Goal: Task Accomplishment & Management: Manage account settings

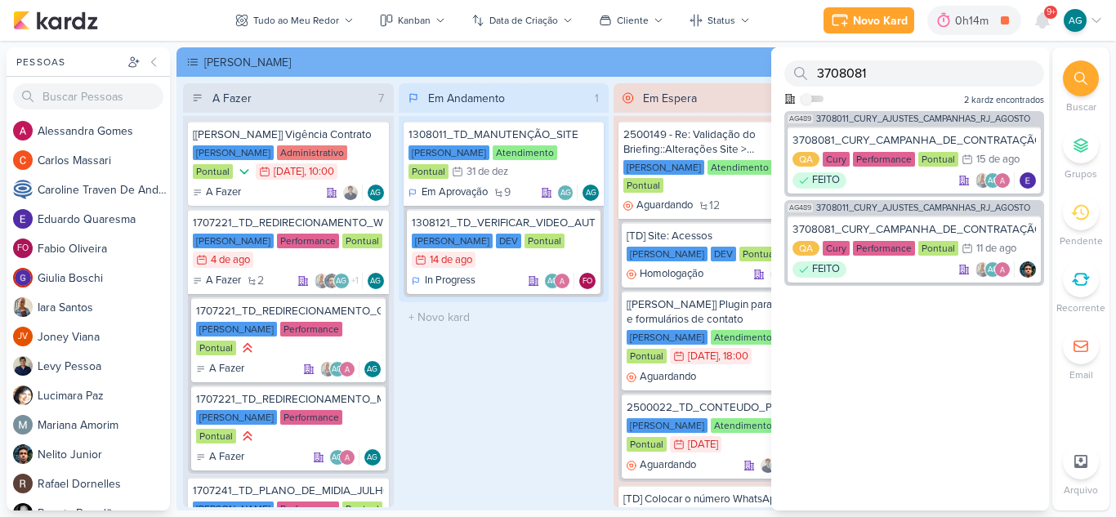
click at [789, 74] on div "3708081" at bounding box center [914, 73] width 260 height 26
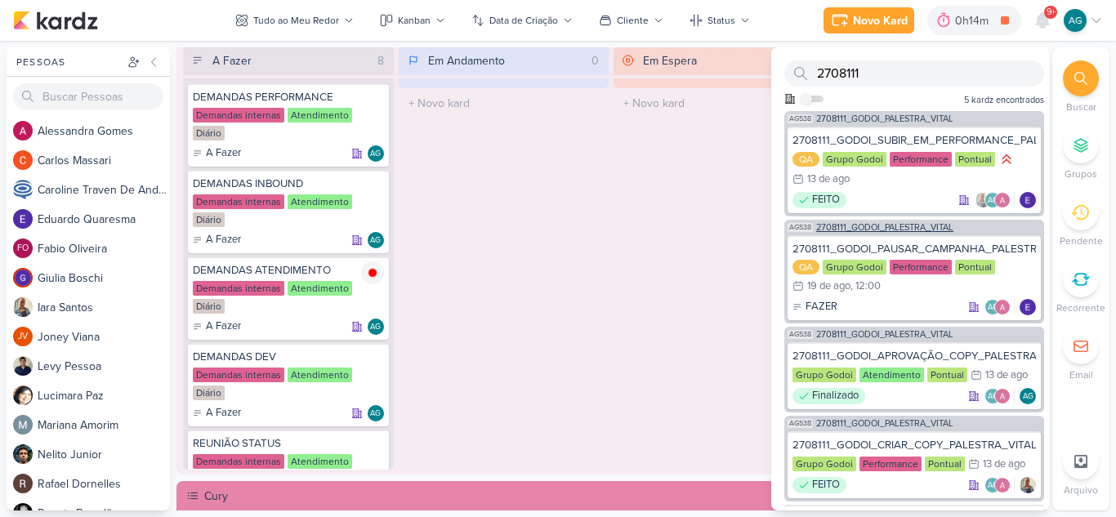
type input "2708111"
click at [881, 225] on span "2708111_GODOI_PALESTRA_VITAL" at bounding box center [884, 227] width 137 height 9
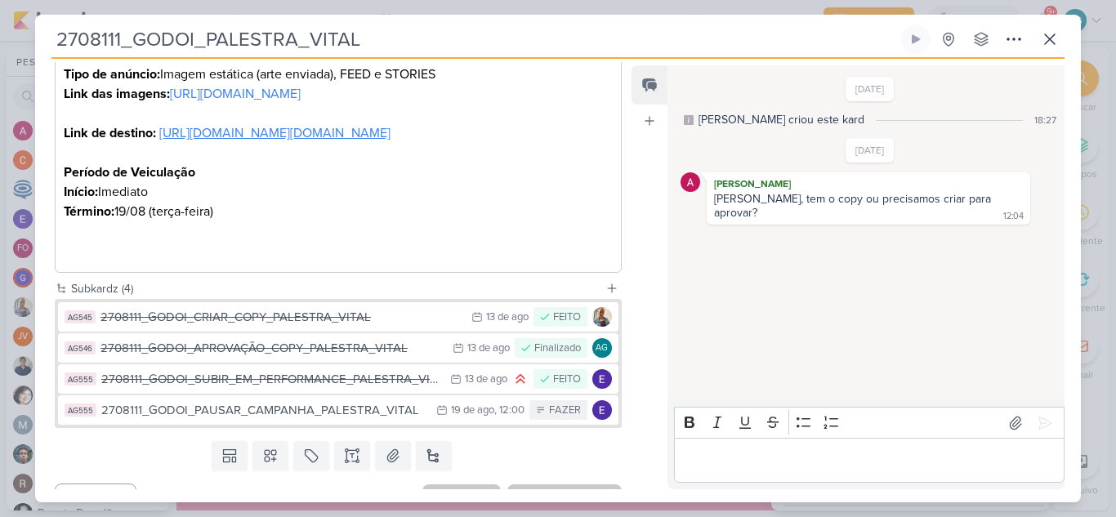
scroll to position [800, 0]
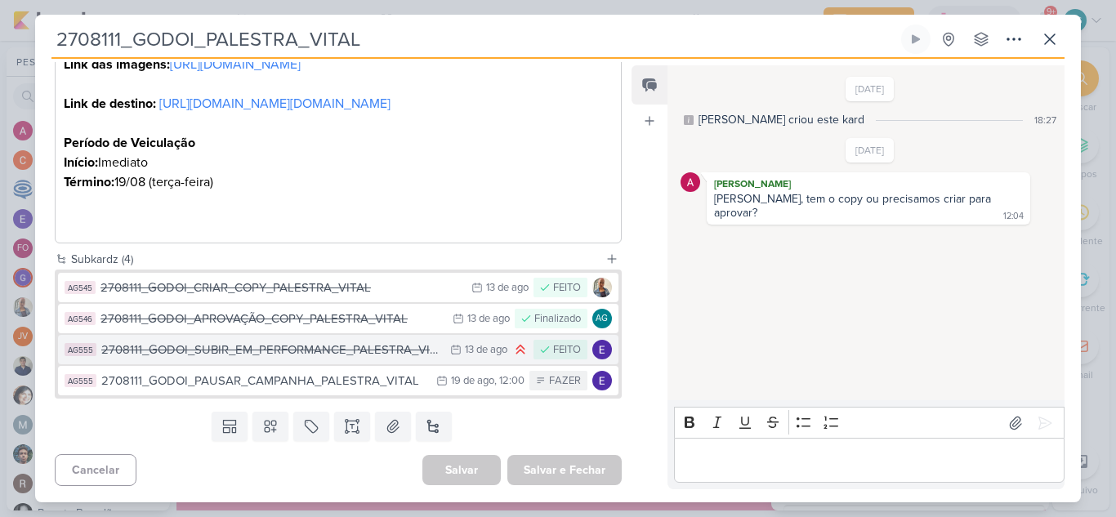
click at [319, 352] on div "2708111_GODOI_SUBIR_EM_PERFORMANCE_PALESTRA_VITAL" at bounding box center [271, 350] width 341 height 19
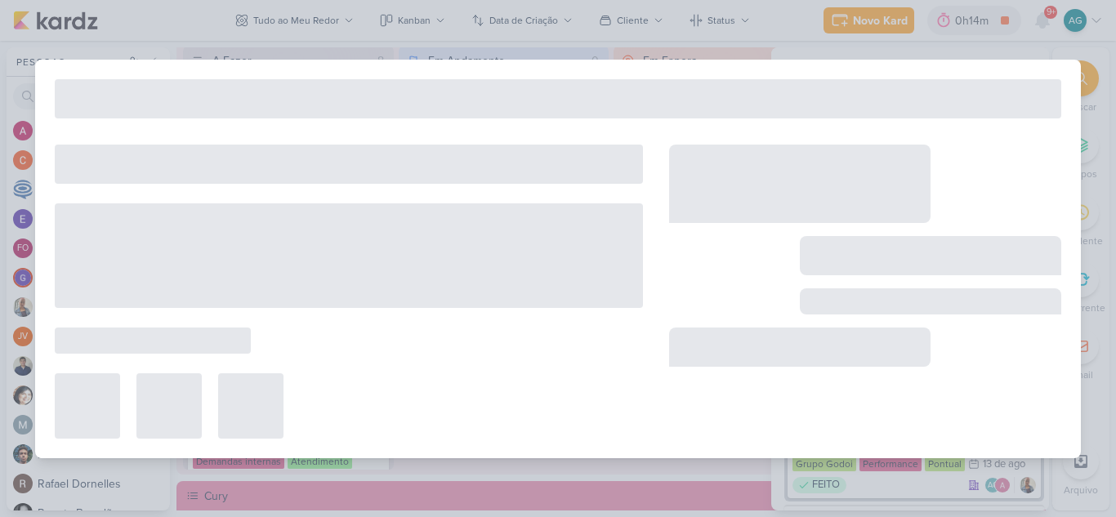
type input "2708111_GODOI_SUBIR_EM_PERFORMANCE_PALESTRA_VITAL"
type input "[DATE] 23:59"
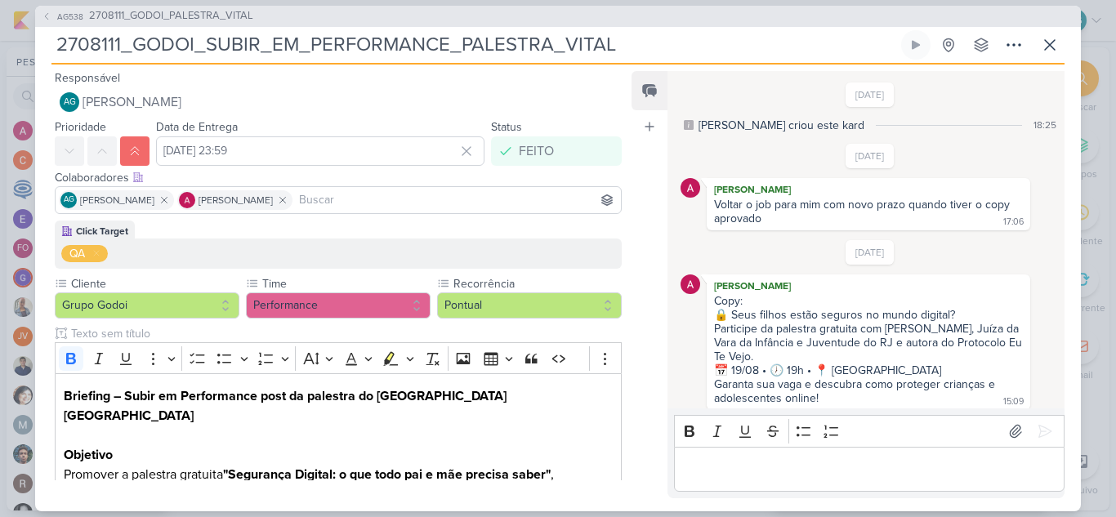
scroll to position [11, 0]
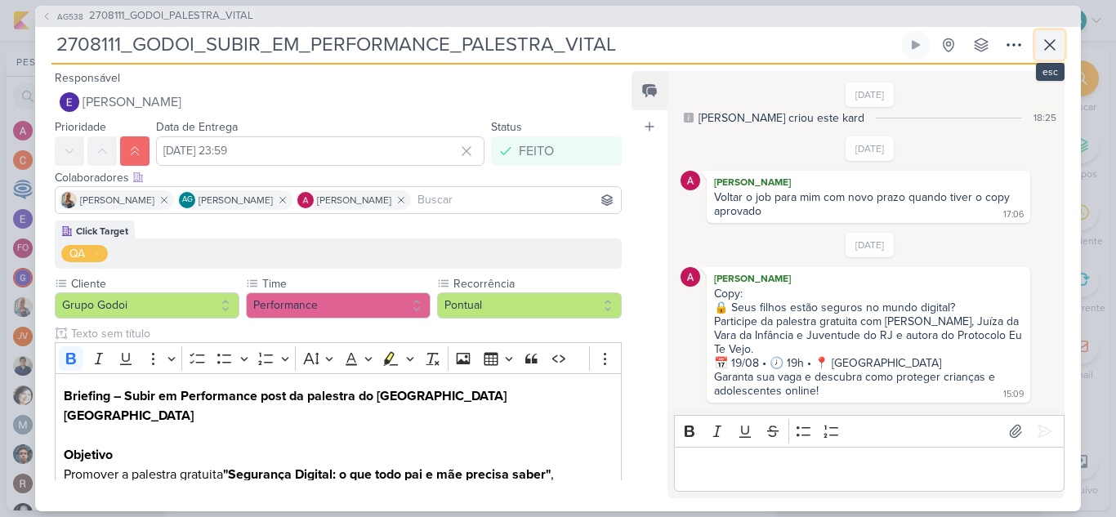
click at [1048, 44] on icon at bounding box center [1050, 45] width 20 height 20
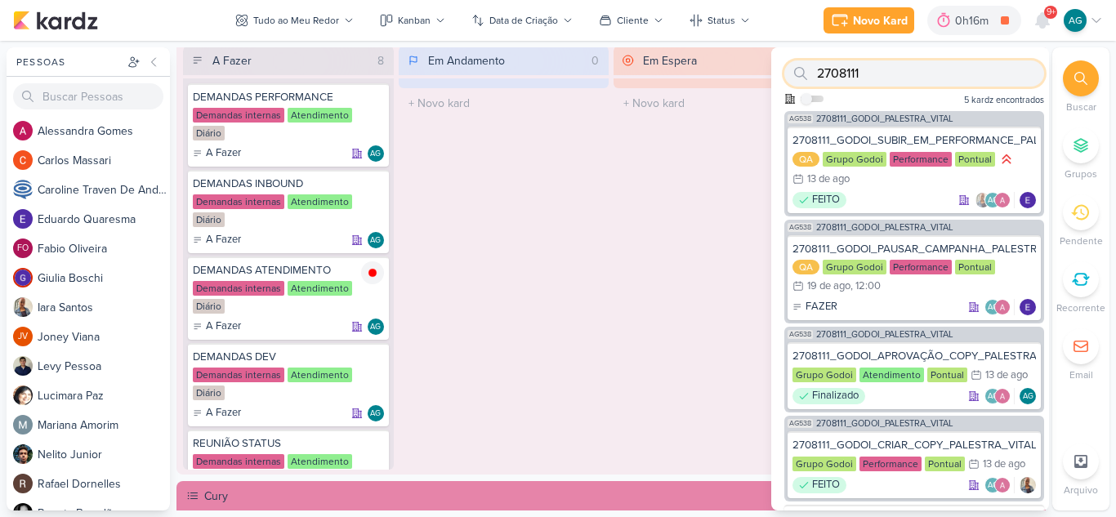
drag, startPoint x: 916, startPoint y: 72, endPoint x: 770, endPoint y: 66, distance: 145.5
click at [770, 66] on div "Pessoas [GEOGRAPHIC_DATA] A l e s s a n d r a G o m e s C a r l o s M a s s a r…" at bounding box center [558, 278] width 1116 height 463
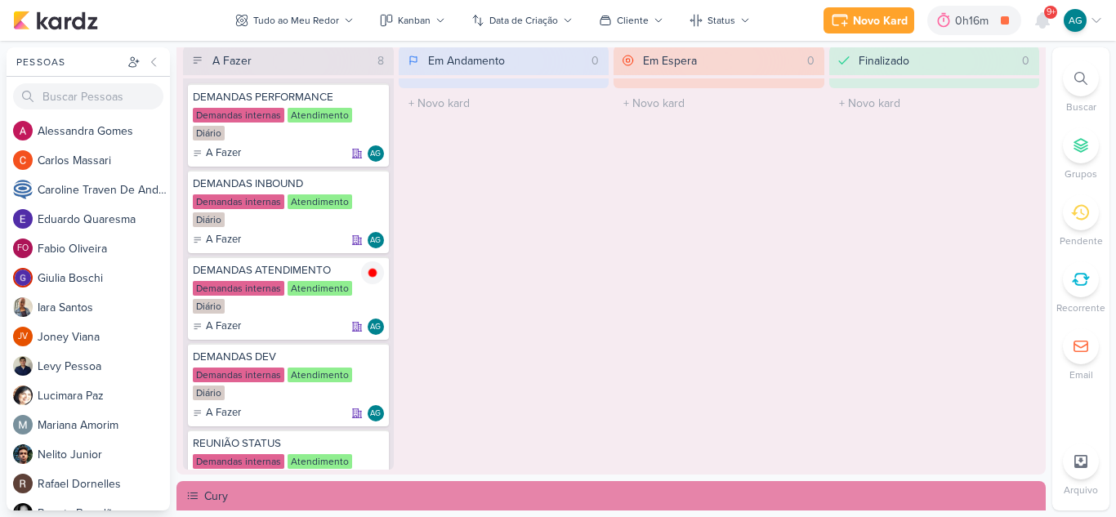
click at [1090, 78] on div at bounding box center [1081, 78] width 36 height 36
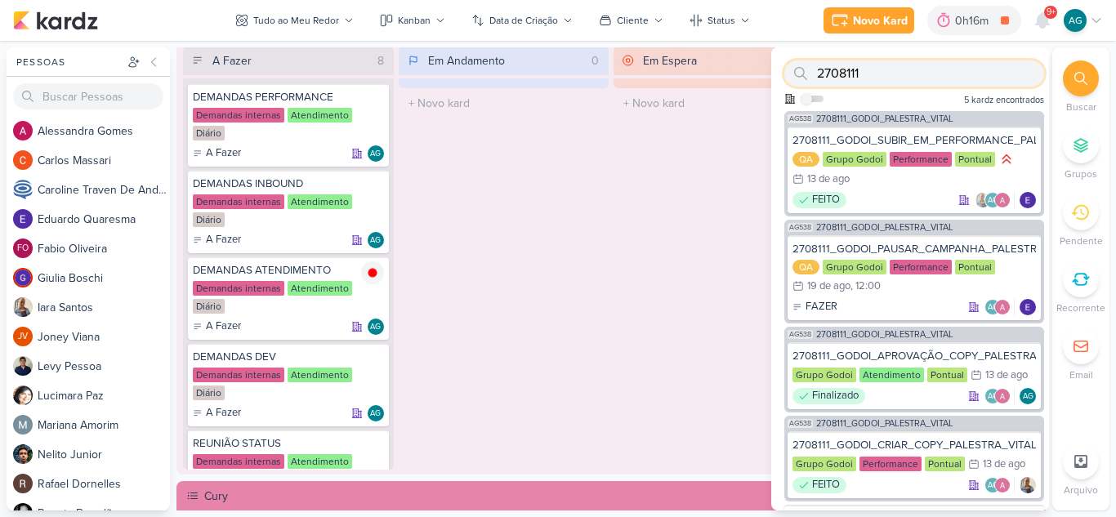
paste input "2"
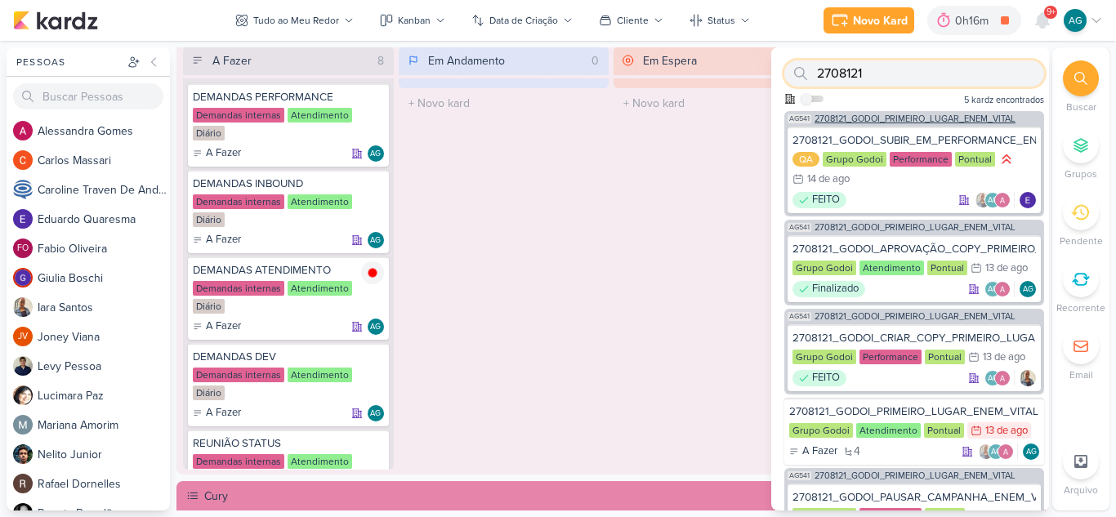
type input "2708121"
click at [939, 121] on span "2708121_GODOI_PRIMEIRO_LUGAR_ENEM_VITAL" at bounding box center [914, 118] width 201 height 9
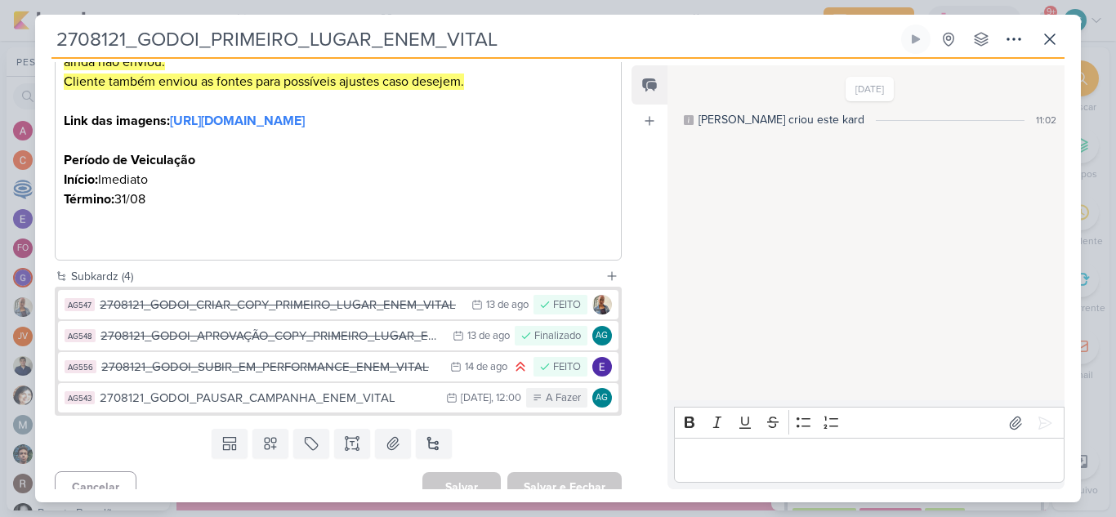
scroll to position [490, 0]
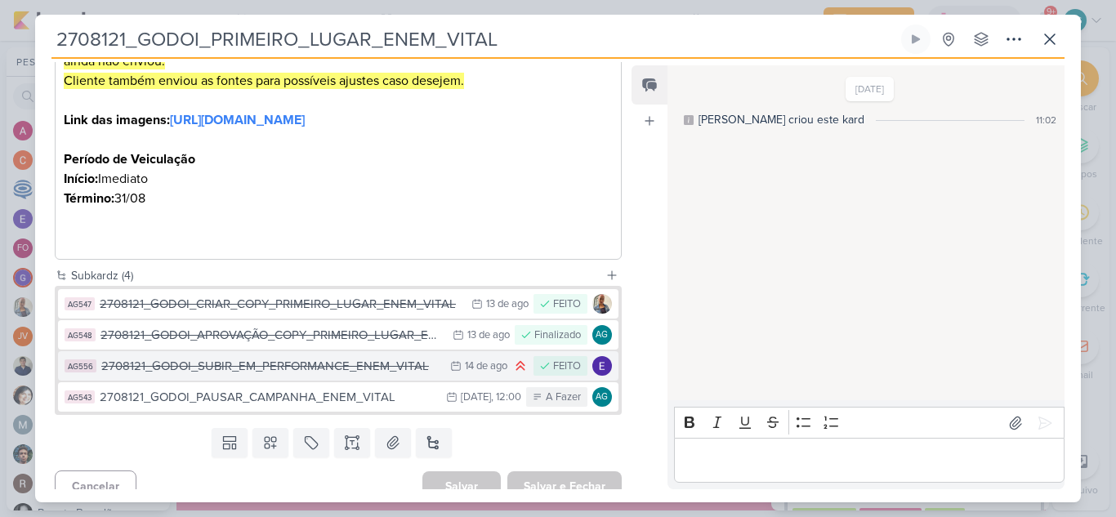
click at [317, 376] on div "2708121_GODOI_SUBIR_EM_PERFORMANCE_ENEM_VITAL" at bounding box center [271, 366] width 341 height 19
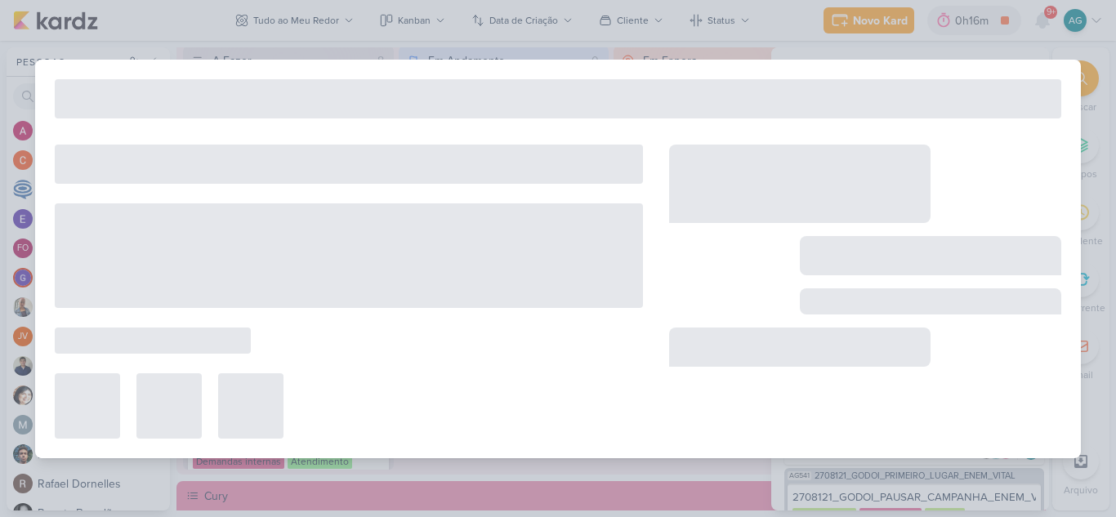
type input "2708121_GODOI_SUBIR_EM_PERFORMANCE_ENEM_VITAL"
type input "[DATE] 23:59"
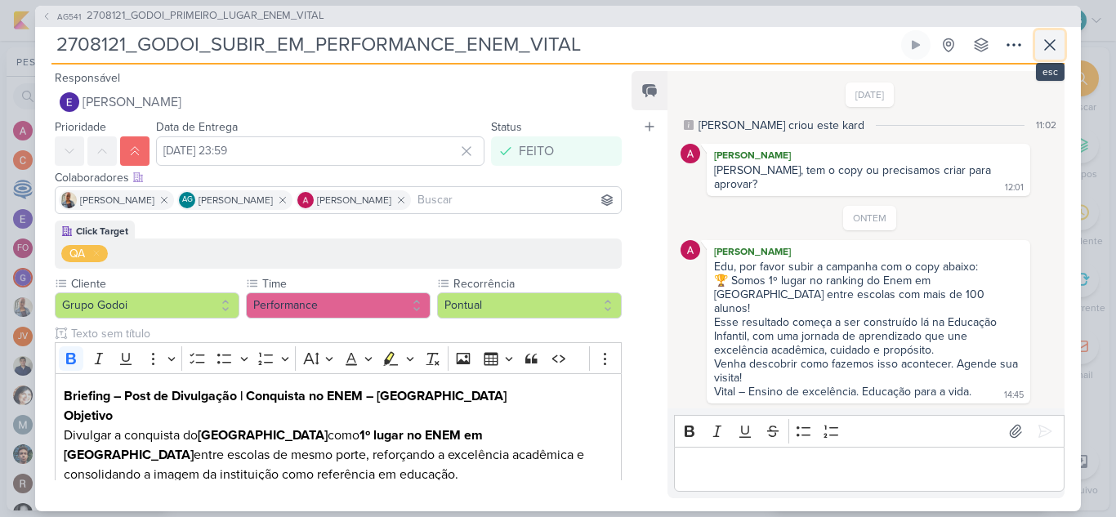
click at [1051, 50] on icon at bounding box center [1050, 45] width 10 height 10
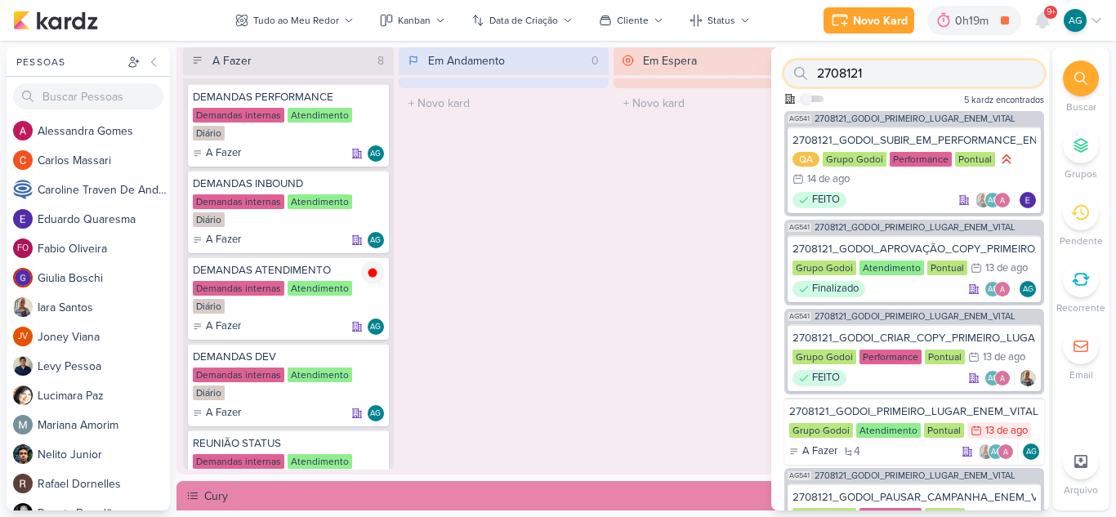
drag, startPoint x: 902, startPoint y: 72, endPoint x: 784, endPoint y: 71, distance: 117.6
click at [784, 71] on div "2708121" at bounding box center [914, 73] width 260 height 26
paste input "1"
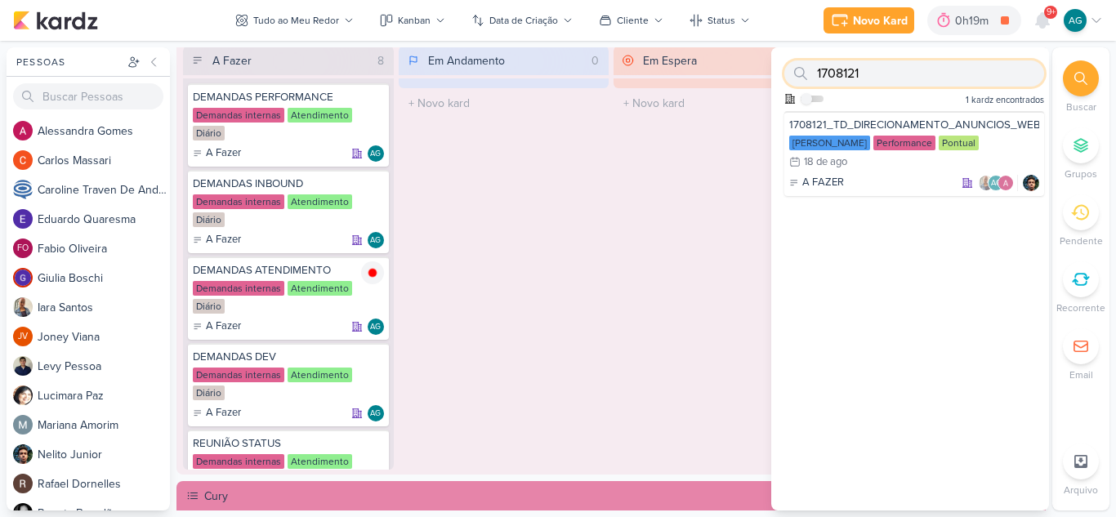
drag, startPoint x: 874, startPoint y: 75, endPoint x: 782, endPoint y: 75, distance: 92.3
click at [782, 75] on div "1708121 Como admin, ative para buscar em todos os kardz da organização 1 kardz …" at bounding box center [910, 79] width 278 height 64
paste input "2708122"
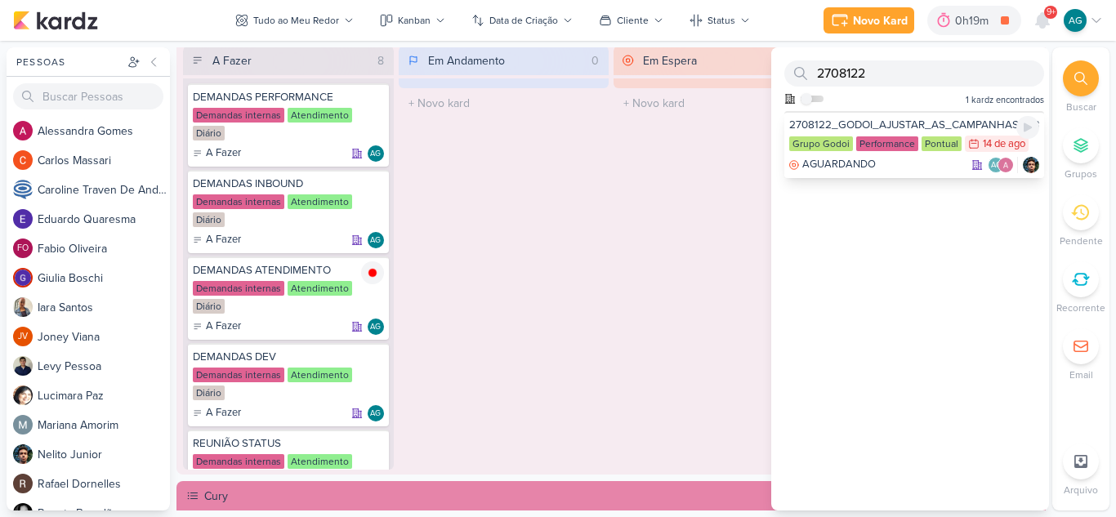
click at [902, 154] on div "2708122_GODOI_AJUSTAR_AS_CAMPANHAS_AB Grupo Godoi Performance Pontual 14/8 [DAT…" at bounding box center [914, 144] width 260 height 67
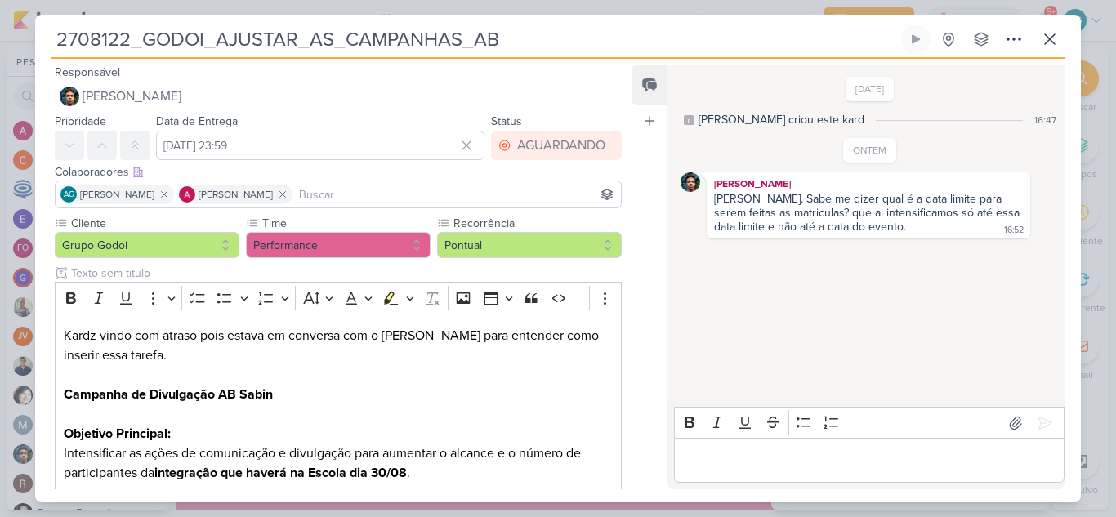
click at [833, 464] on p "Editor editing area: main" at bounding box center [868, 461] width 373 height 20
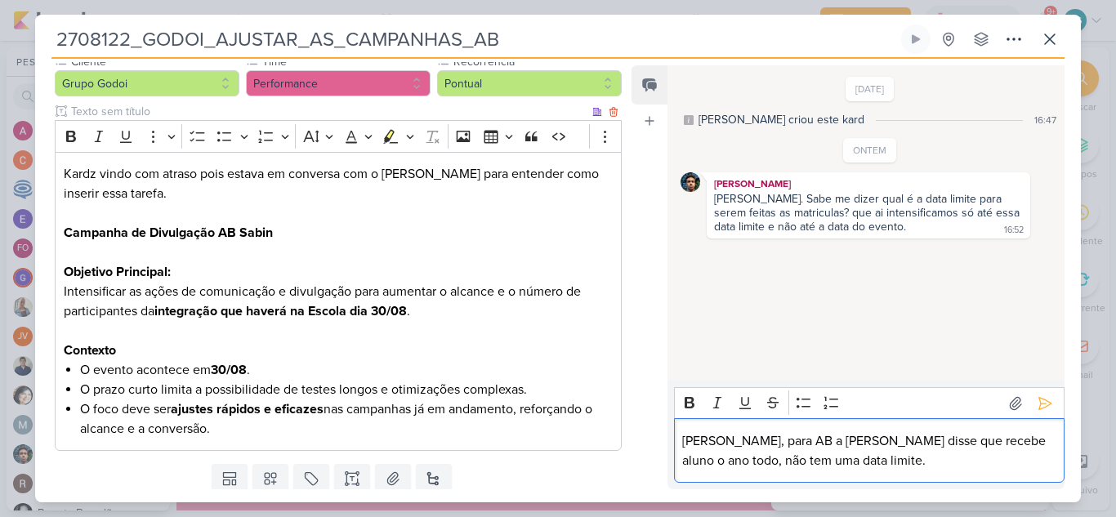
scroll to position [163, 0]
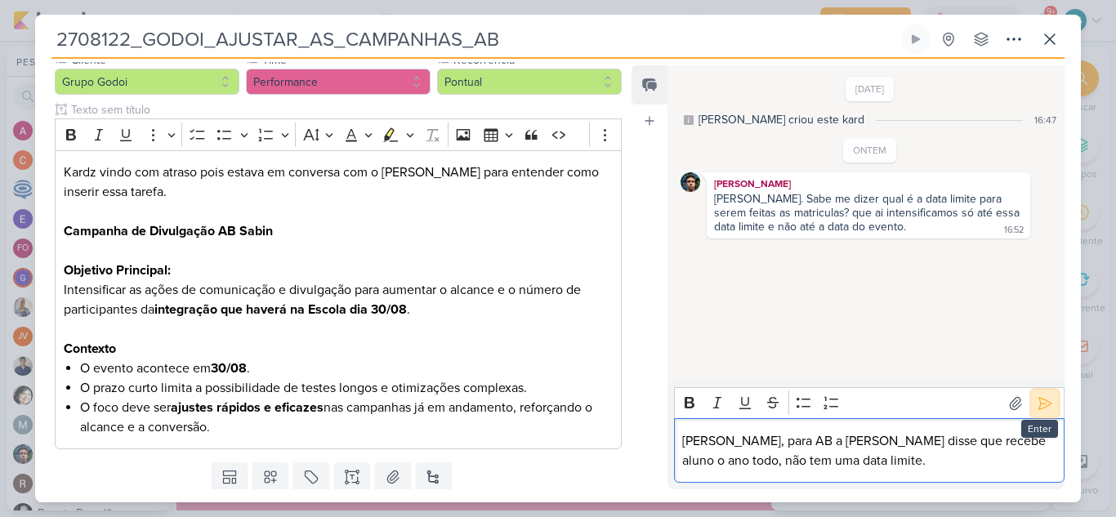
click at [1042, 404] on icon at bounding box center [1045, 403] width 12 height 12
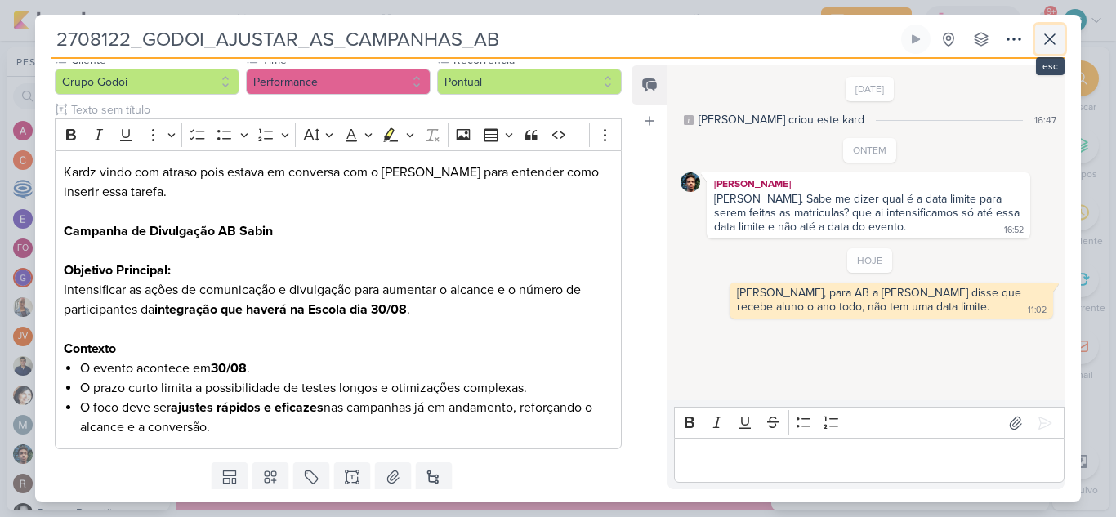
click at [1046, 42] on icon at bounding box center [1050, 39] width 20 height 20
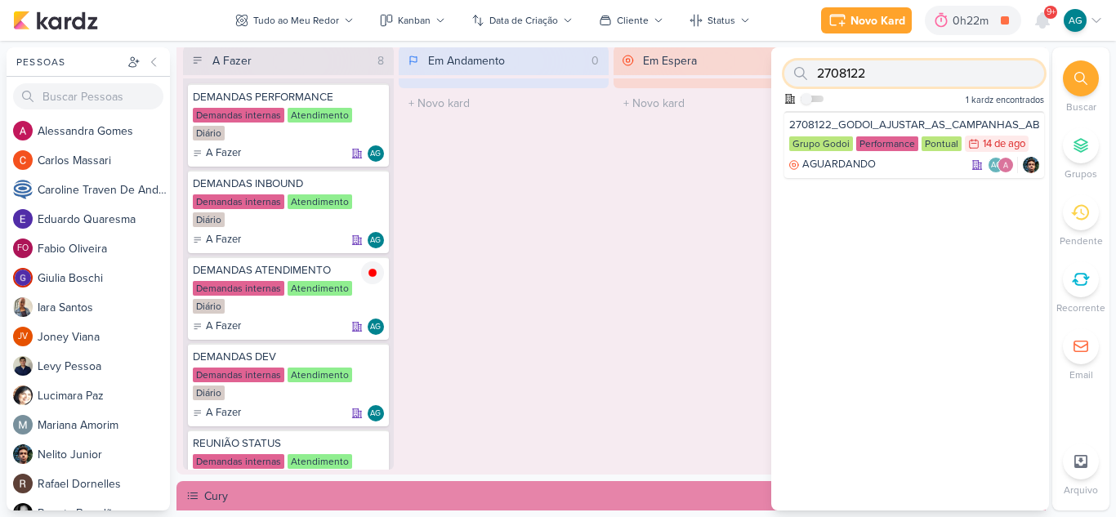
drag, startPoint x: 872, startPoint y: 84, endPoint x: 774, endPoint y: 86, distance: 97.2
click at [774, 86] on div "2708122 Como admin, ative para buscar em todos os kardz da organização 1 kardz …" at bounding box center [910, 79] width 278 height 64
paste input "3"
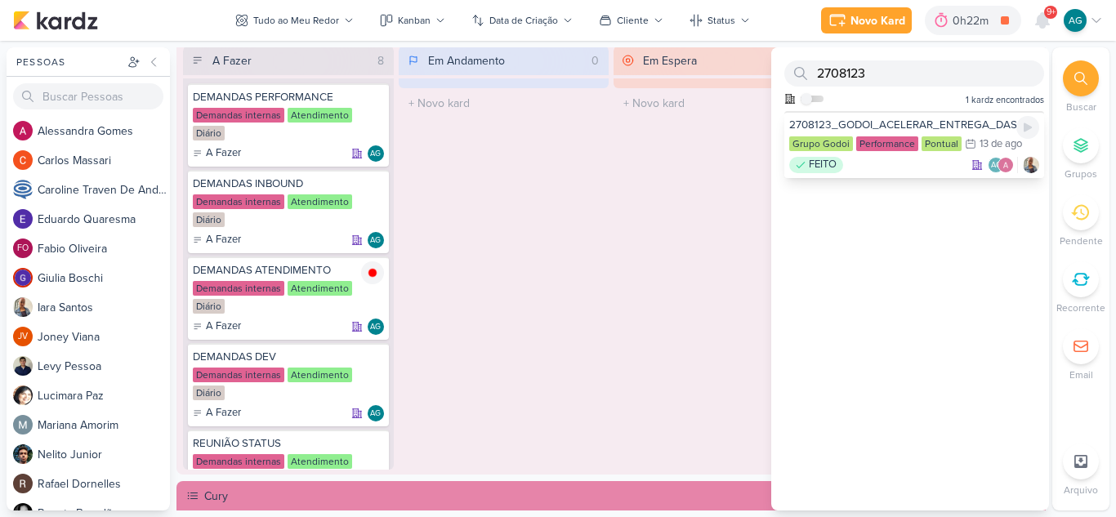
click at [916, 163] on div "FEITO AG" at bounding box center [914, 165] width 250 height 16
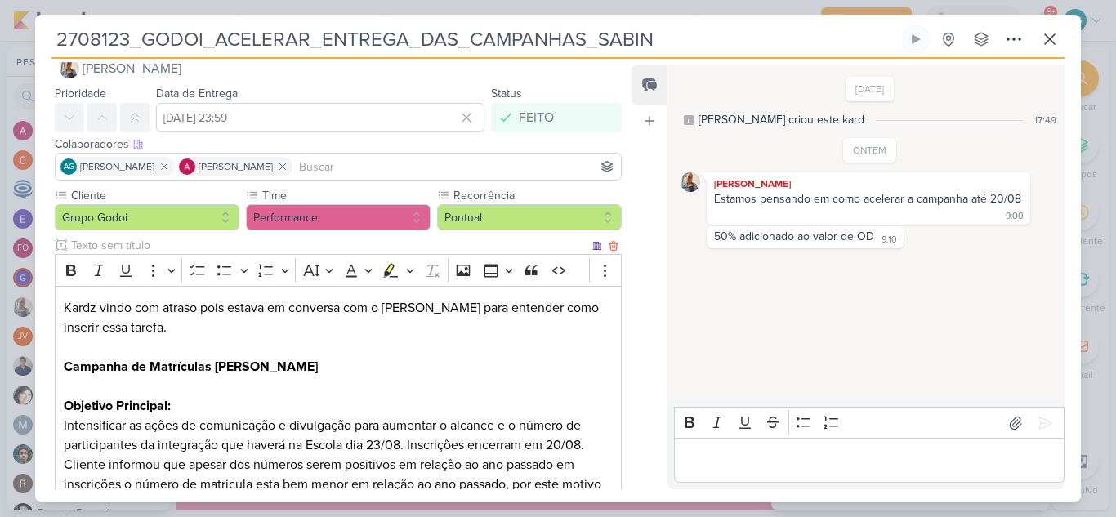
scroll to position [0, 0]
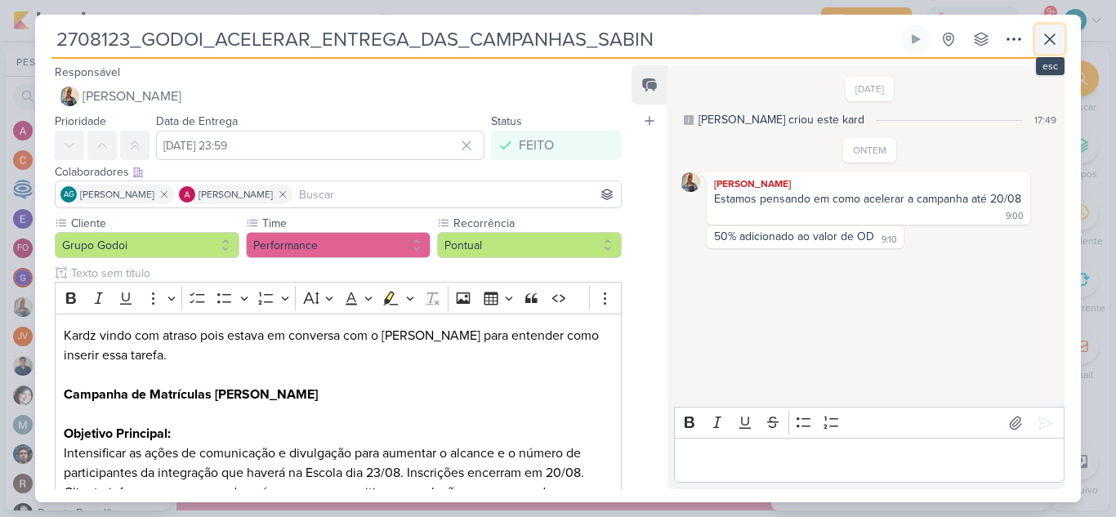
click at [1053, 41] on icon at bounding box center [1050, 39] width 20 height 20
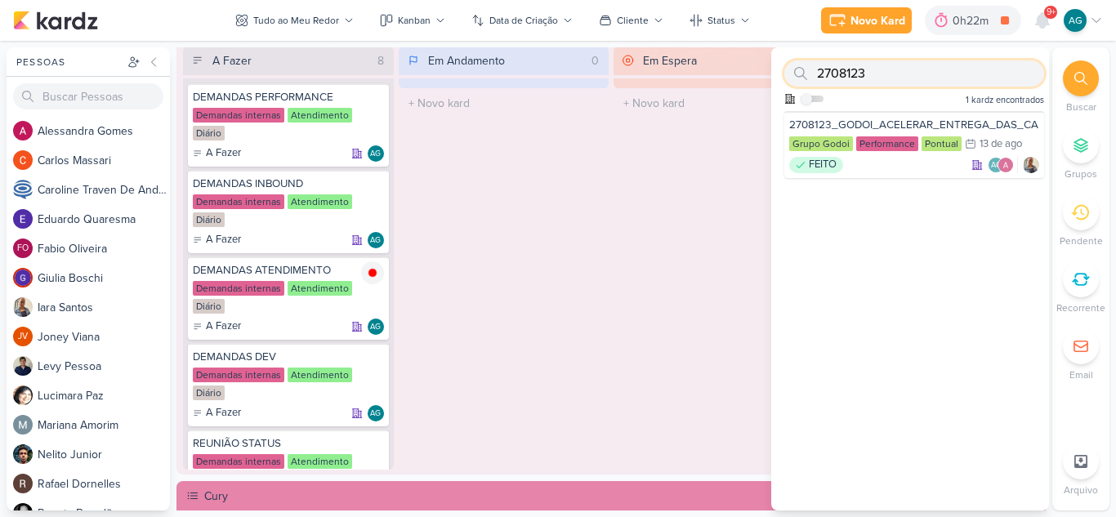
drag, startPoint x: 881, startPoint y: 74, endPoint x: 811, endPoint y: 74, distance: 69.4
click at [811, 74] on div "2708123" at bounding box center [914, 73] width 260 height 26
paste input "1308121"
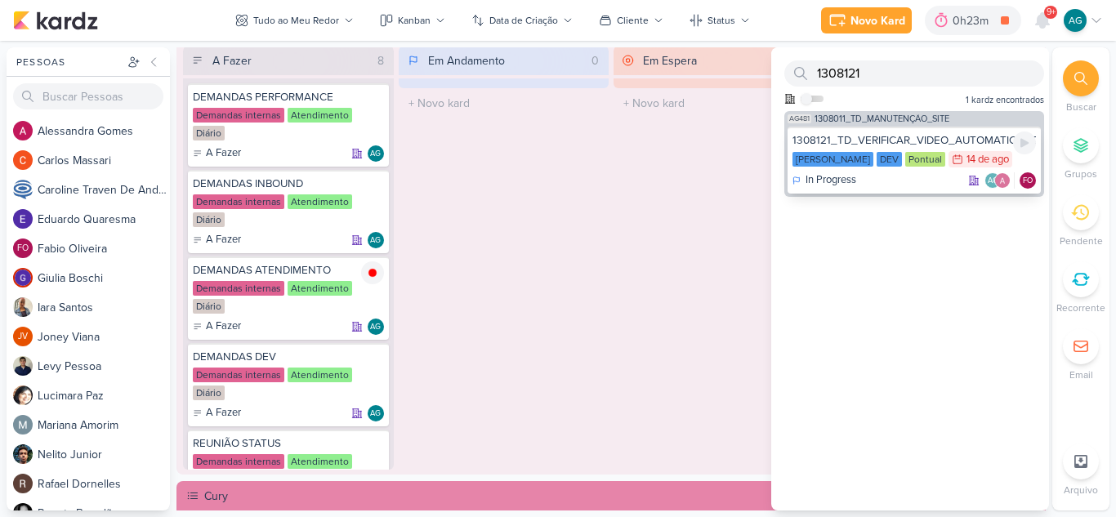
click at [907, 181] on div "In Progress AG FO" at bounding box center [913, 180] width 243 height 16
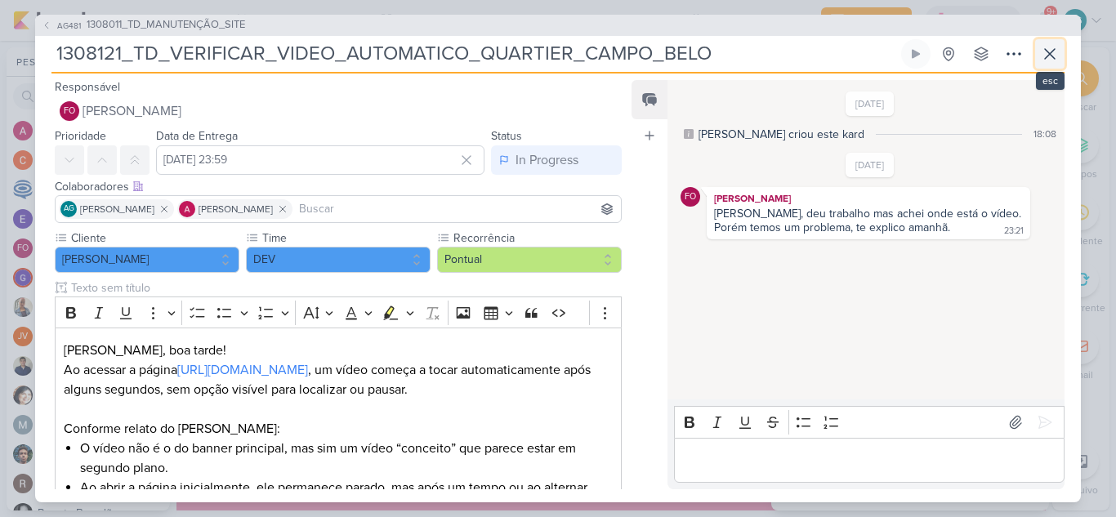
click at [1054, 59] on icon at bounding box center [1050, 54] width 20 height 20
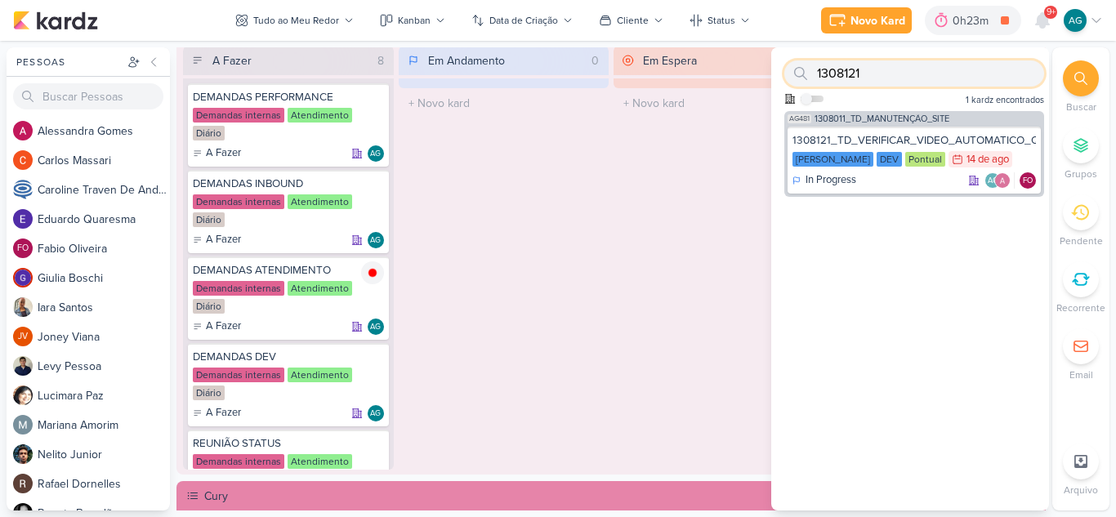
drag, startPoint x: 796, startPoint y: 66, endPoint x: 772, endPoint y: 62, distance: 24.8
click at [772, 62] on div "1308121 Como admin, ative para buscar em todos os kardz da organização 1 kardz …" at bounding box center [910, 79] width 278 height 64
paste input "3"
click at [893, 179] on div "Done AG FO" at bounding box center [913, 180] width 243 height 16
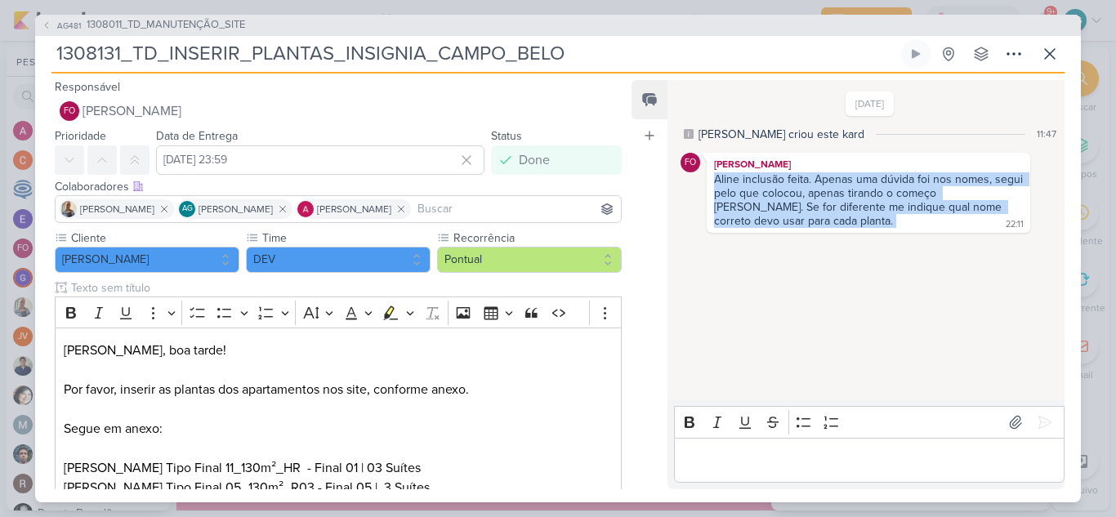
drag, startPoint x: 934, startPoint y: 221, endPoint x: 707, endPoint y: 179, distance: 231.0
click at [707, 179] on div "FO [PERSON_NAME] Aline inclusão feita. Apenas uma dúvida foi nos nomes, segui p…" at bounding box center [868, 193] width 323 height 80
copy div "Aline inclusão feita. Apenas uma dúvida foi nos nomes, segui pelo que colocou, …"
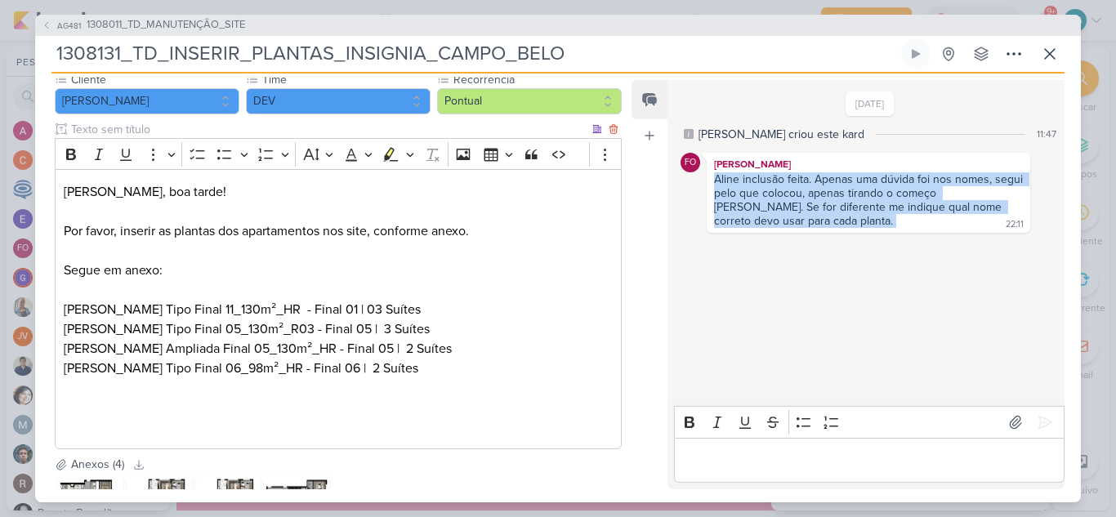
scroll to position [163, 0]
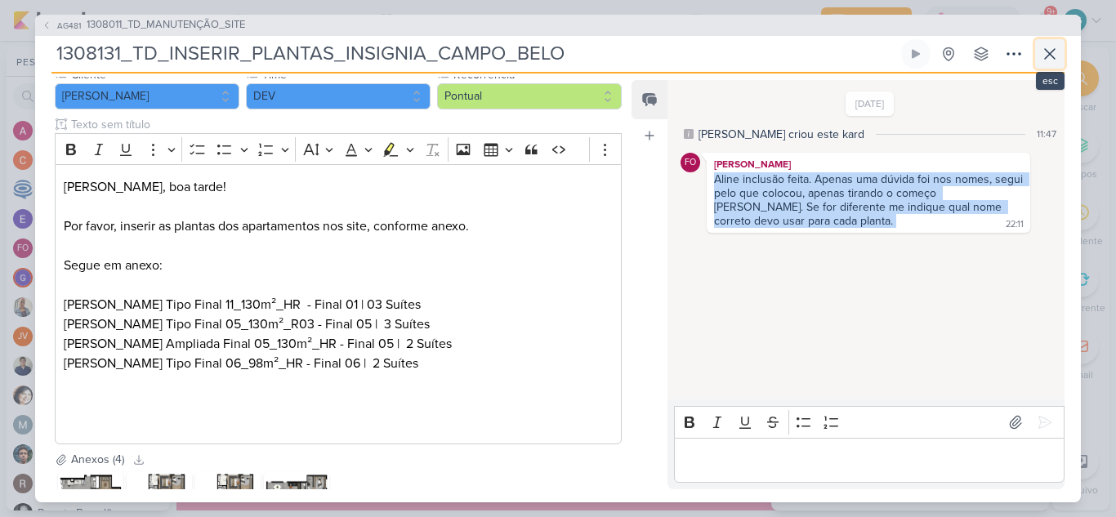
click at [1050, 53] on icon at bounding box center [1050, 54] width 10 height 10
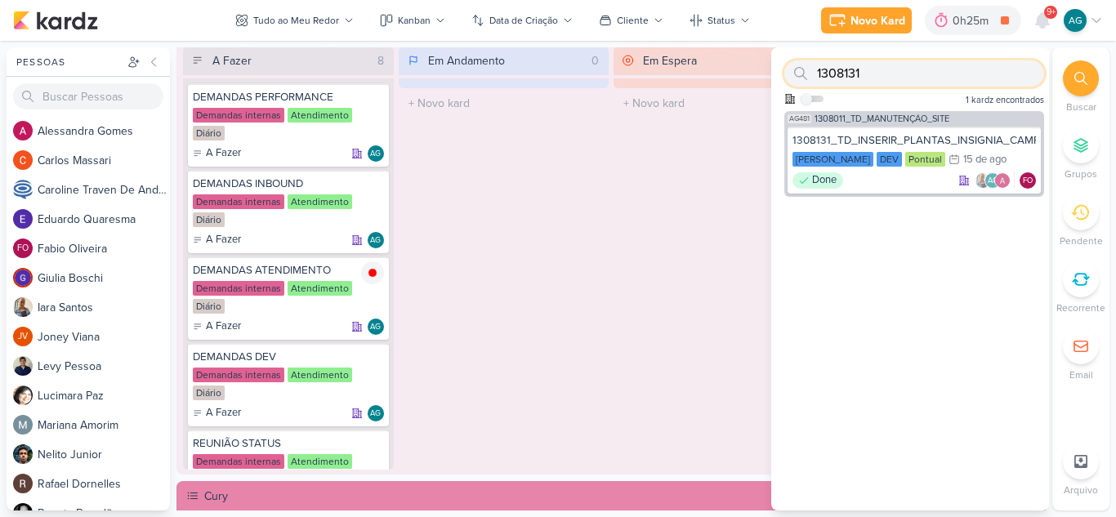
drag, startPoint x: 891, startPoint y: 78, endPoint x: 778, endPoint y: 72, distance: 113.7
click at [778, 72] on div "1308131 Como admin, ative para buscar em todos os kardz da organização 1 kardz …" at bounding box center [910, 79] width 278 height 64
paste input "2"
click at [766, 72] on div "Pessoas [GEOGRAPHIC_DATA] A l e s s a n d r a G o m e s C a r l o s M a s s a r…" at bounding box center [558, 278] width 1116 height 463
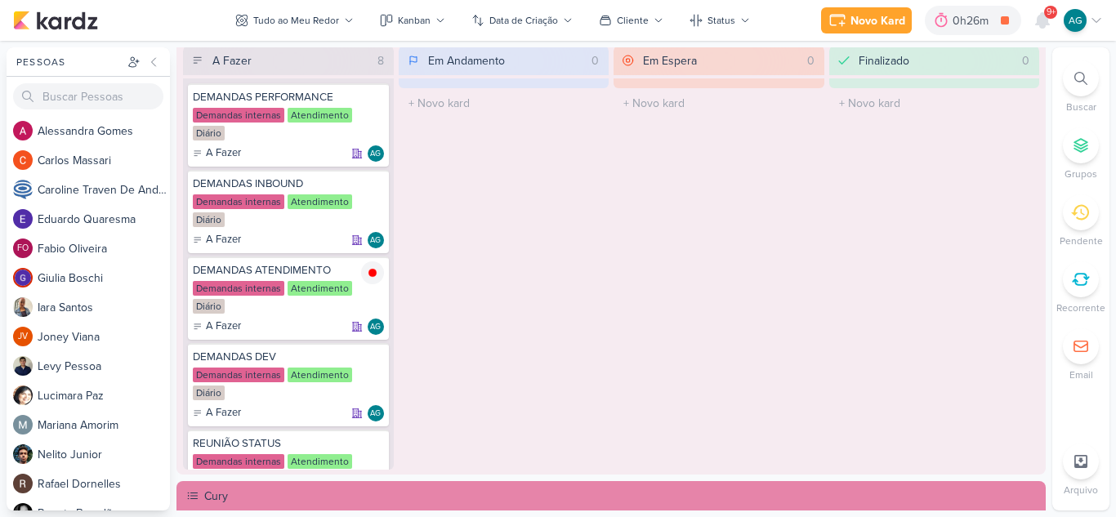
click at [1088, 82] on div at bounding box center [1081, 78] width 36 height 36
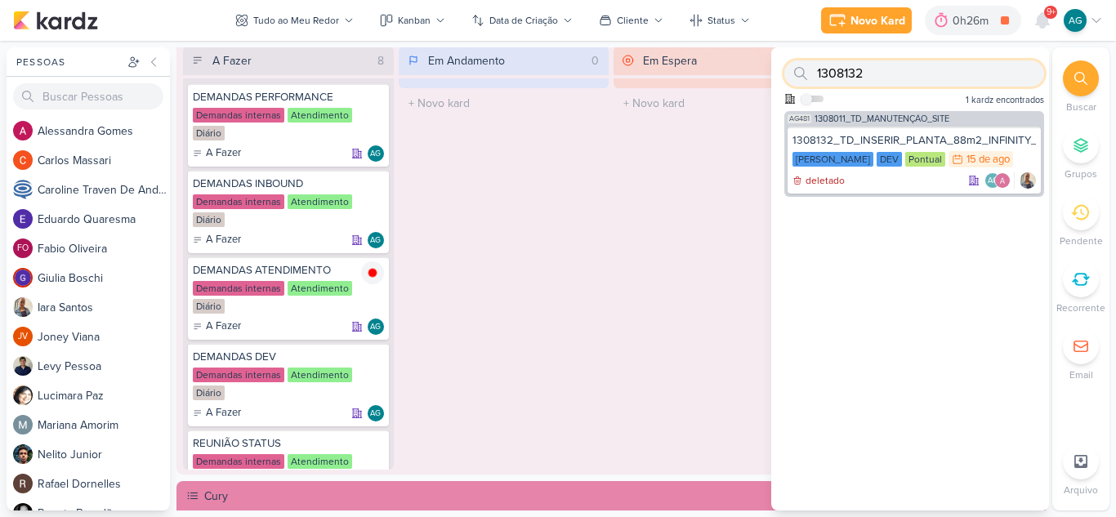
paste input "708141"
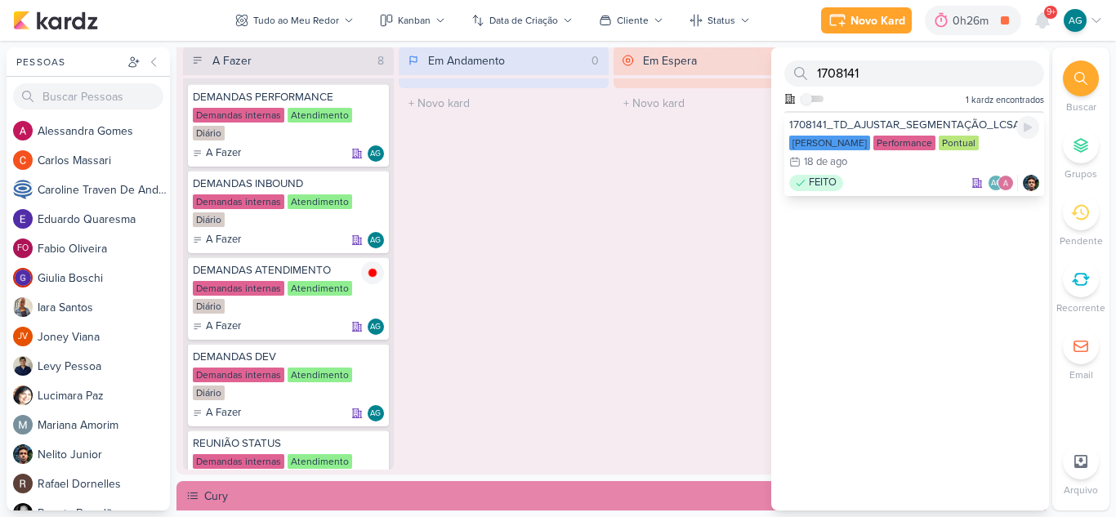
click at [912, 175] on div "FEITO AG" at bounding box center [914, 183] width 250 height 16
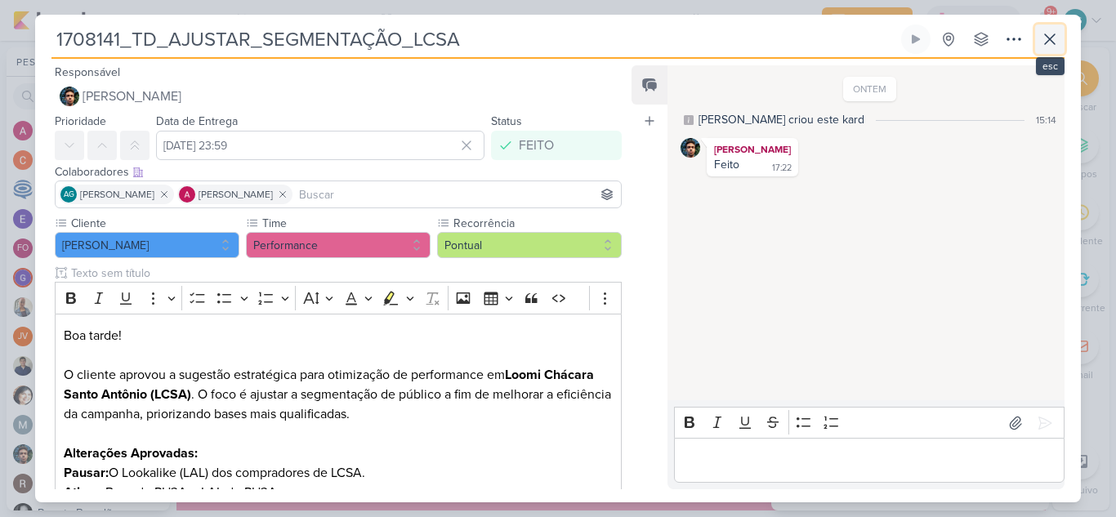
click at [1051, 38] on icon at bounding box center [1050, 39] width 10 height 10
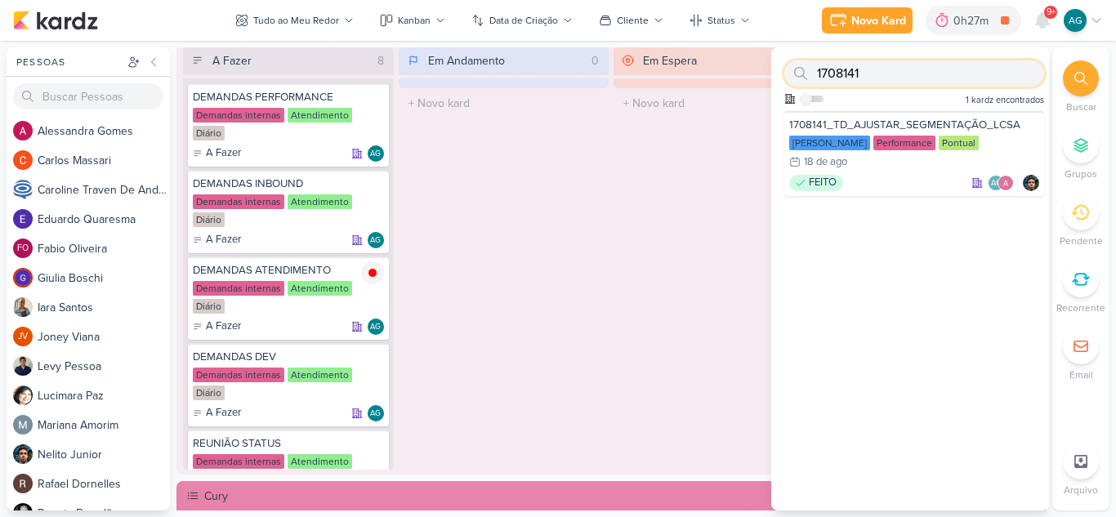
drag, startPoint x: 883, startPoint y: 69, endPoint x: 765, endPoint y: 72, distance: 118.5
click at [765, 72] on div "Pessoas [GEOGRAPHIC_DATA] A l e s s a n d r a G o m e s C a r l o s M a s s a r…" at bounding box center [558, 278] width 1116 height 463
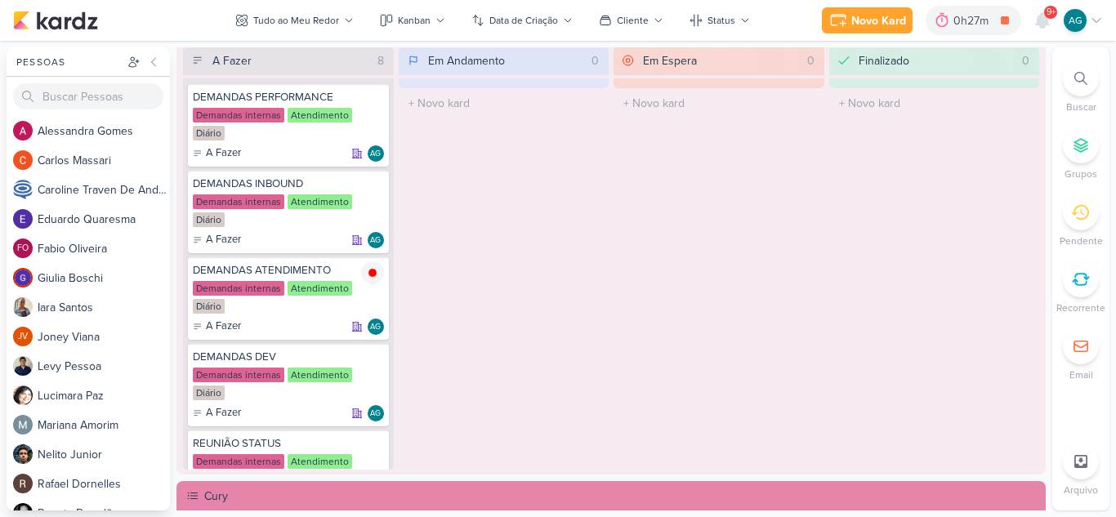
click at [1072, 76] on div at bounding box center [1081, 78] width 36 height 36
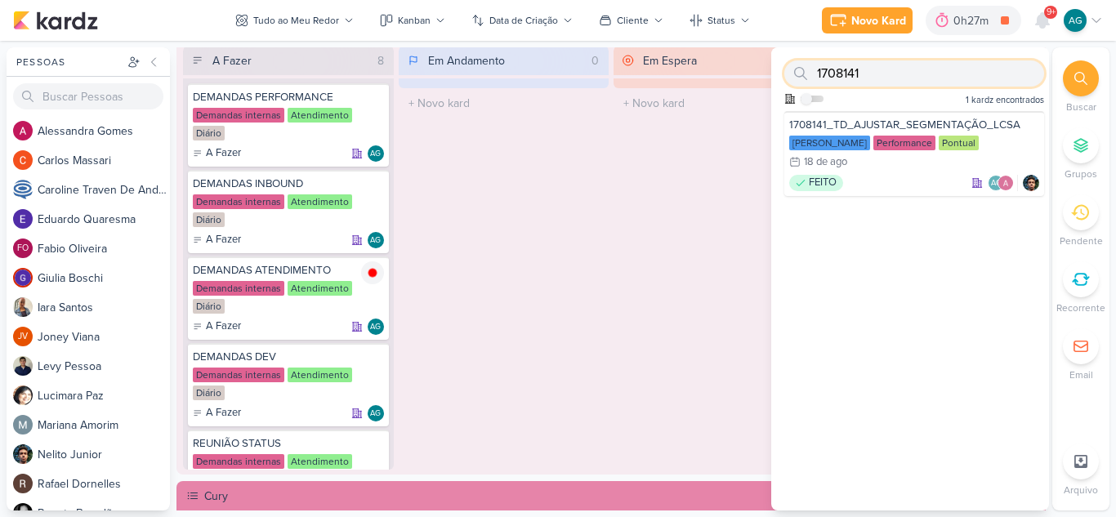
paste input "2"
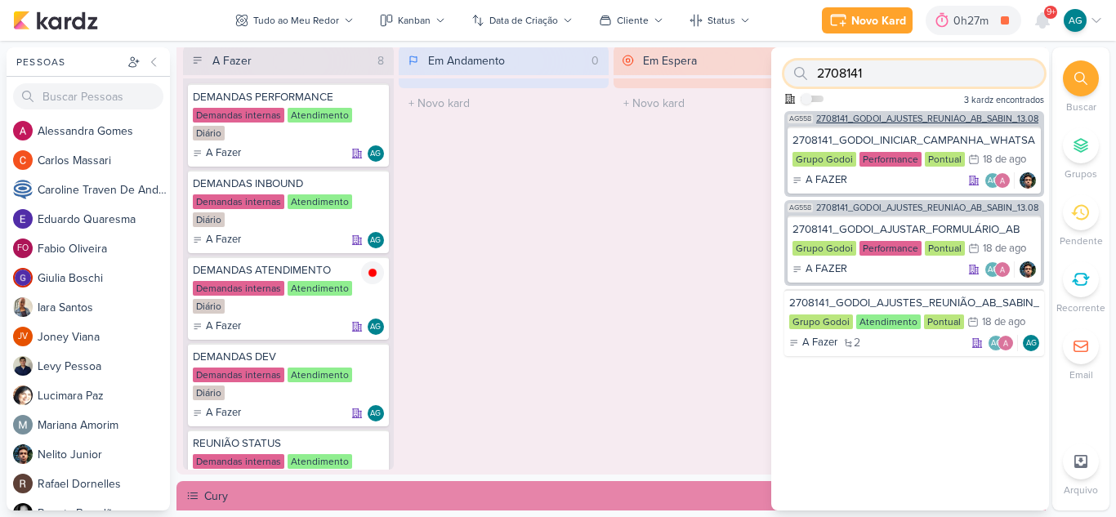
type input "2708141"
click at [980, 121] on span "2708141_GODOI_AJUSTES_REUNIÃO_AB_SABIN_13.08" at bounding box center [927, 118] width 222 height 9
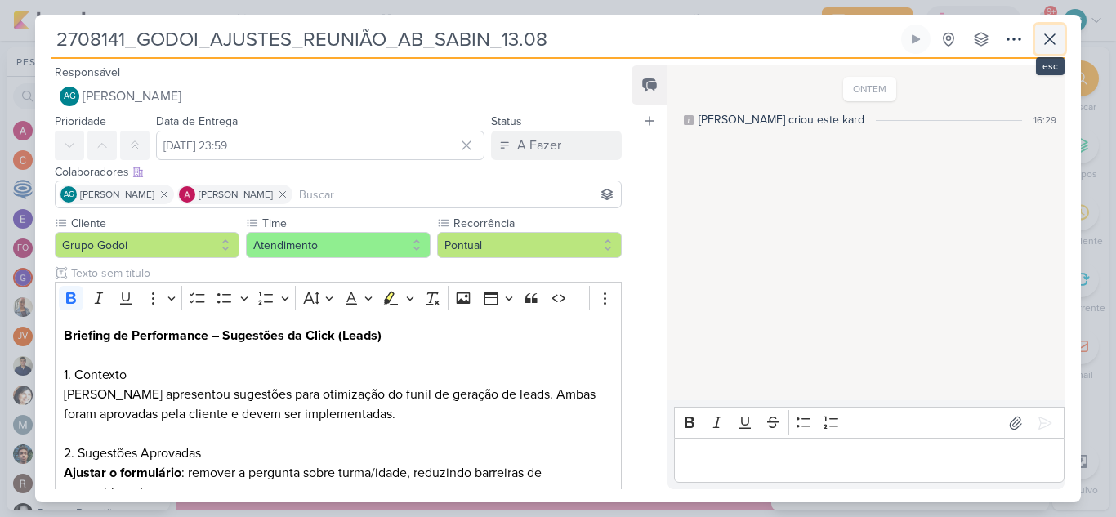
click at [1052, 41] on icon at bounding box center [1050, 39] width 10 height 10
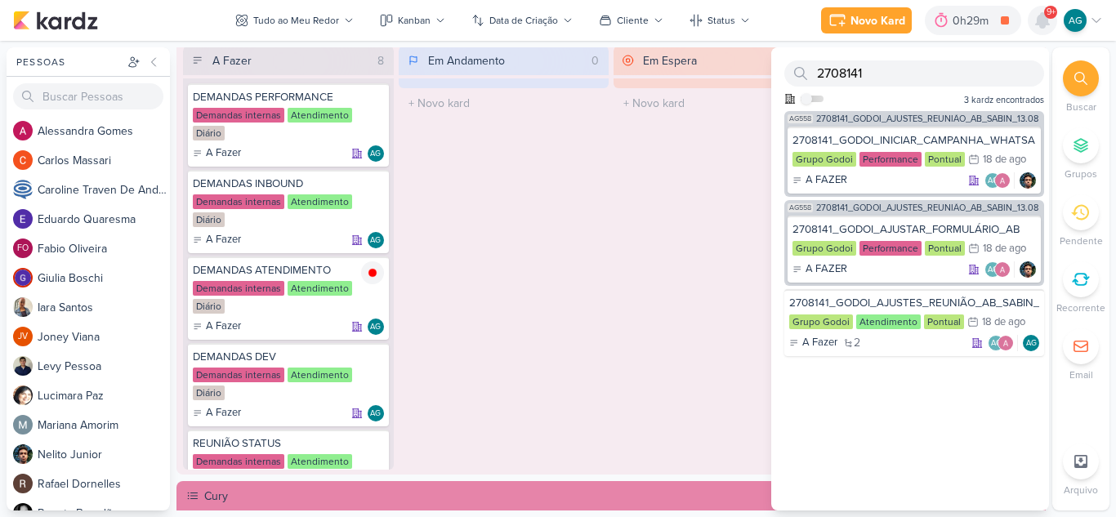
click at [1046, 23] on icon at bounding box center [1042, 20] width 13 height 15
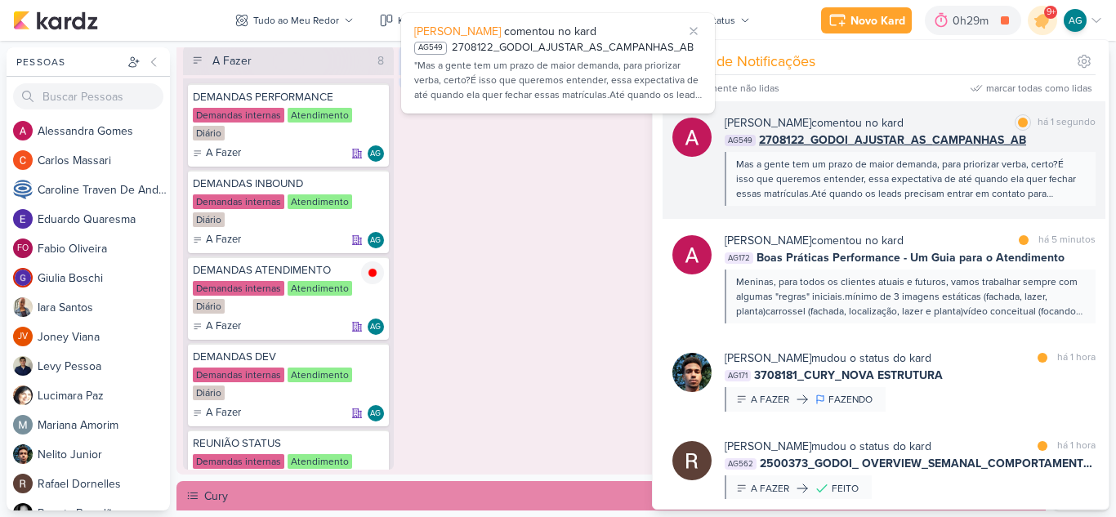
click at [946, 177] on div "Mas a gente tem um prazo de maior demanda, para priorizar verba, certo?É isso q…" at bounding box center [909, 179] width 346 height 44
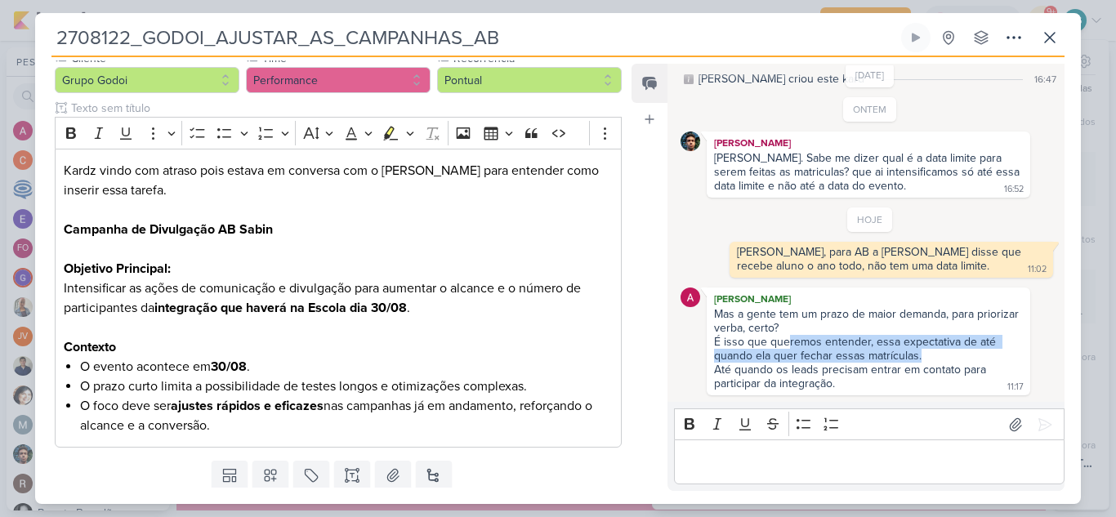
drag, startPoint x: 787, startPoint y: 343, endPoint x: 998, endPoint y: 352, distance: 210.9
click at [998, 352] on div "É isso que queremos entender, essa expectativa de até quando ela quer fechar es…" at bounding box center [868, 349] width 309 height 28
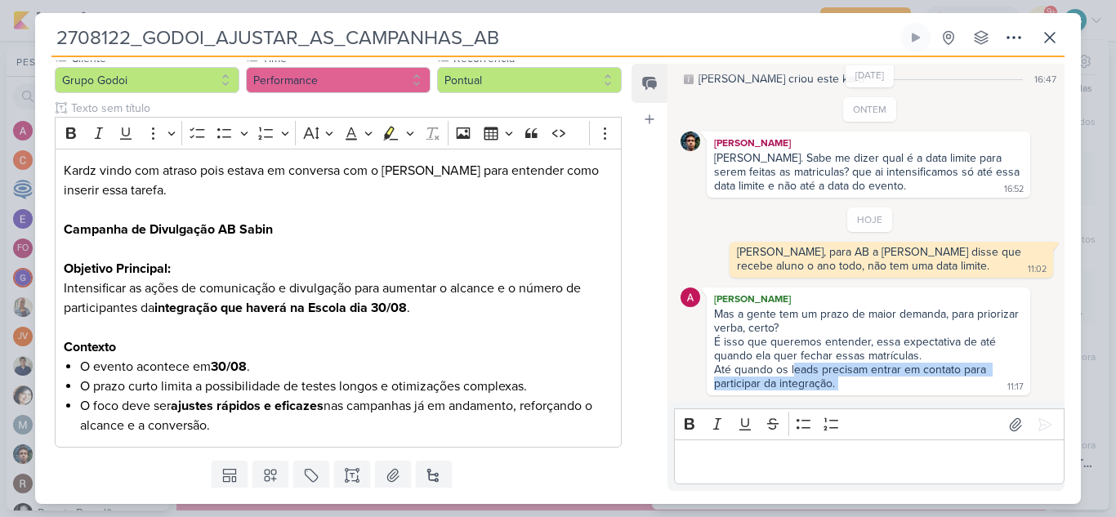
drag, startPoint x: 809, startPoint y: 368, endPoint x: 982, endPoint y: 381, distance: 172.8
click at [982, 381] on div "Mas a gente tem um prazo de maior demanda, para priorizar verba, certo? É isso …" at bounding box center [868, 349] width 317 height 85
click at [1055, 28] on icon at bounding box center [1050, 38] width 20 height 20
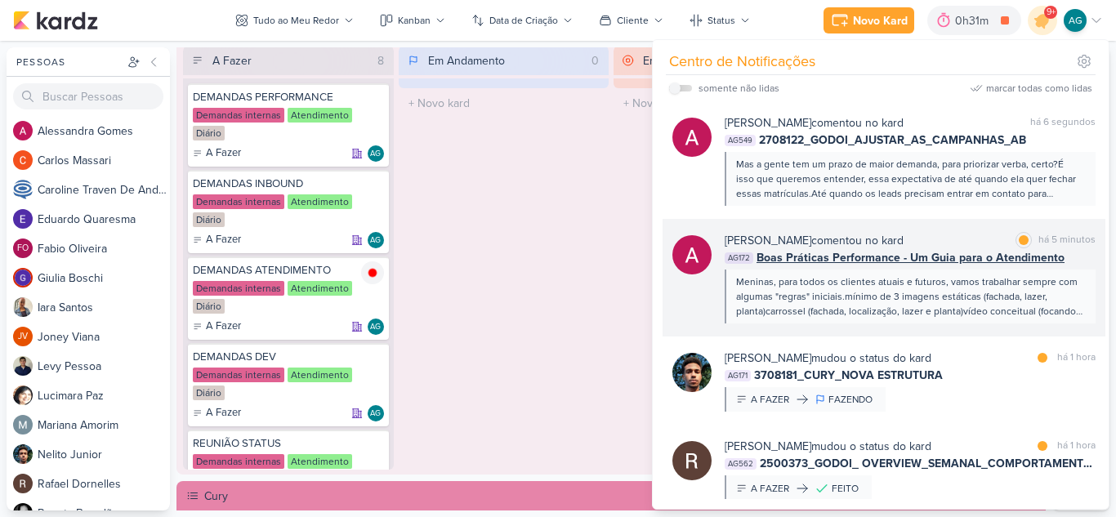
click at [970, 299] on div "Meninas, para todos os clientes atuais e futuros, vamos trabalhar sempre com al…" at bounding box center [909, 296] width 346 height 44
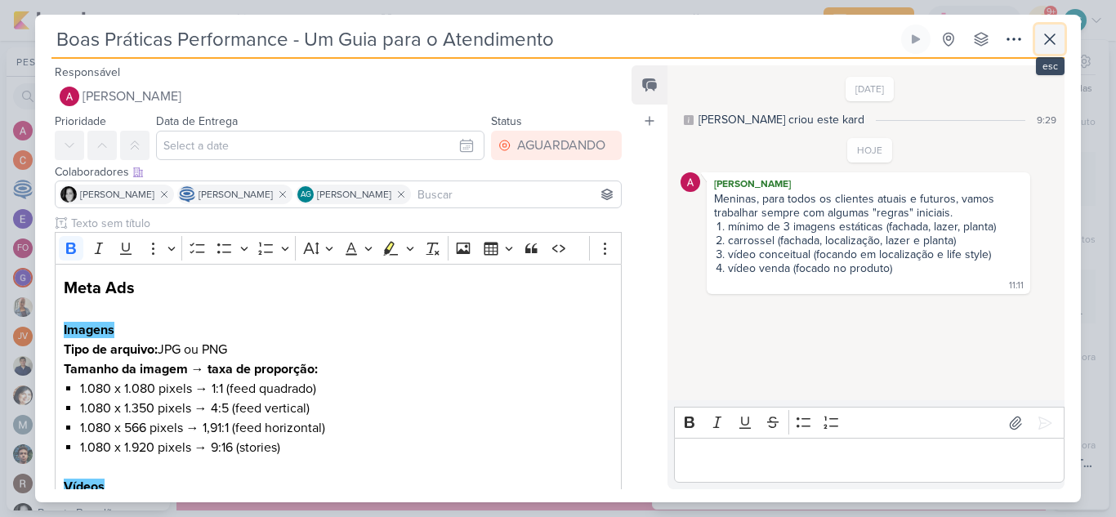
click at [1046, 47] on icon at bounding box center [1050, 39] width 20 height 20
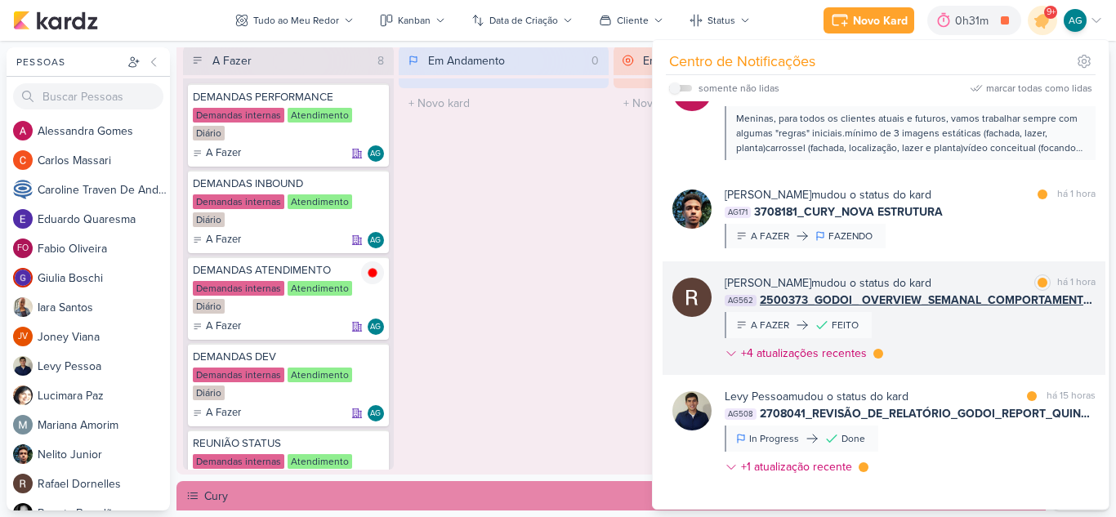
click at [974, 339] on div "[PERSON_NAME] mudou o status do kard marcar como lida há 1 hora AG562 2500373_G…" at bounding box center [910, 321] width 371 height 94
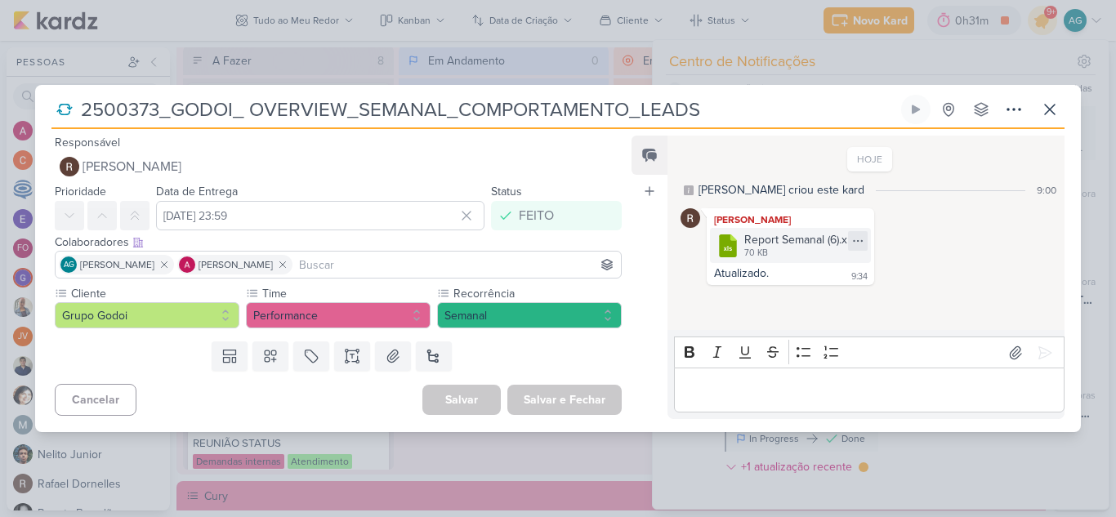
click at [858, 240] on icon at bounding box center [857, 240] width 13 height 13
click at [803, 292] on button "Baixar" at bounding box center [800, 295] width 132 height 24
click at [1051, 112] on icon at bounding box center [1050, 110] width 10 height 10
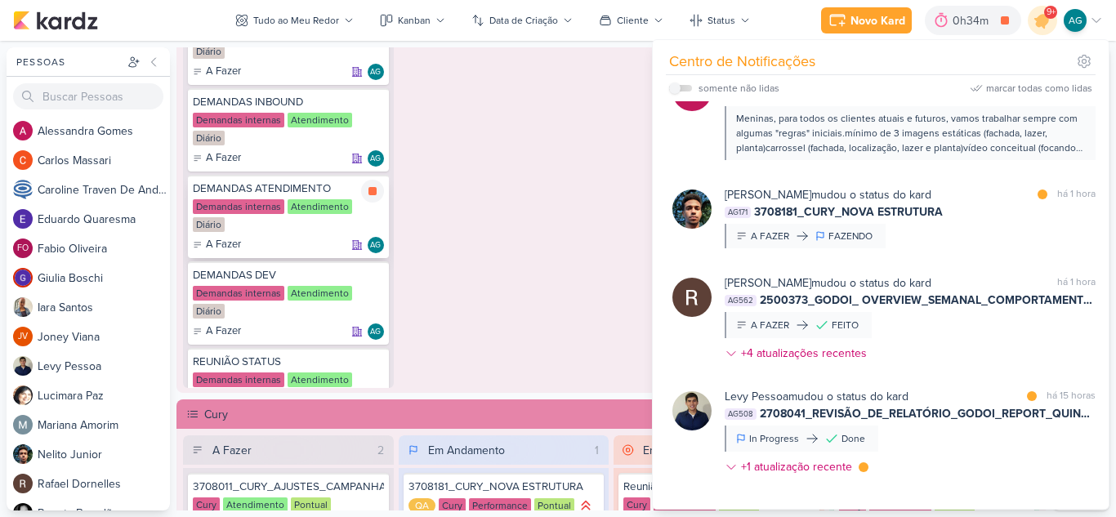
scroll to position [980, 0]
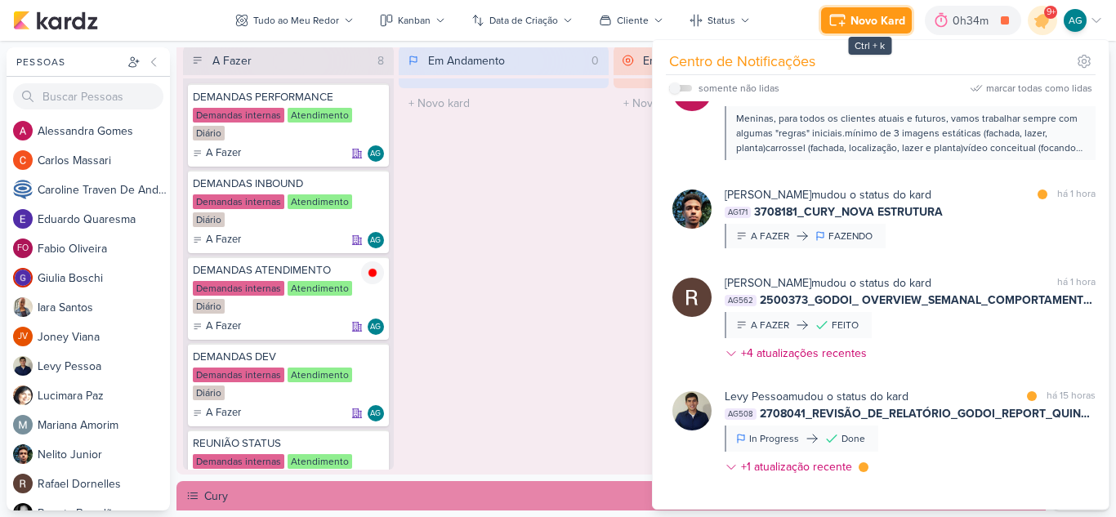
click at [880, 23] on div "Novo Kard" at bounding box center [877, 20] width 55 height 17
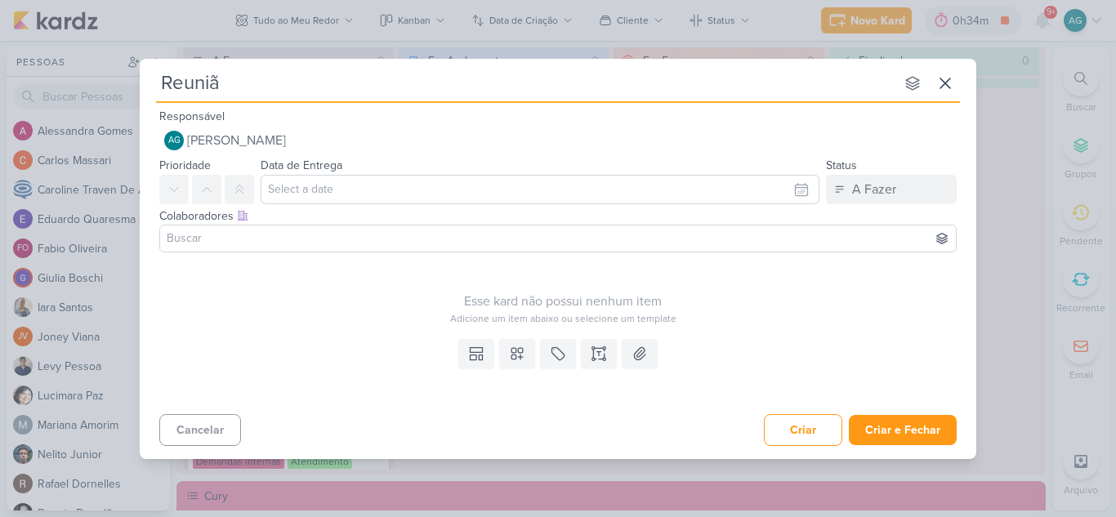
type input "Reunião"
type input "Reunião com [PERSON_NAME] e"
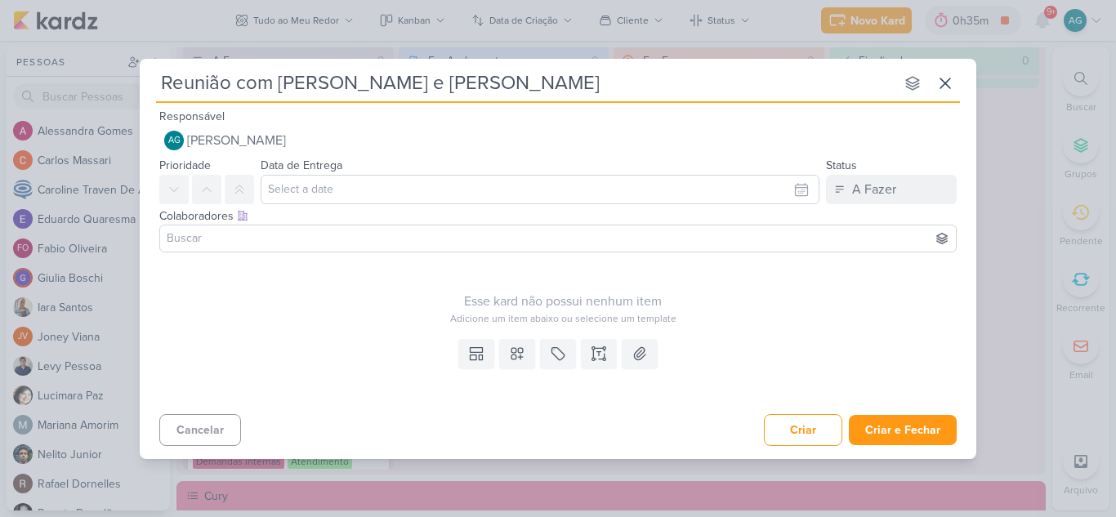
type input "Reunião com [PERSON_NAME] e [PERSON_NAME]"
click at [893, 435] on button "Criar e Fechar" at bounding box center [903, 430] width 108 height 30
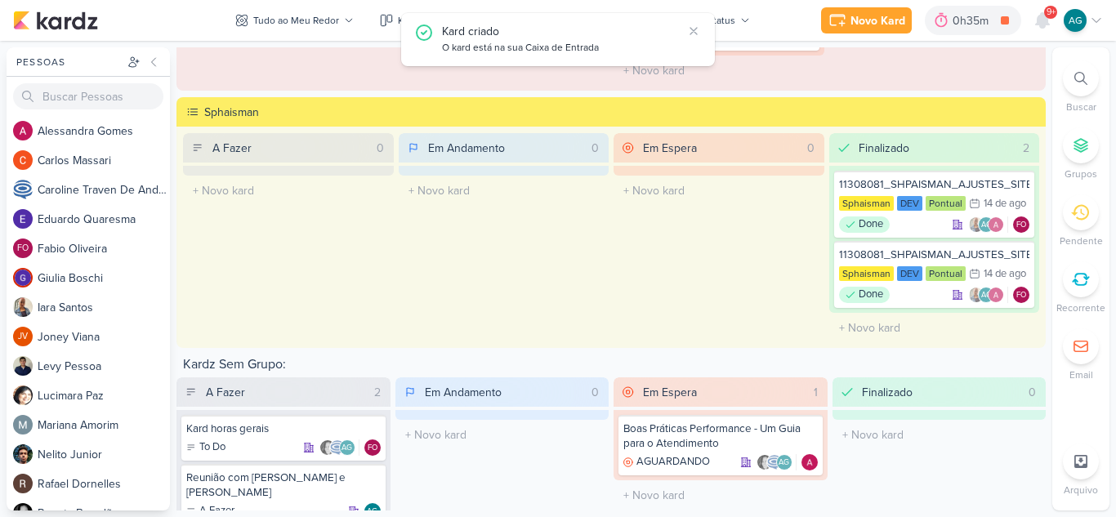
scroll to position [2160, 0]
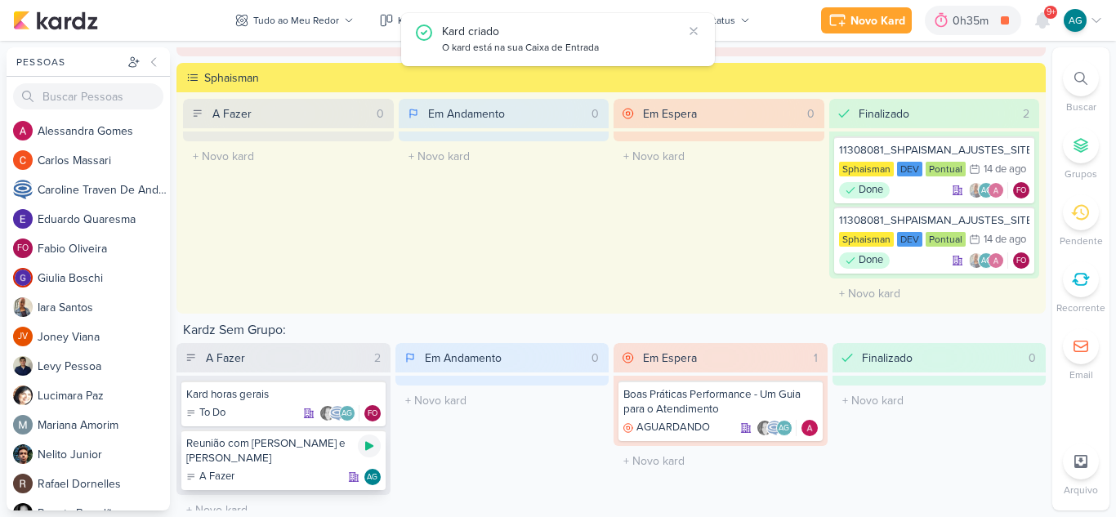
click at [370, 443] on icon at bounding box center [369, 445] width 13 height 13
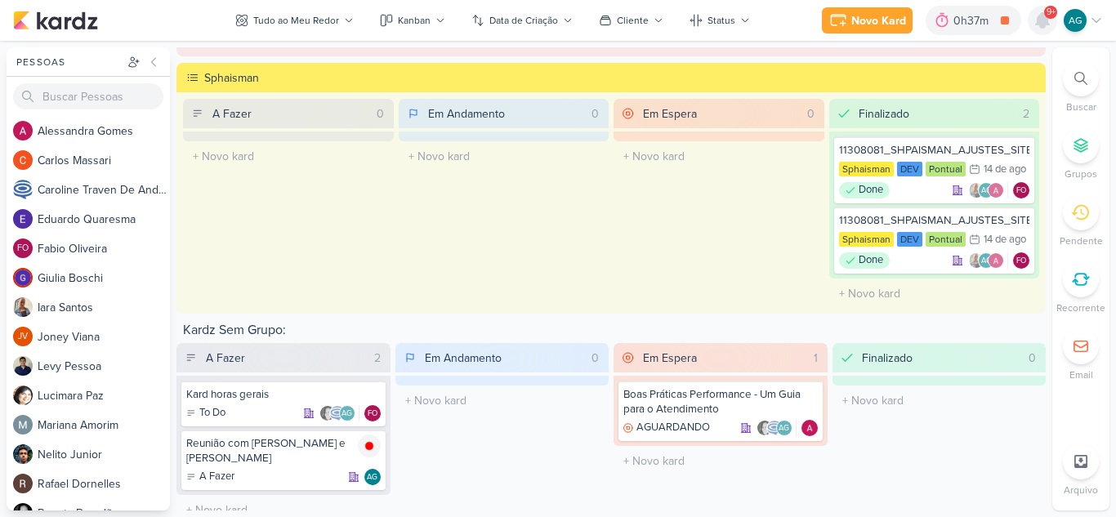
click at [1044, 20] on icon at bounding box center [1042, 20] width 13 height 15
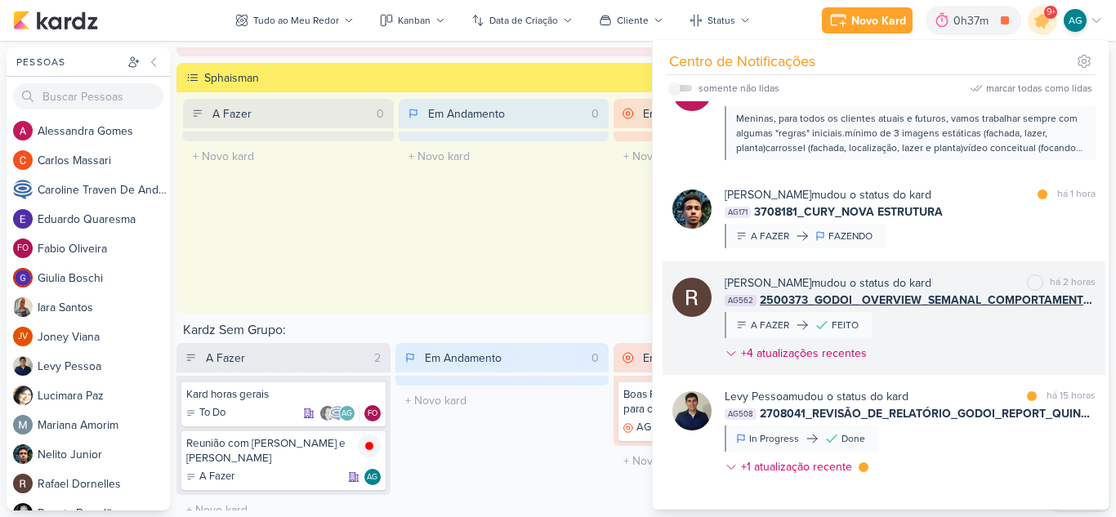
scroll to position [0, 0]
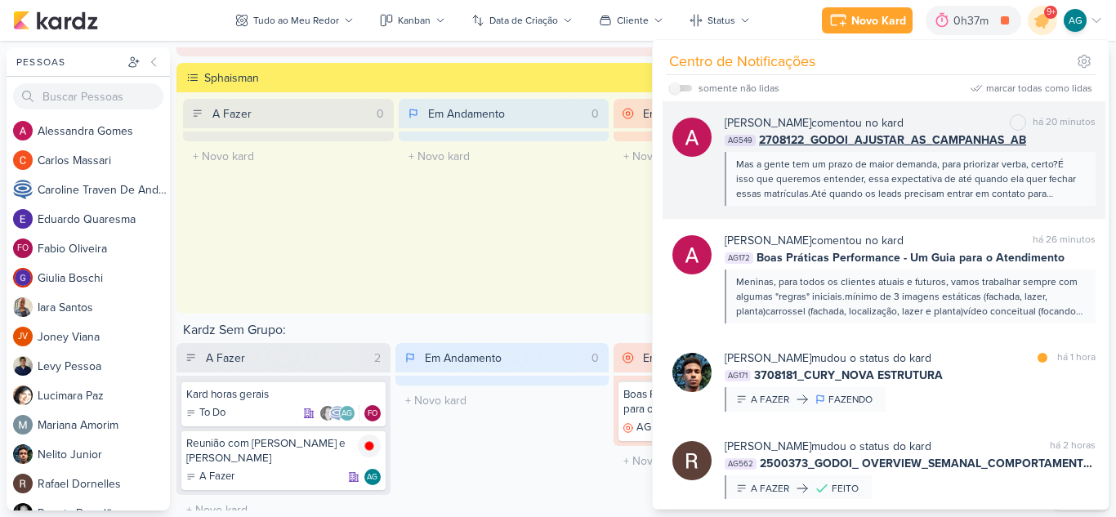
click at [907, 181] on div "Mas a gente tem um prazo de maior demanda, para priorizar verba, certo?É isso q…" at bounding box center [909, 179] width 346 height 44
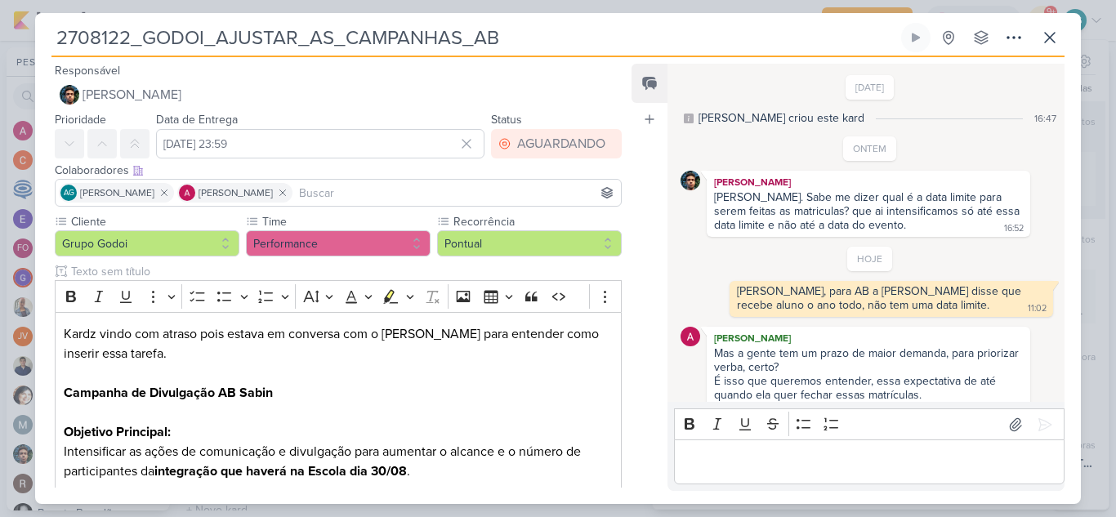
scroll to position [39, 0]
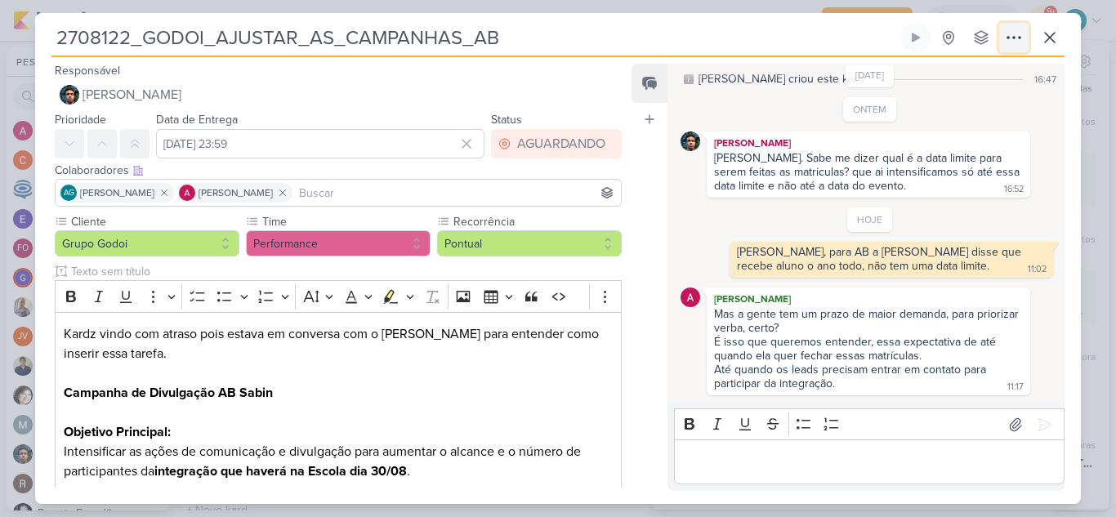
click at [1010, 40] on icon at bounding box center [1014, 38] width 20 height 20
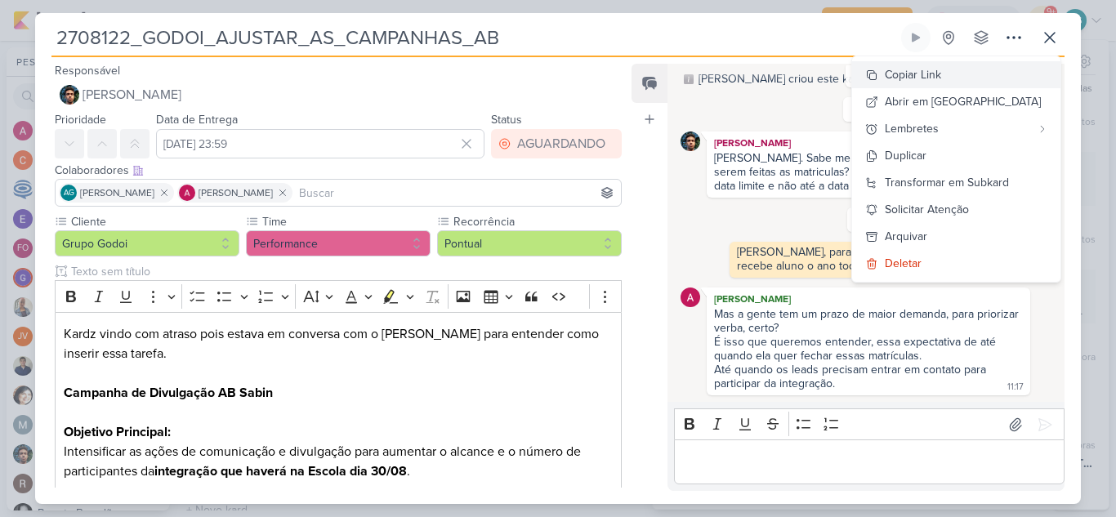
click at [941, 79] on div "Copiar Link" at bounding box center [913, 74] width 56 height 17
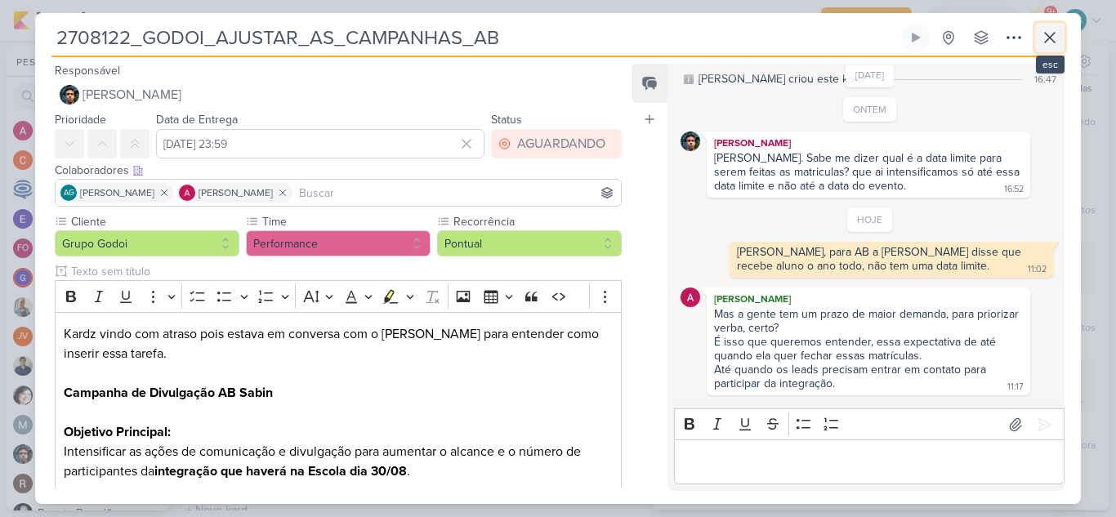
click at [1057, 39] on icon at bounding box center [1050, 38] width 20 height 20
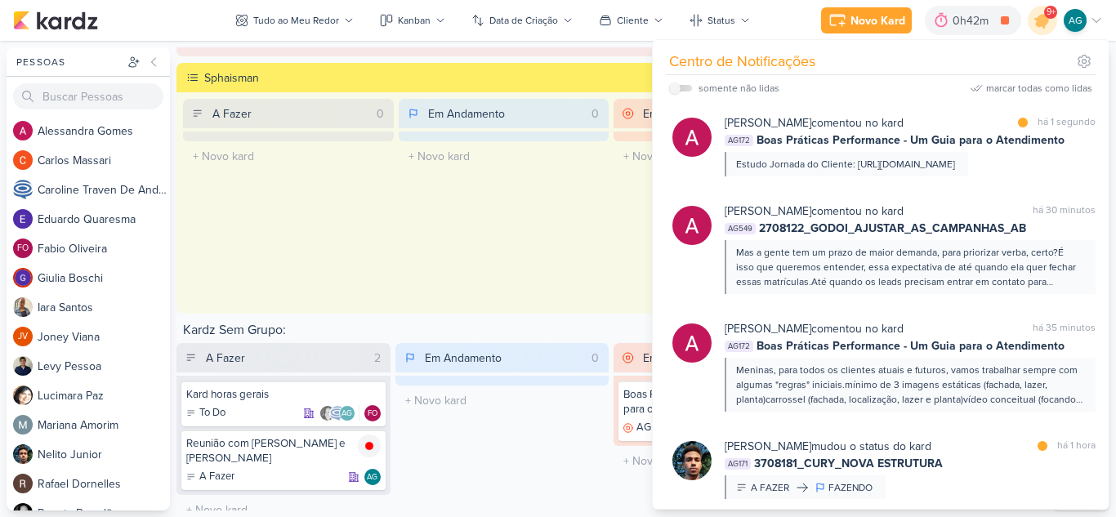
click at [549, 239] on div "Em Andamento 0 O título do kard deve ter menos que 100 caracteres" at bounding box center [504, 204] width 211 height 210
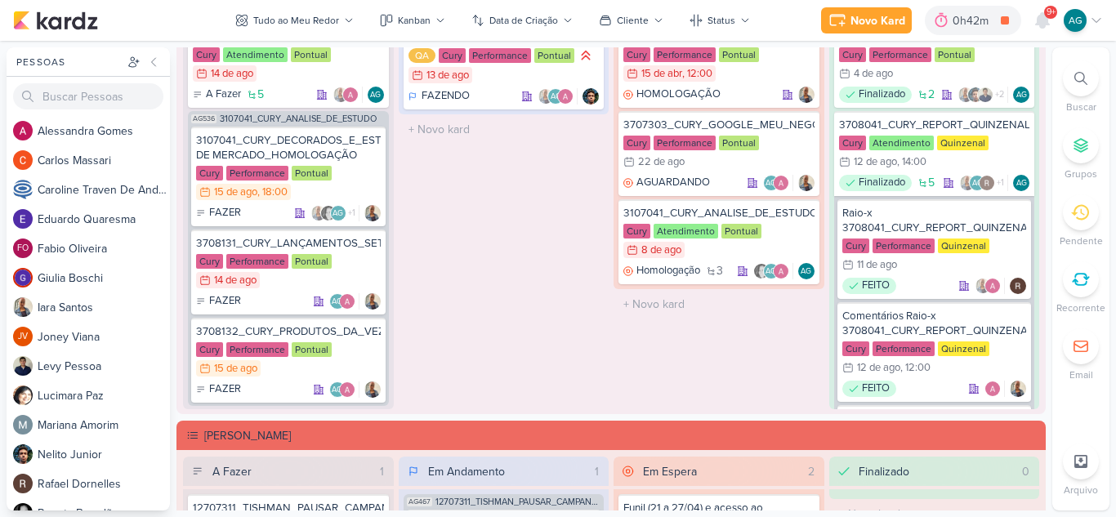
scroll to position [1506, 0]
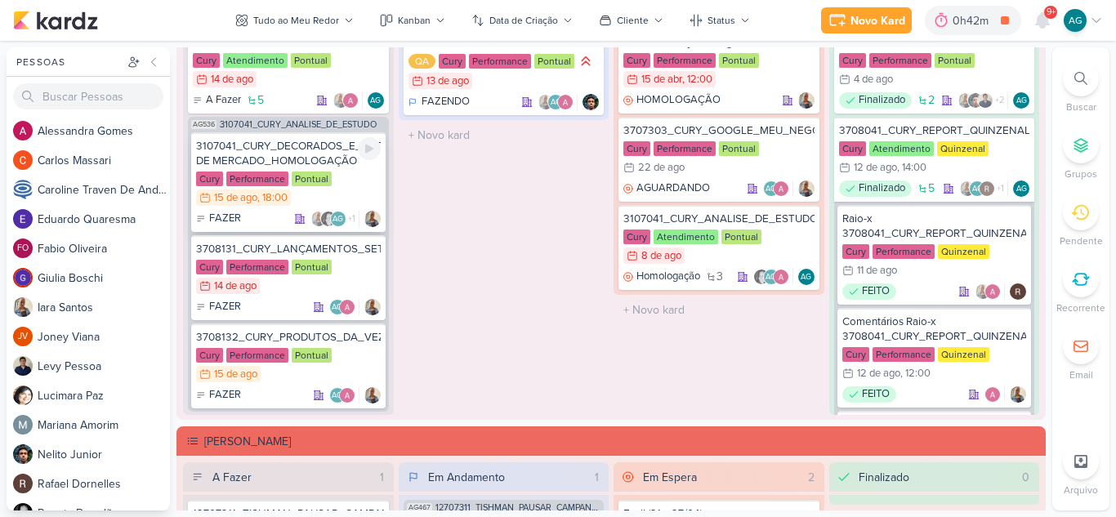
click at [312, 161] on div "3107041_CURY_DECORADOS_E_ESTUDO DE MERCADO_HOMOLOGAÇÃO" at bounding box center [288, 153] width 185 height 29
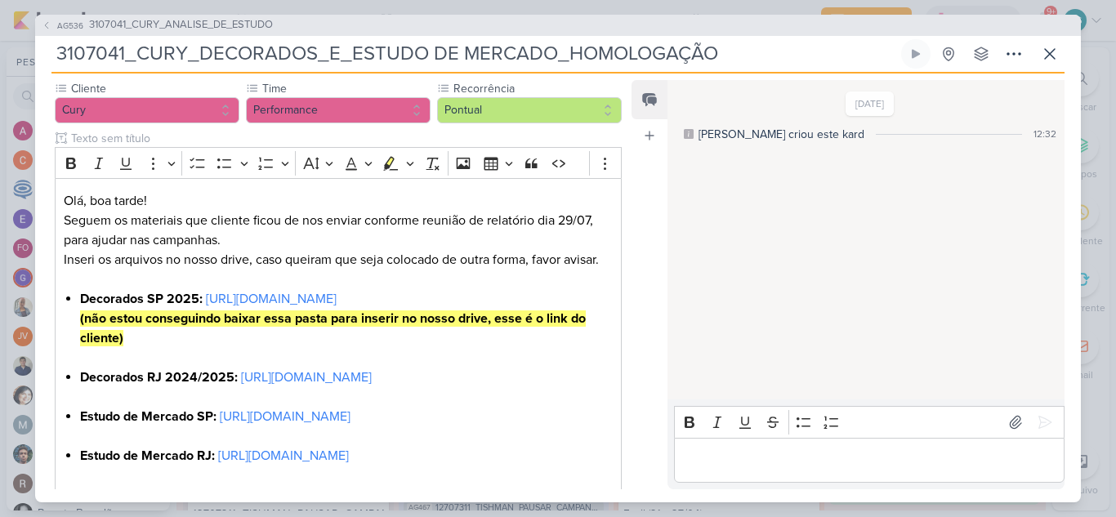
scroll to position [163, 0]
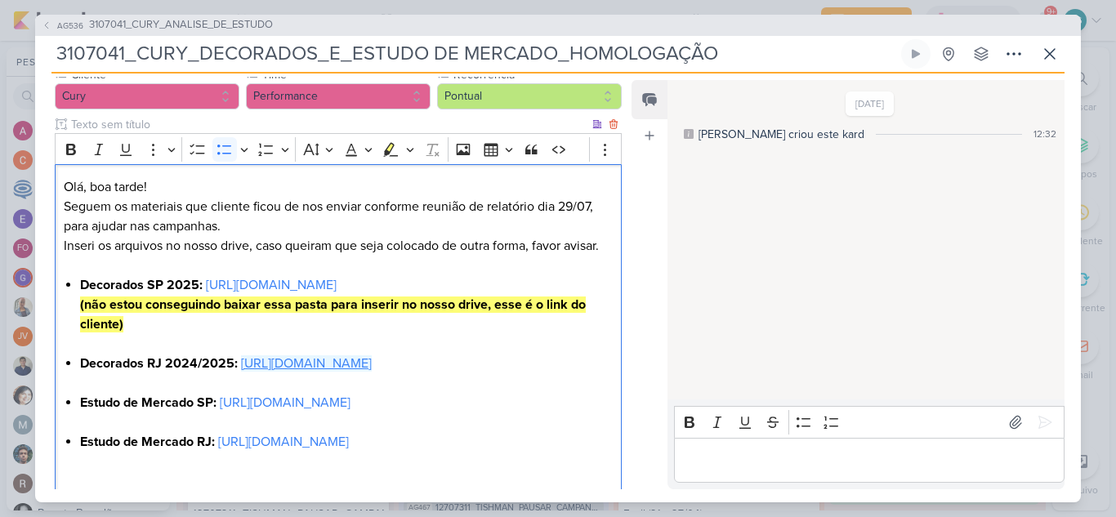
click at [318, 372] on link "[URL][DOMAIN_NAME]" at bounding box center [306, 363] width 131 height 16
click at [1059, 51] on button at bounding box center [1049, 53] width 29 height 29
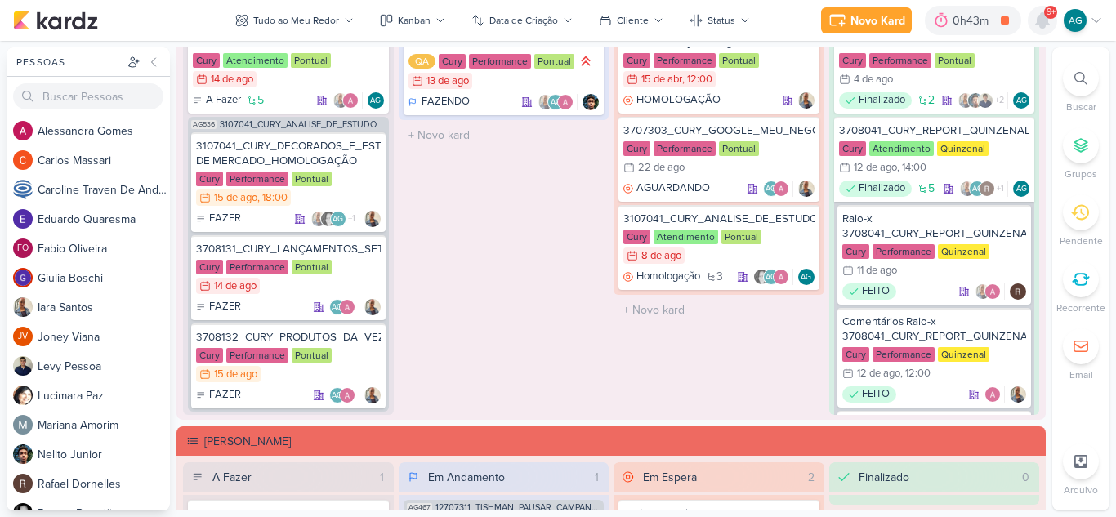
click at [1045, 20] on icon at bounding box center [1042, 20] width 13 height 15
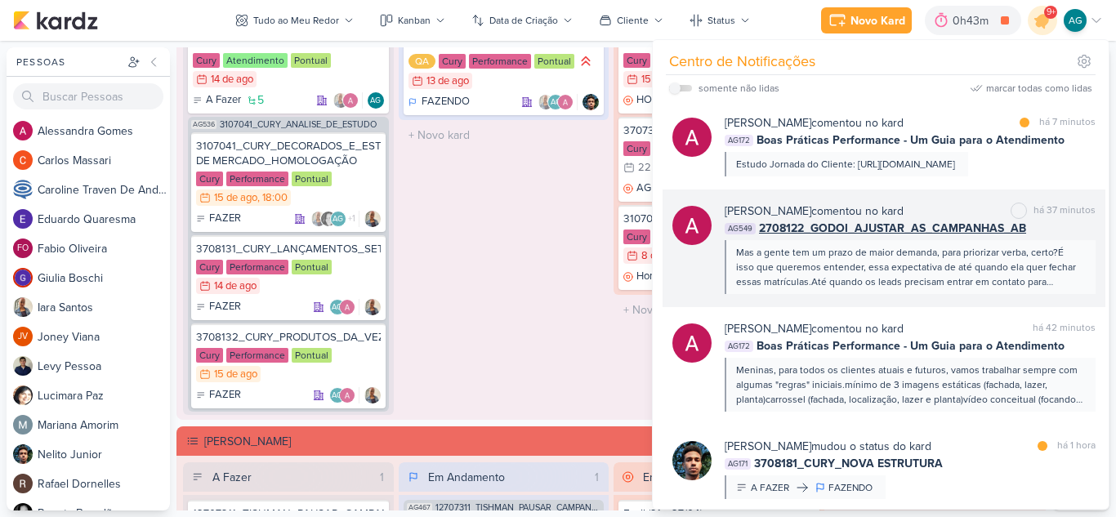
click at [983, 282] on div "Mas a gente tem um prazo de maior demanda, para priorizar verba, certo?É isso q…" at bounding box center [909, 267] width 346 height 44
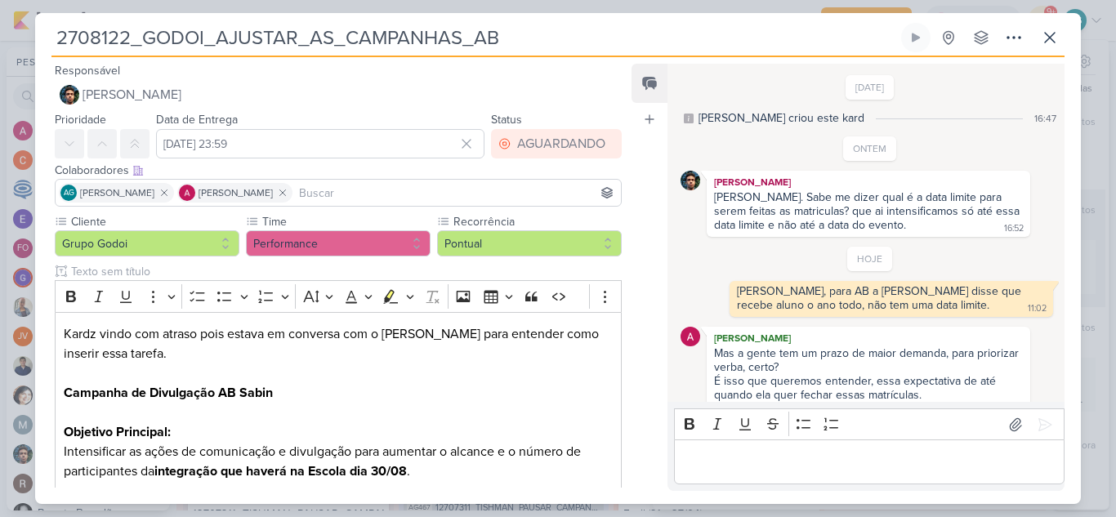
scroll to position [39, 0]
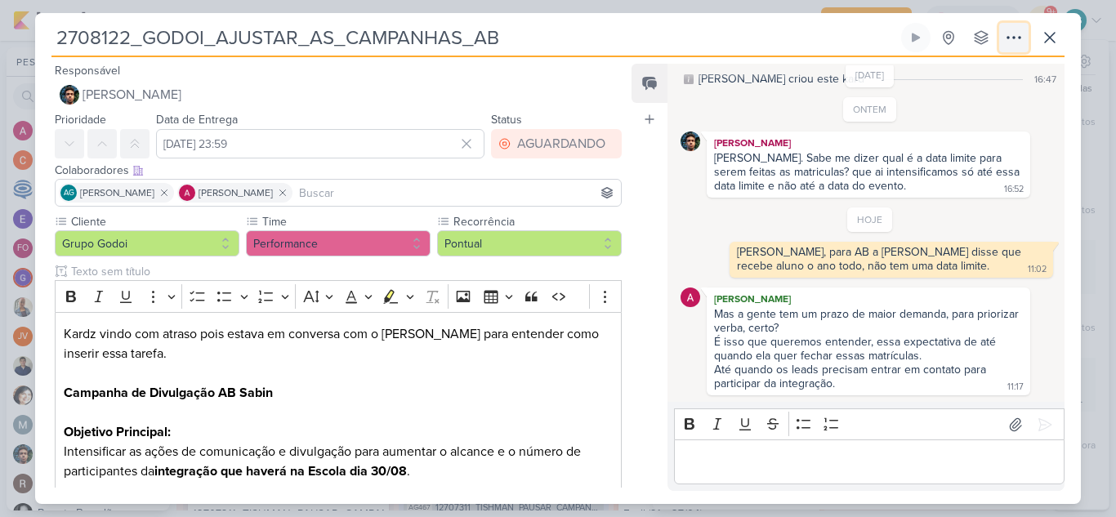
click at [1014, 37] on icon at bounding box center [1013, 38] width 13 height 2
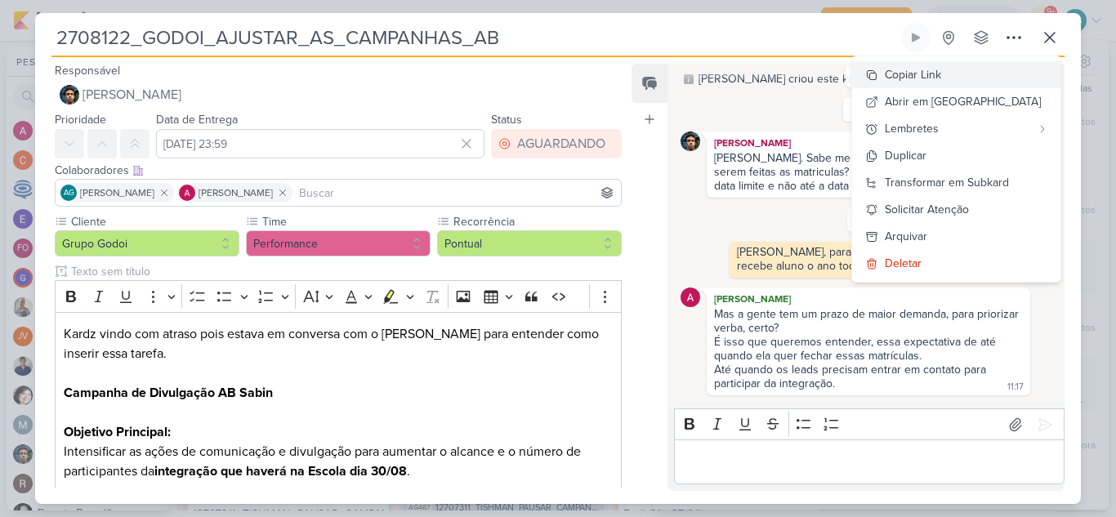
click at [985, 72] on button "Copiar Link" at bounding box center [956, 74] width 208 height 27
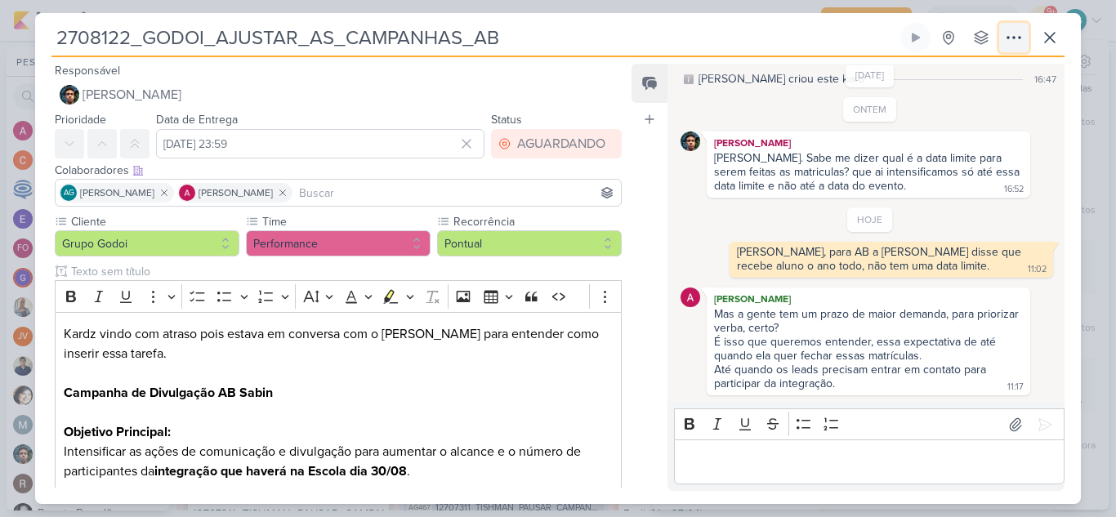
click at [1015, 38] on icon at bounding box center [1014, 38] width 20 height 20
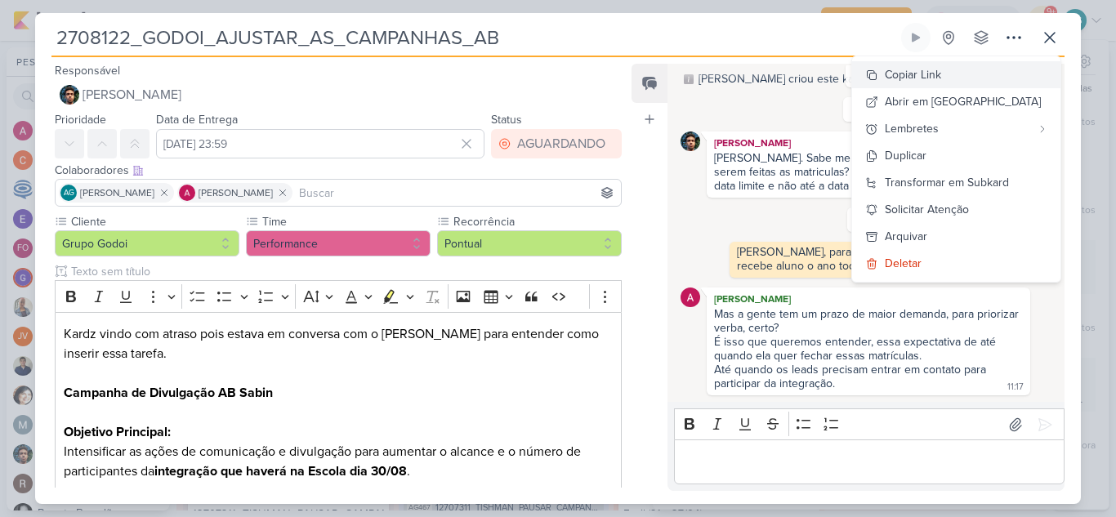
click at [983, 75] on button "Copiar Link" at bounding box center [956, 74] width 208 height 27
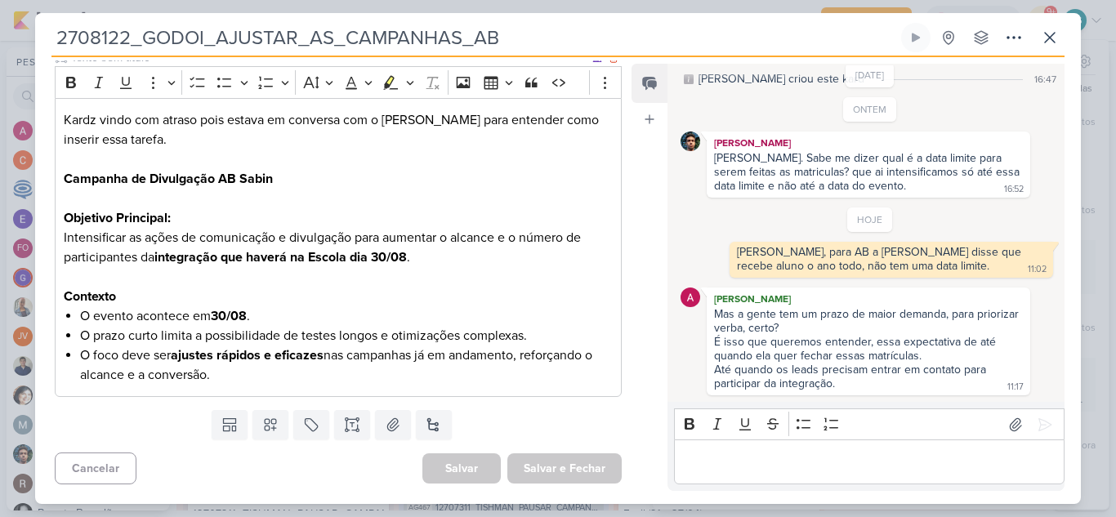
scroll to position [0, 0]
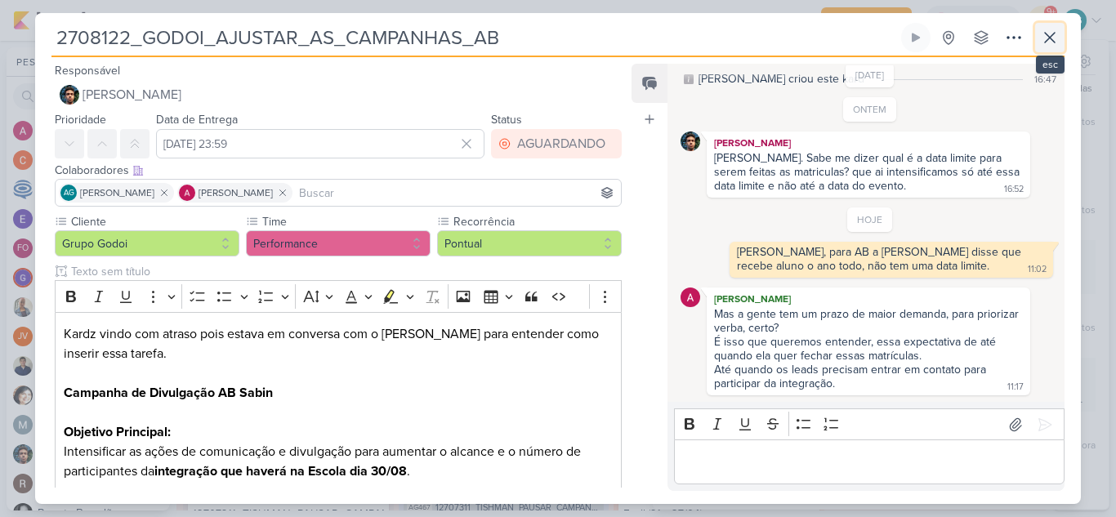
click at [1050, 41] on icon at bounding box center [1050, 38] width 20 height 20
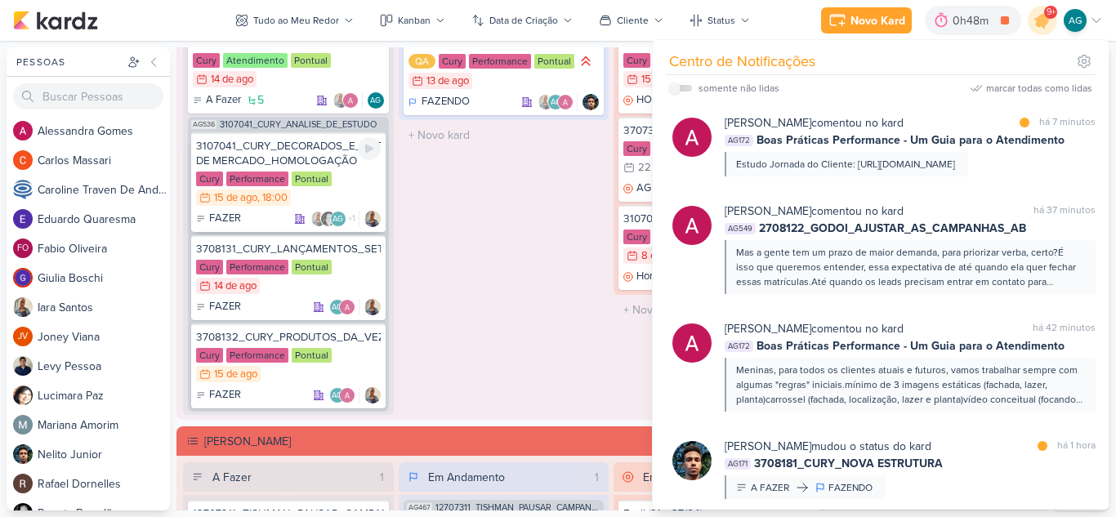
click at [261, 149] on div "3107041_CURY_DECORADOS_E_ESTUDO DE MERCADO_HOMOLOGAÇÃO" at bounding box center [288, 153] width 185 height 29
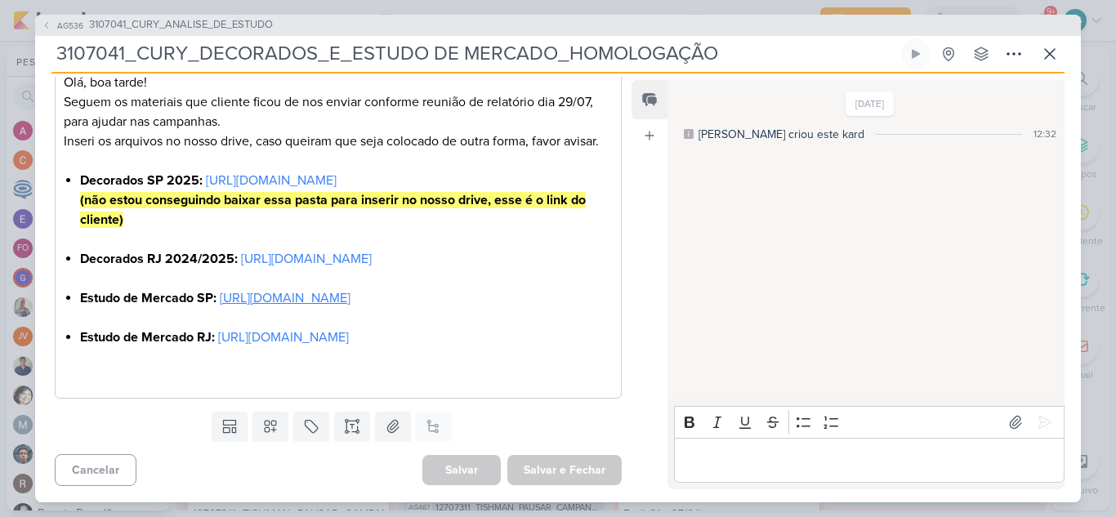
scroll to position [245, 0]
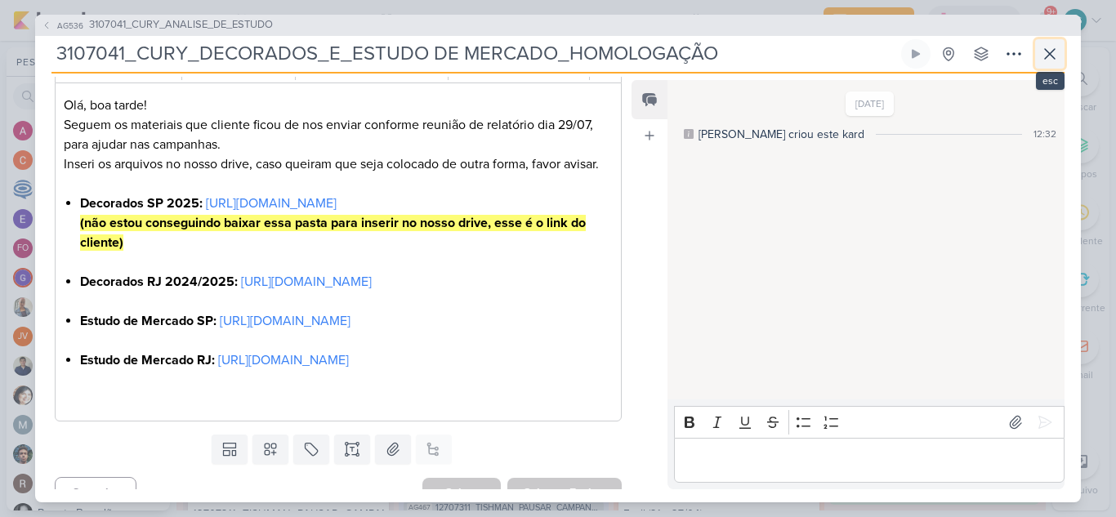
click at [1051, 52] on icon at bounding box center [1050, 54] width 10 height 10
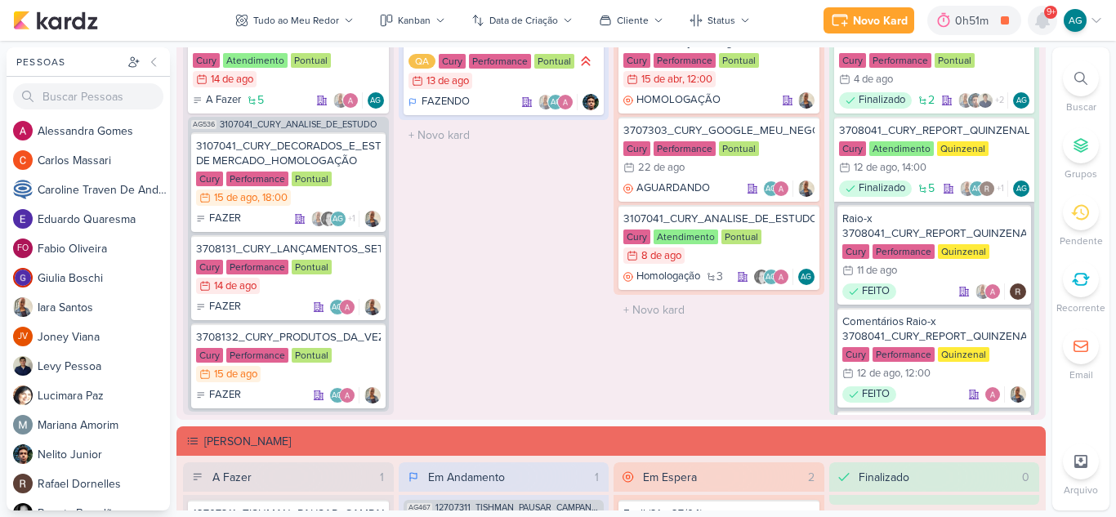
click at [1046, 29] on icon at bounding box center [1042, 21] width 20 height 20
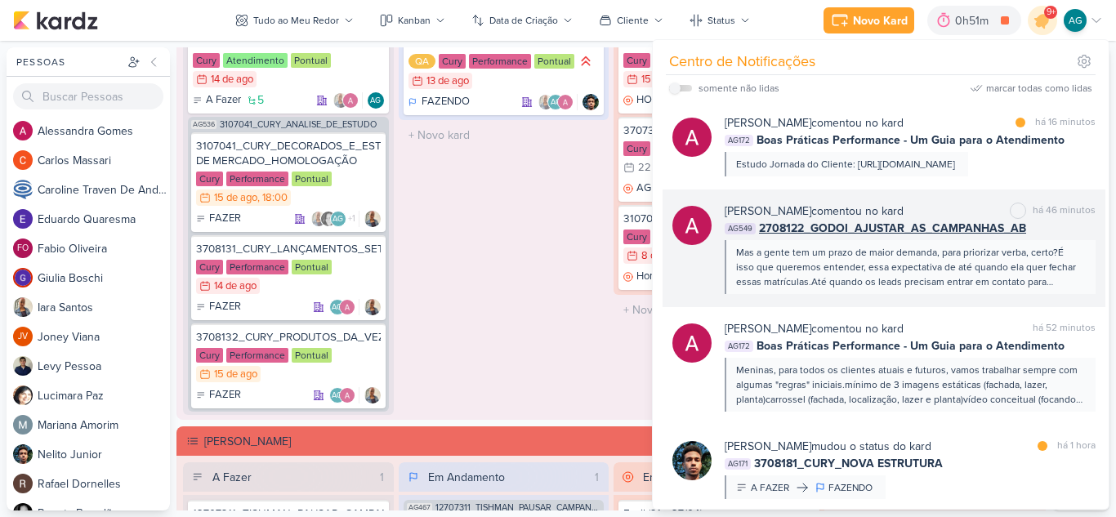
click at [962, 289] on div "Mas a gente tem um prazo de maior demanda, para priorizar verba, certo?É isso q…" at bounding box center [909, 267] width 346 height 44
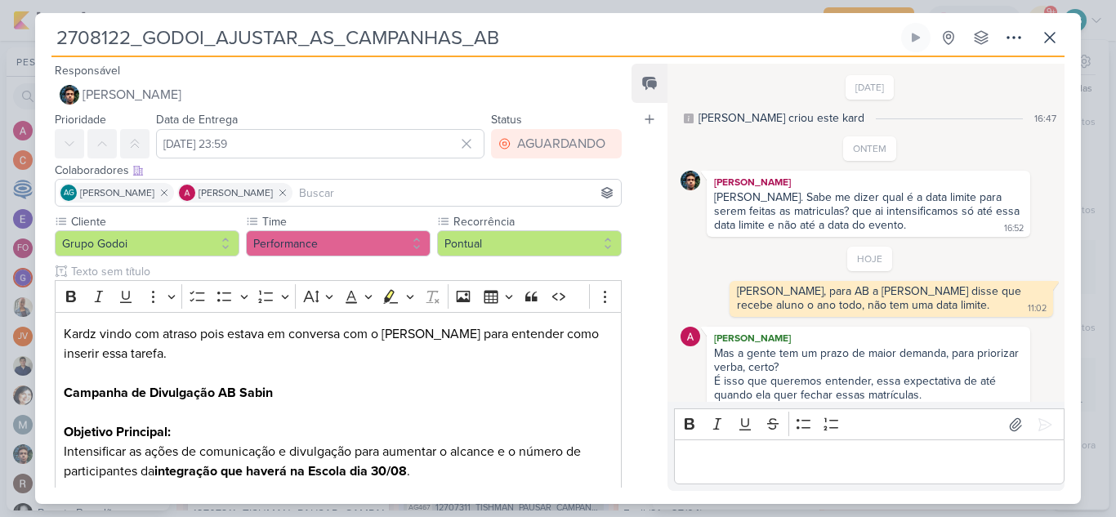
scroll to position [39, 0]
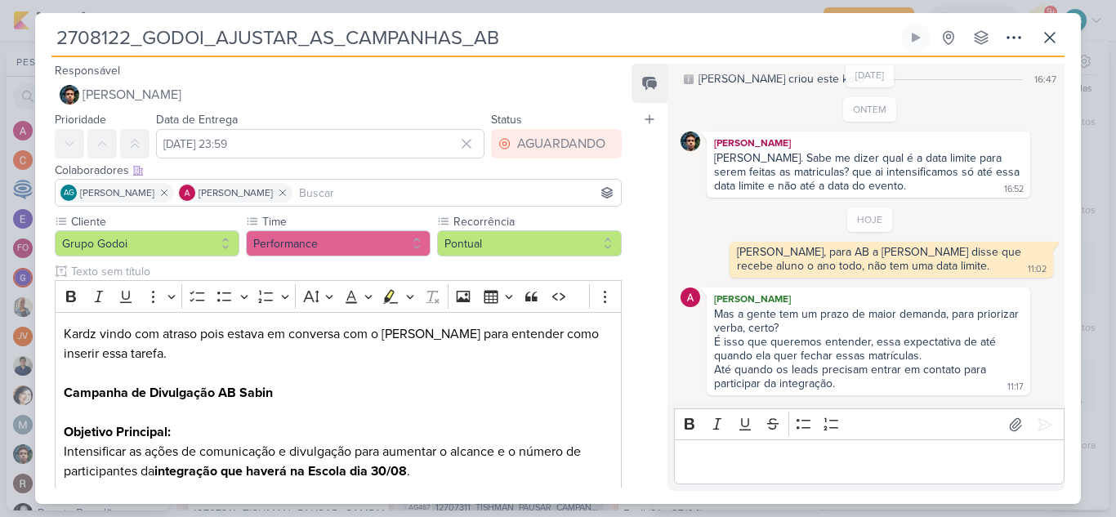
click at [886, 465] on p "Editor editing area: main" at bounding box center [868, 463] width 373 height 20
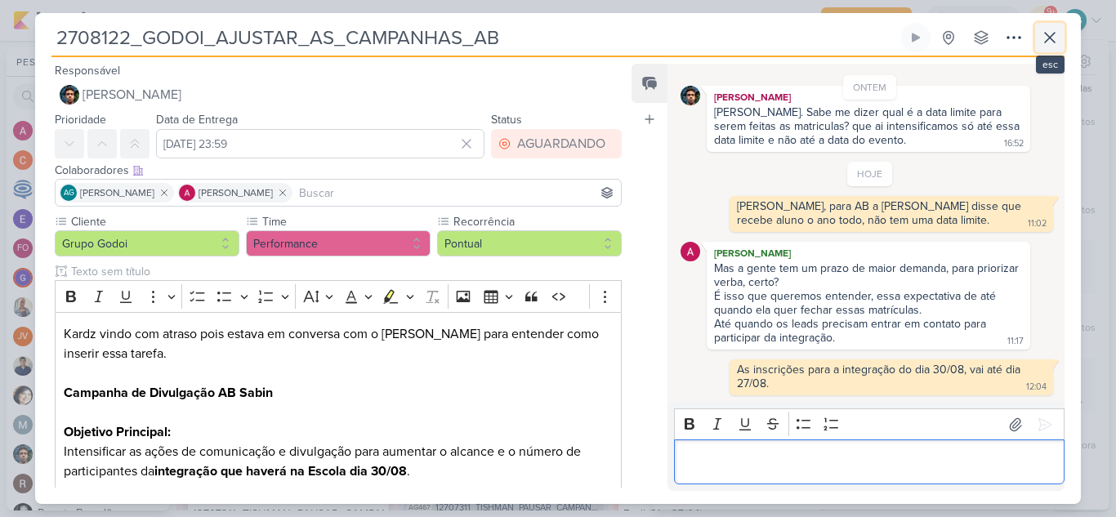
click at [1045, 40] on icon at bounding box center [1050, 38] width 20 height 20
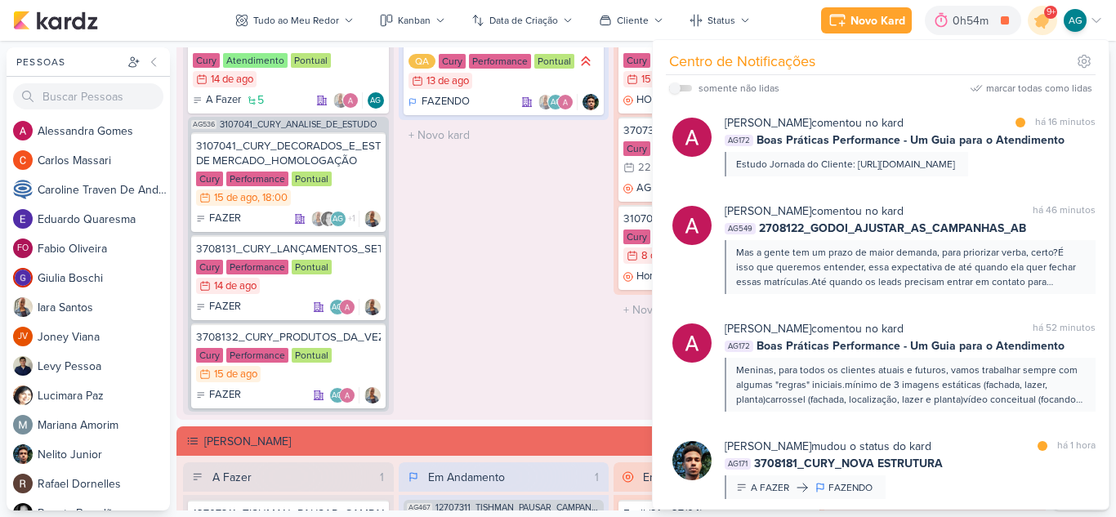
click at [539, 323] on div "Em Andamento 1 3708181_CURY_NOVA ESTRUTURA QA Cury Performance Pontual 13/8 [DA…" at bounding box center [504, 203] width 211 height 424
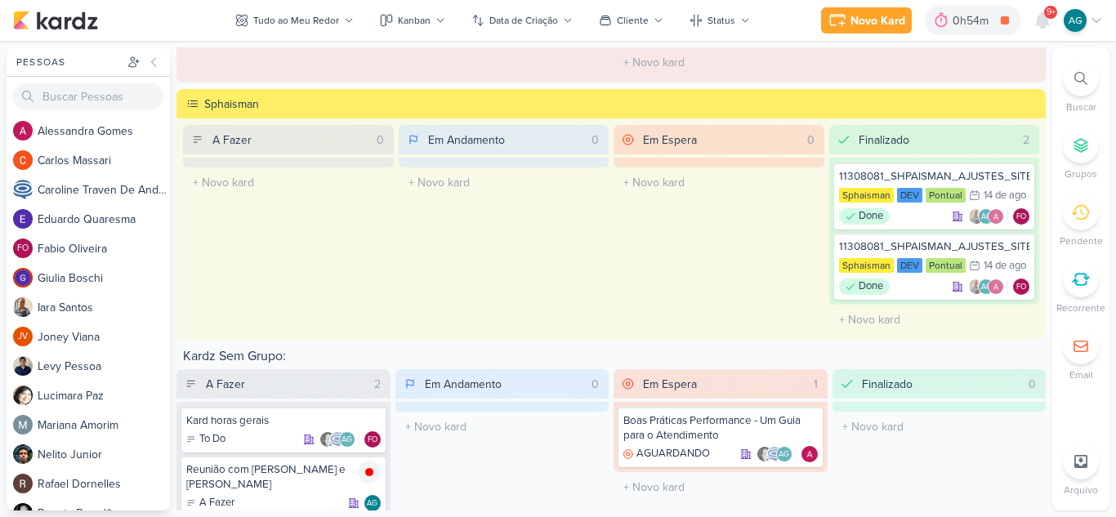
scroll to position [2160, 0]
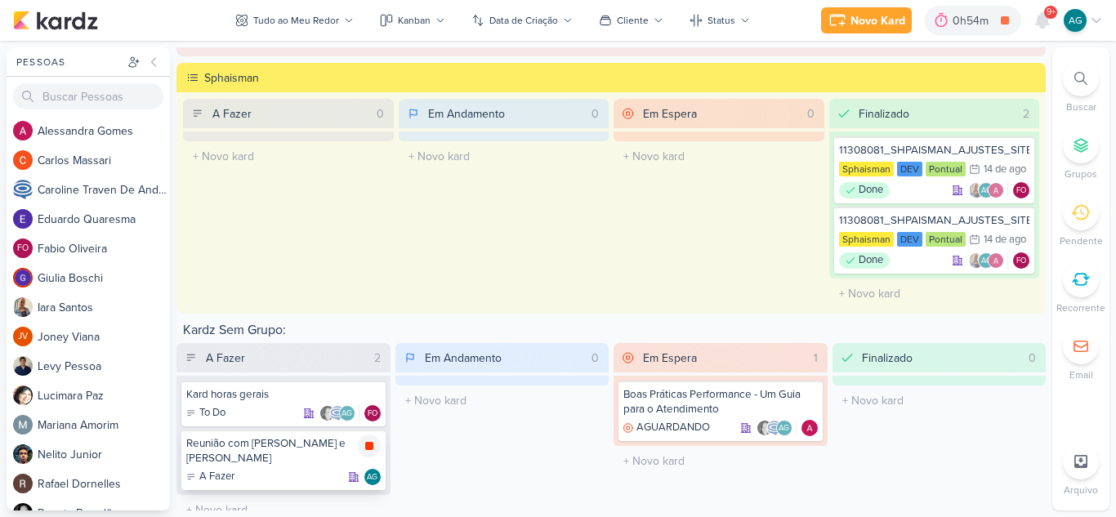
click at [372, 444] on icon at bounding box center [369, 445] width 13 height 13
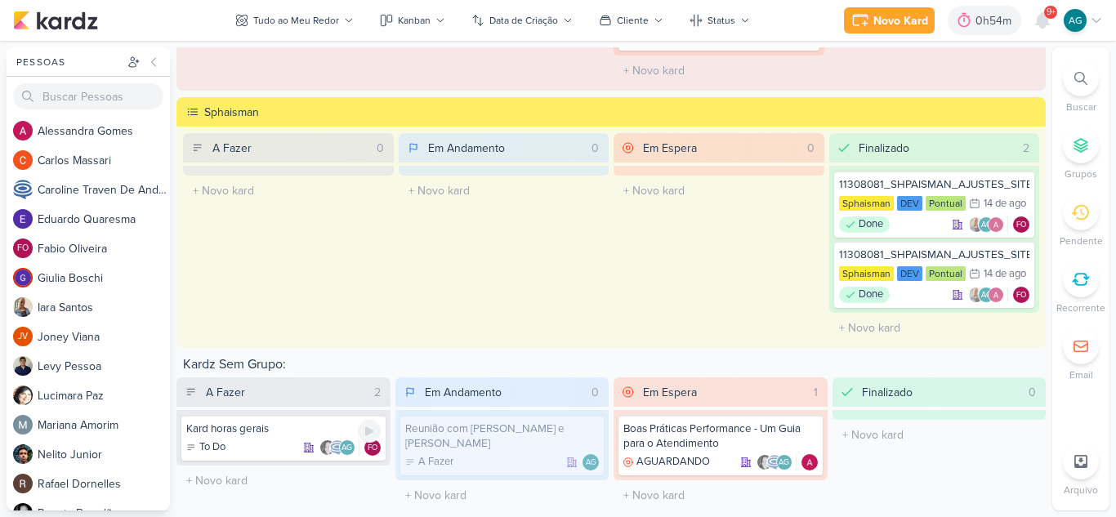
scroll to position [2125, 0]
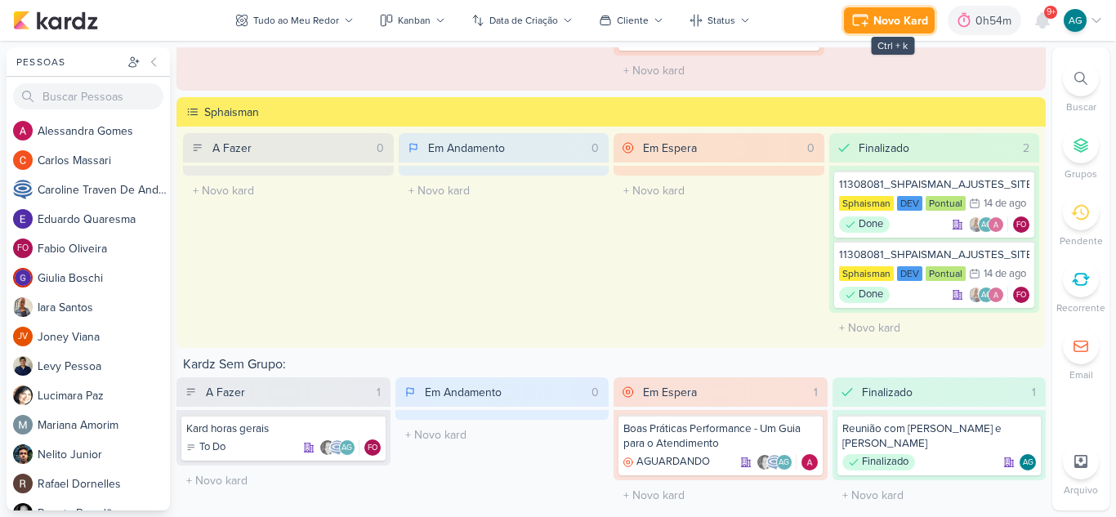
click at [893, 20] on div "Novo Kard" at bounding box center [900, 20] width 55 height 17
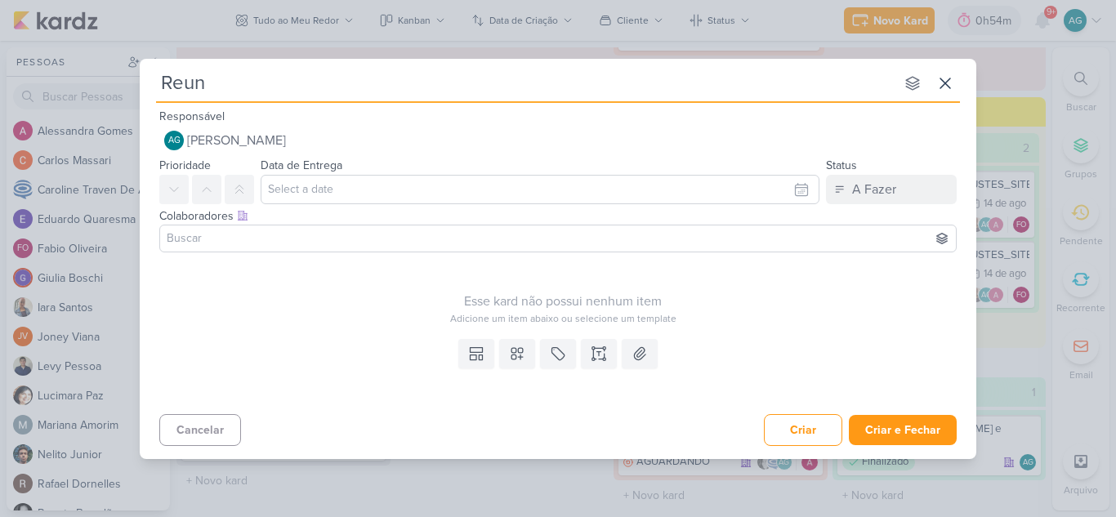
type input "Reuni"
type input "Reunião com [PERSON_NAME]"
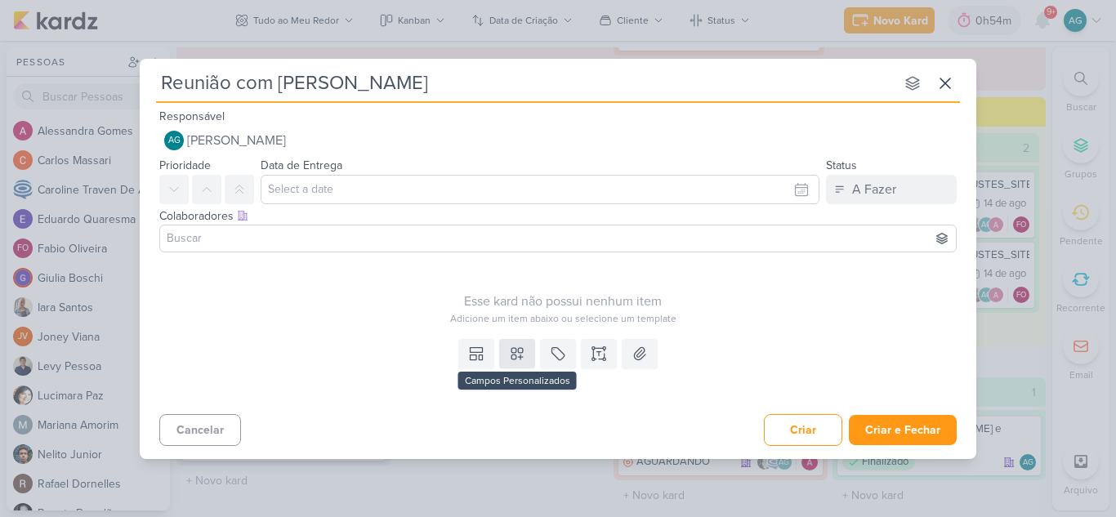
type input "Reunião com [PERSON_NAME]"
click at [518, 353] on icon at bounding box center [517, 354] width 16 height 16
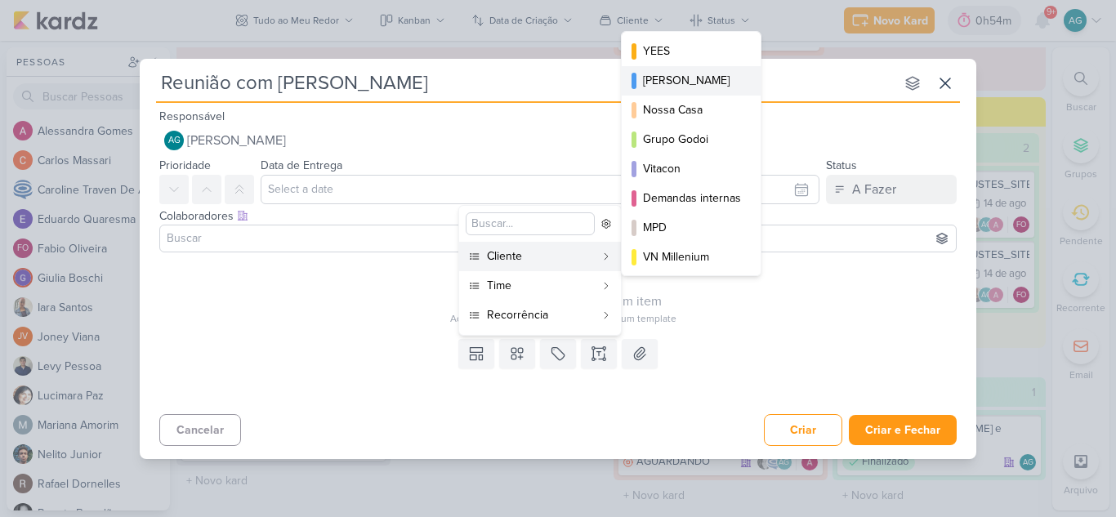
click at [671, 78] on div "[PERSON_NAME]" at bounding box center [692, 80] width 98 height 17
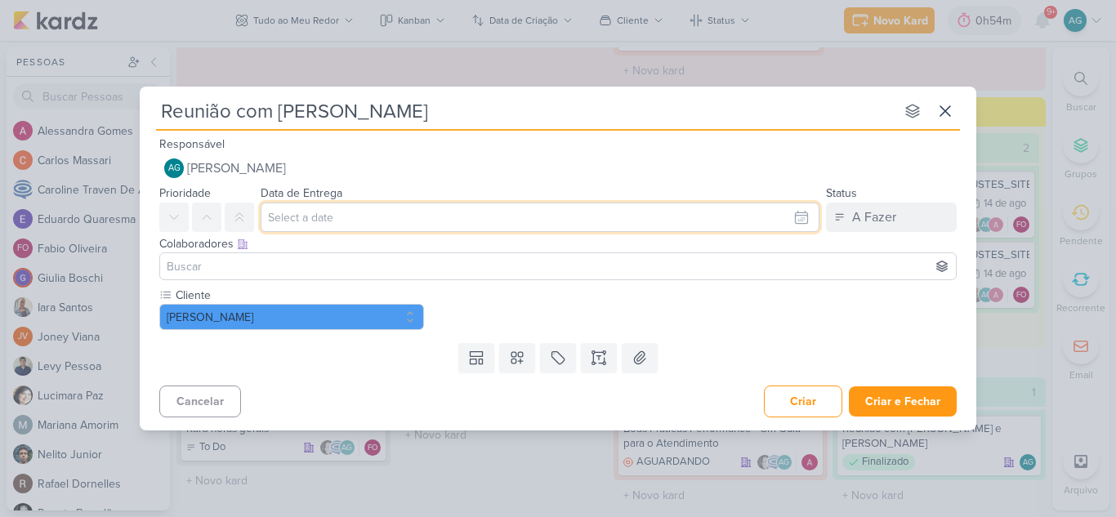
click at [666, 218] on input "text" at bounding box center [540, 217] width 559 height 29
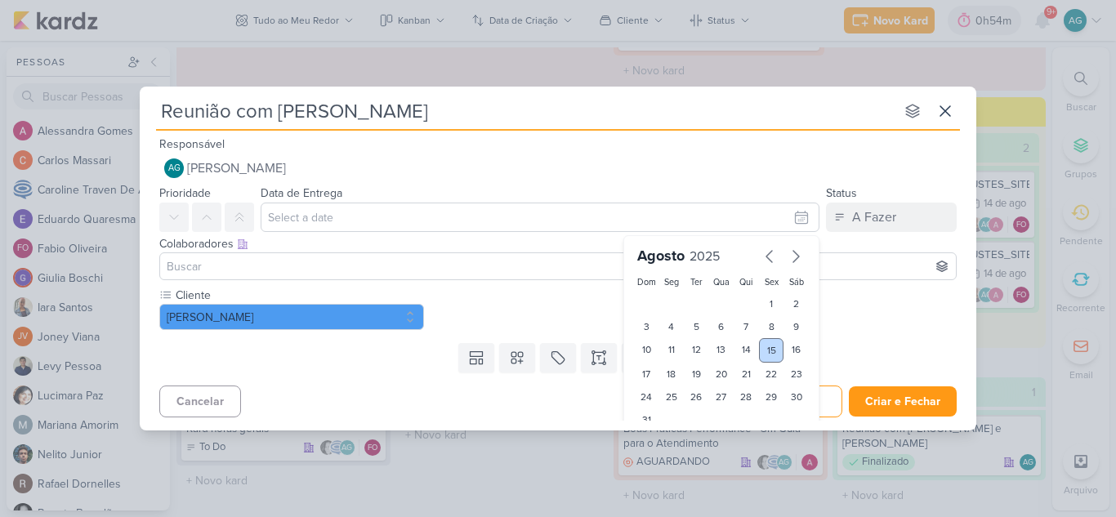
click at [765, 351] on div "15" at bounding box center [771, 350] width 25 height 25
type input "[DATE] 23:59"
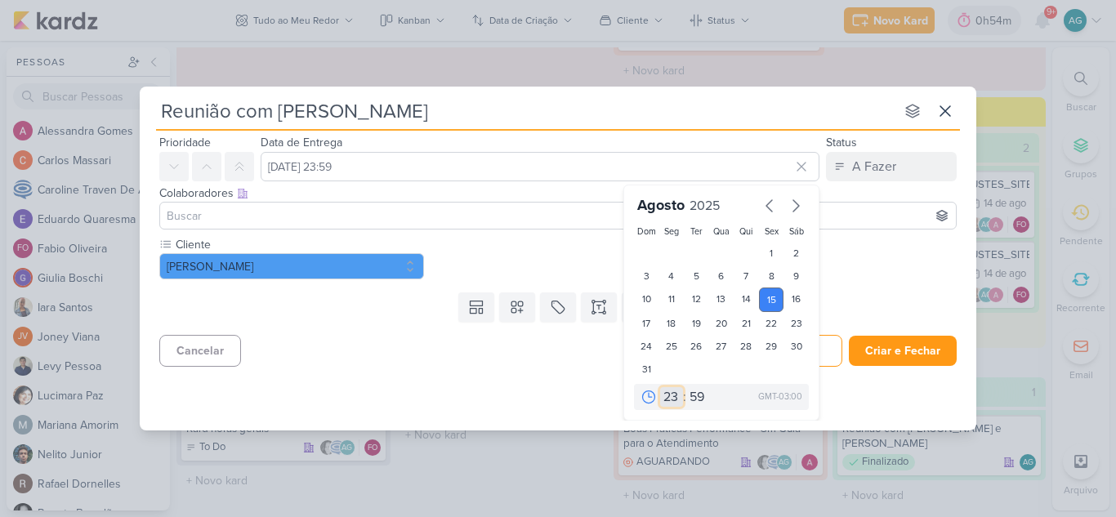
click at [667, 396] on select "00 01 02 03 04 05 06 07 08 09 10 11 12 13 14 15 16 17 18 19 20 21 22 23" at bounding box center [671, 397] width 23 height 20
select select "12"
click at [660, 387] on select "00 01 02 03 04 05 06 07 08 09 10 11 12 13 14 15 16 17 18 19 20 21 22 23" at bounding box center [671, 397] width 23 height 20
type input "[DATE] 12:59"
click at [690, 395] on select "00 05 10 15 20 25 30 35 40 45 50 55 59" at bounding box center [697, 397] width 23 height 20
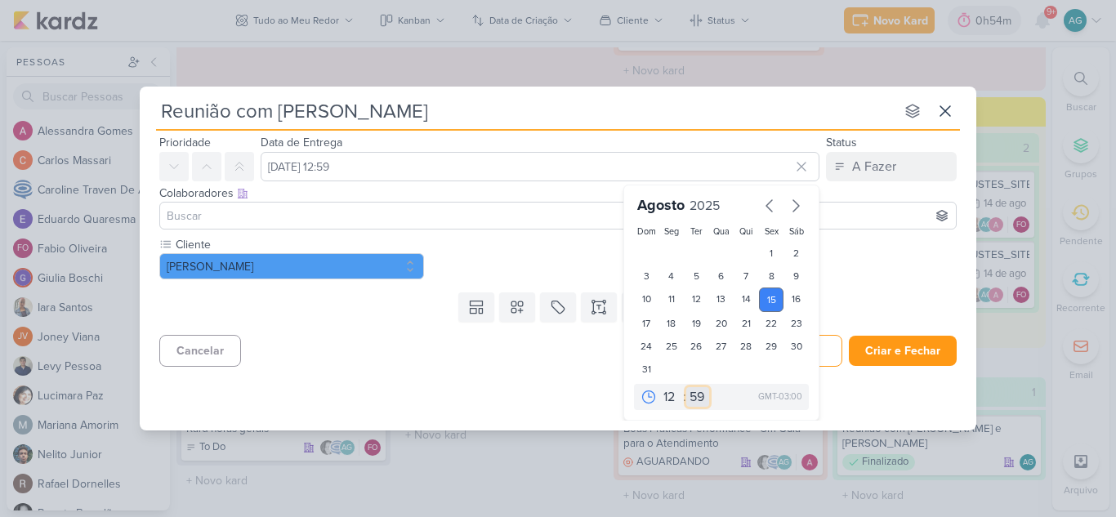
select select "0"
click at [686, 387] on select "00 05 10 15 20 25 30 35 40 45 50 55 59" at bounding box center [697, 397] width 23 height 20
type input "[DATE] 12:00"
click at [892, 354] on button "Criar e Fechar" at bounding box center [903, 351] width 108 height 30
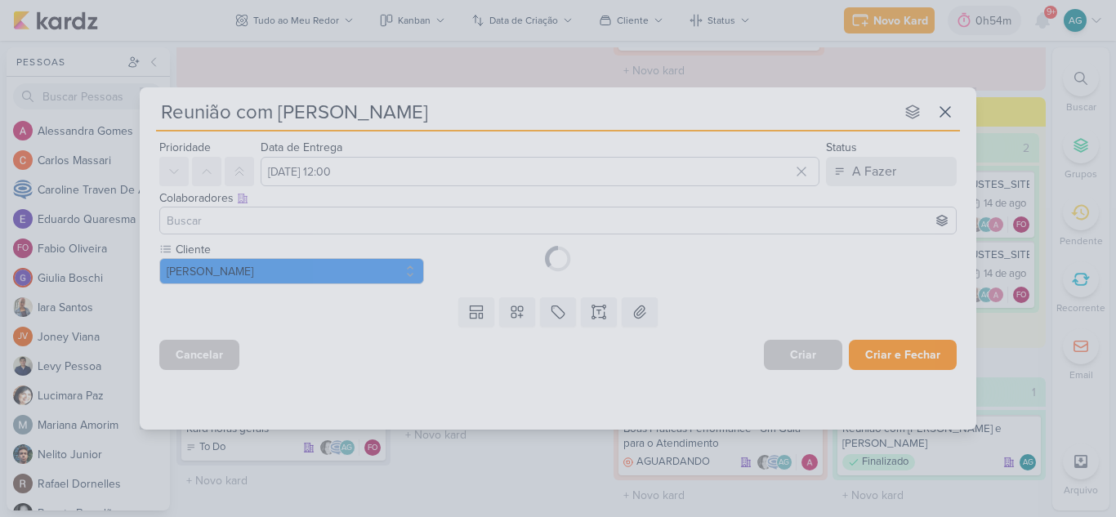
scroll to position [0, 0]
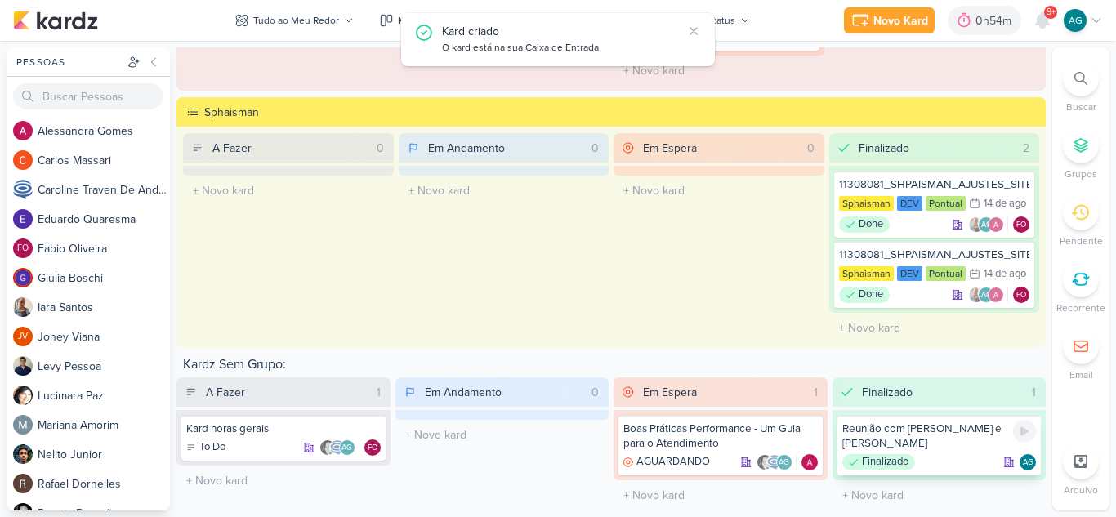
click at [943, 454] on div "Finalizado AG" at bounding box center [939, 462] width 194 height 16
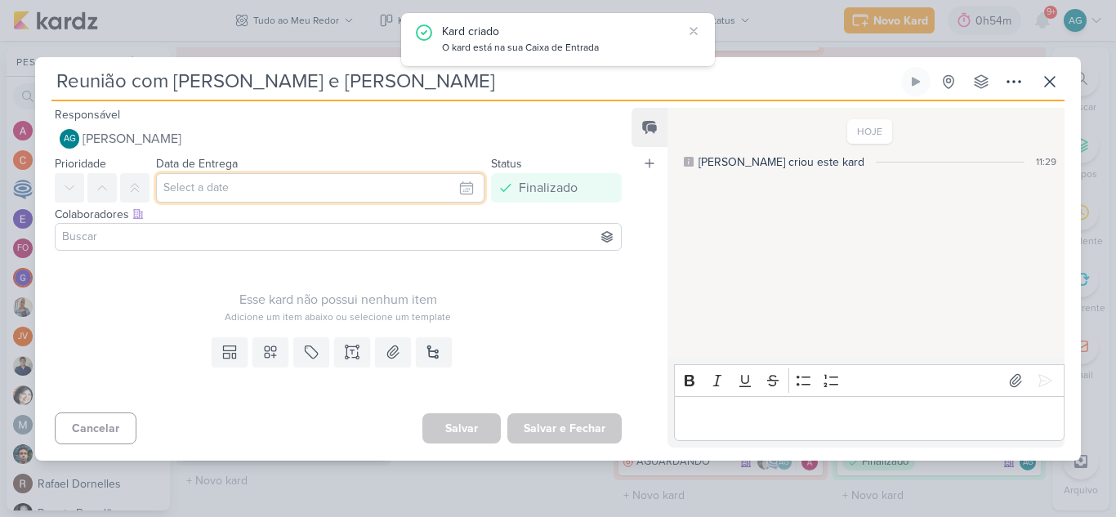
click at [379, 186] on input "text" at bounding box center [320, 187] width 328 height 29
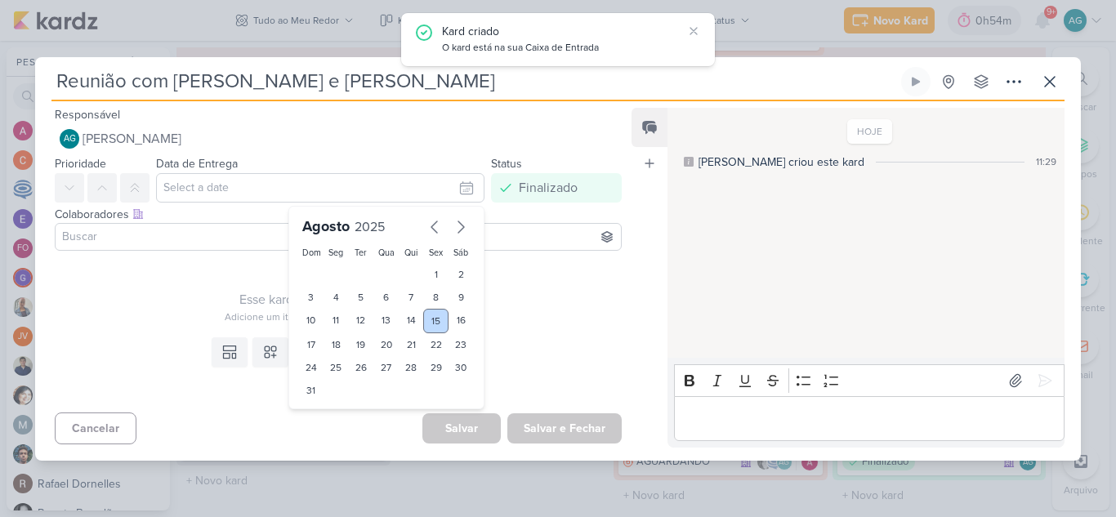
click at [429, 316] on div "15" at bounding box center [435, 321] width 25 height 25
type input "[DATE] 23:59"
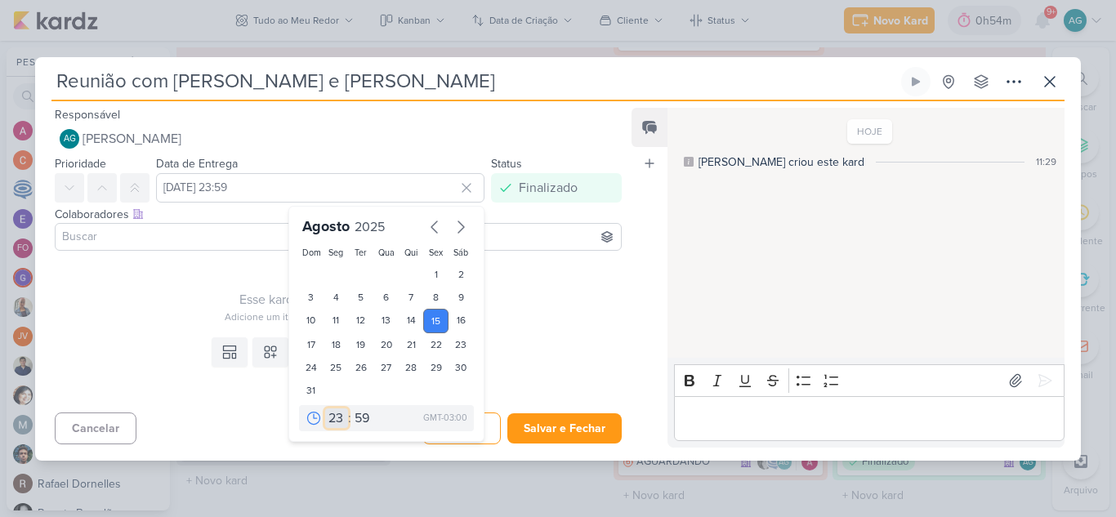
click at [327, 424] on select "00 01 02 03 04 05 06 07 08 09 10 11 12 13 14 15 16 17 18 19 20 21 22 23" at bounding box center [336, 418] width 23 height 20
select select "11"
click at [325, 408] on select "00 01 02 03 04 05 06 07 08 09 10 11 12 13 14 15 16 17 18 19 20 21 22 23" at bounding box center [336, 418] width 23 height 20
type input "[DATE] 11:59"
click at [355, 421] on select "00 05 10 15 20 25 30 35 40 45 50 55 59" at bounding box center [362, 418] width 23 height 20
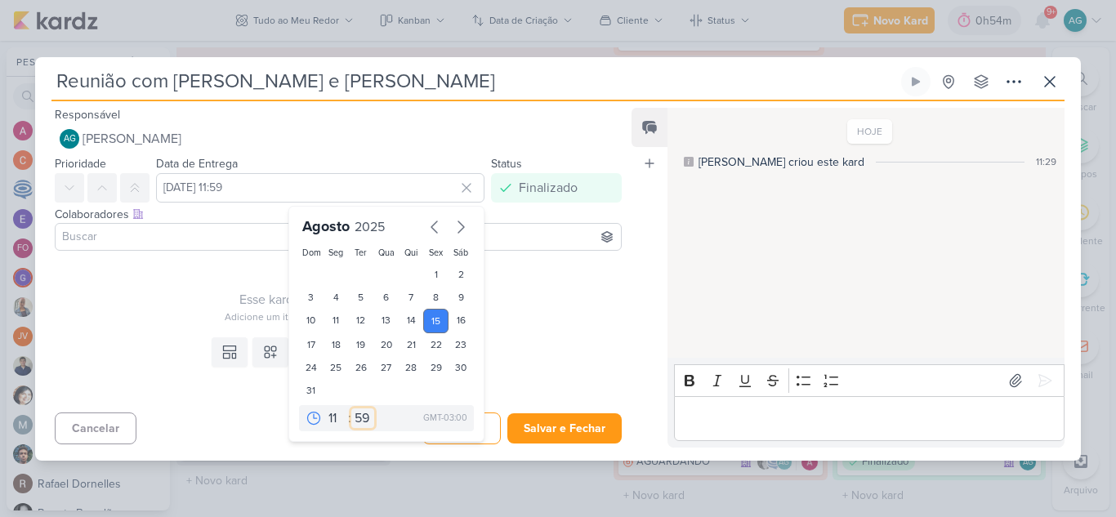
select select "30"
click at [351, 408] on select "00 05 10 15 20 25 30 35 40 45 50 55 59" at bounding box center [362, 418] width 23 height 20
type input "[DATE] 11:30"
click at [558, 426] on button "Salvar e Fechar" at bounding box center [564, 428] width 114 height 30
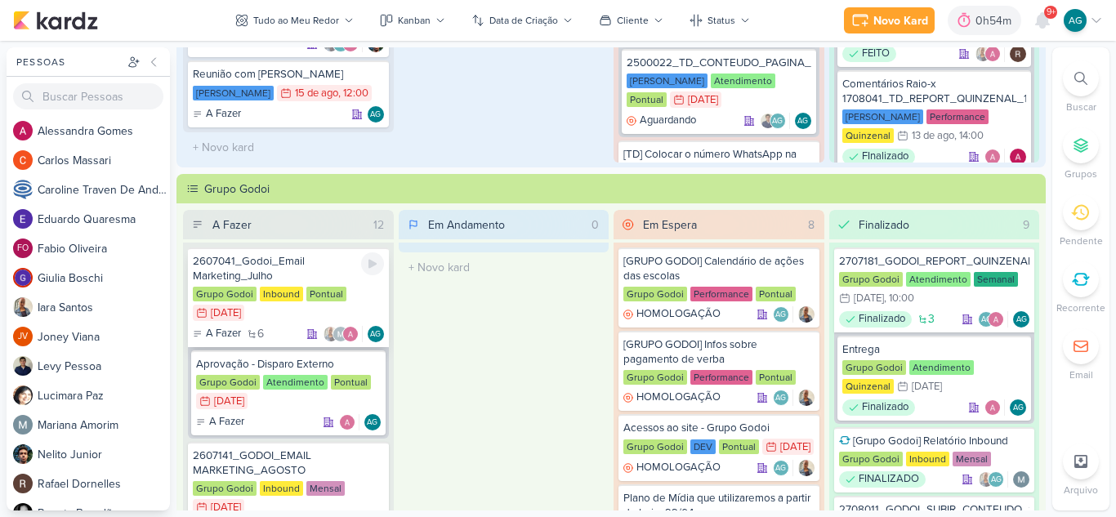
scroll to position [253, 0]
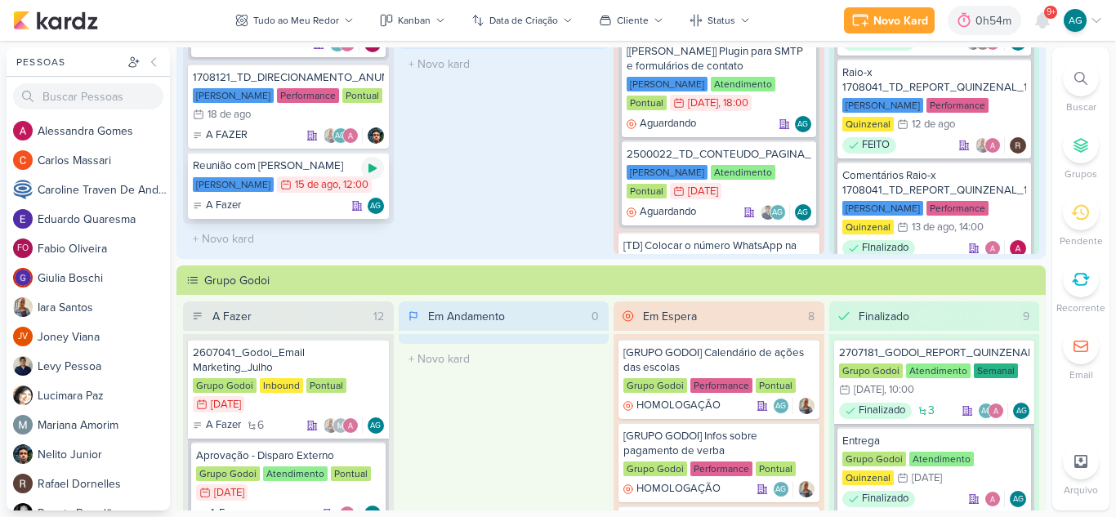
click at [371, 165] on icon at bounding box center [372, 168] width 13 height 13
click at [375, 169] on icon at bounding box center [372, 168] width 13 height 13
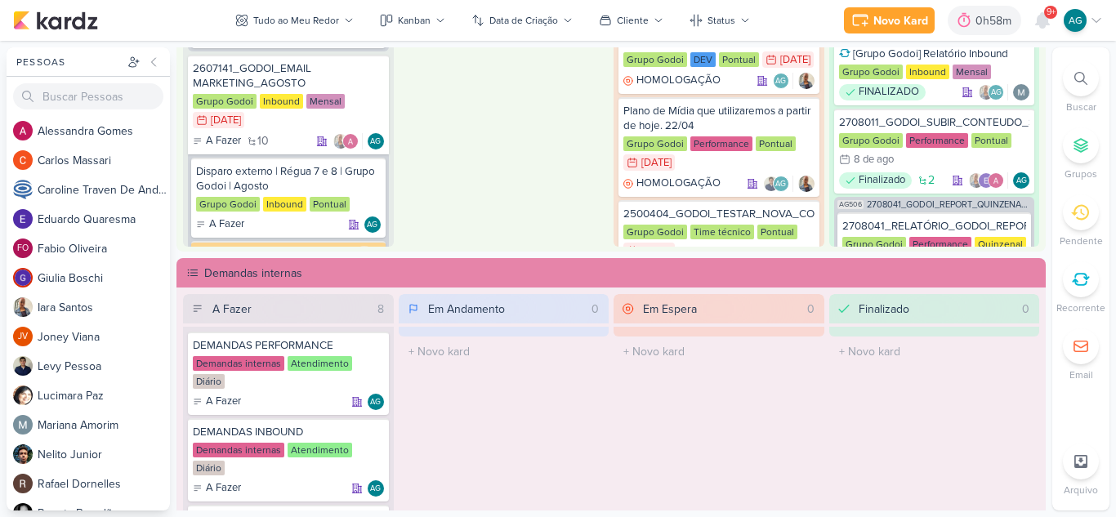
scroll to position [895, 0]
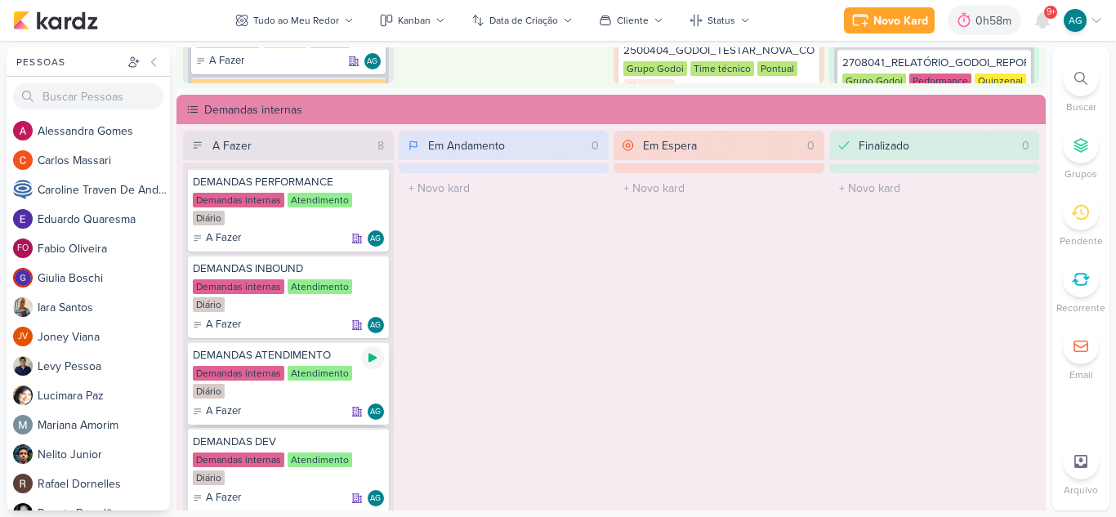
click at [374, 356] on icon at bounding box center [372, 357] width 13 height 13
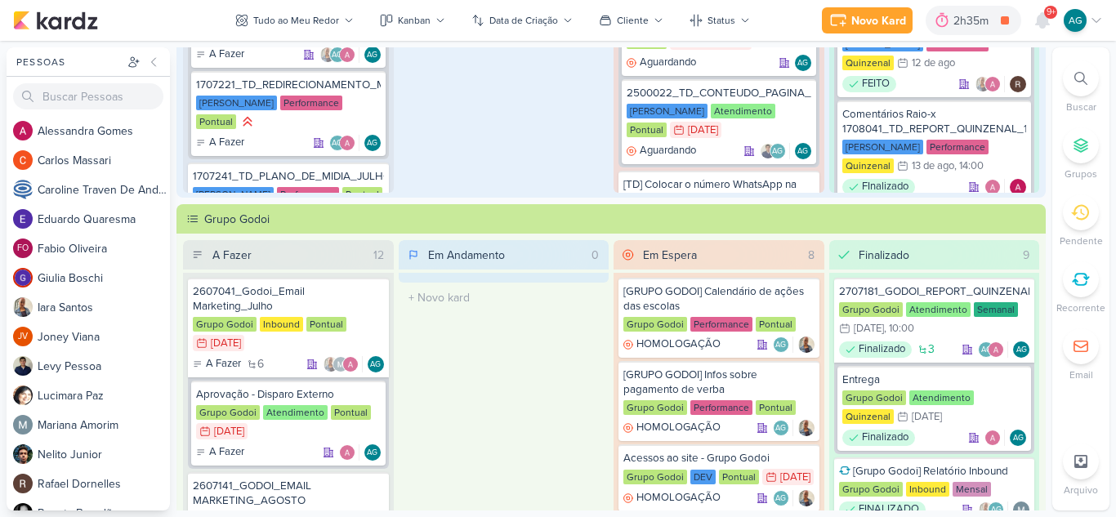
scroll to position [327, 0]
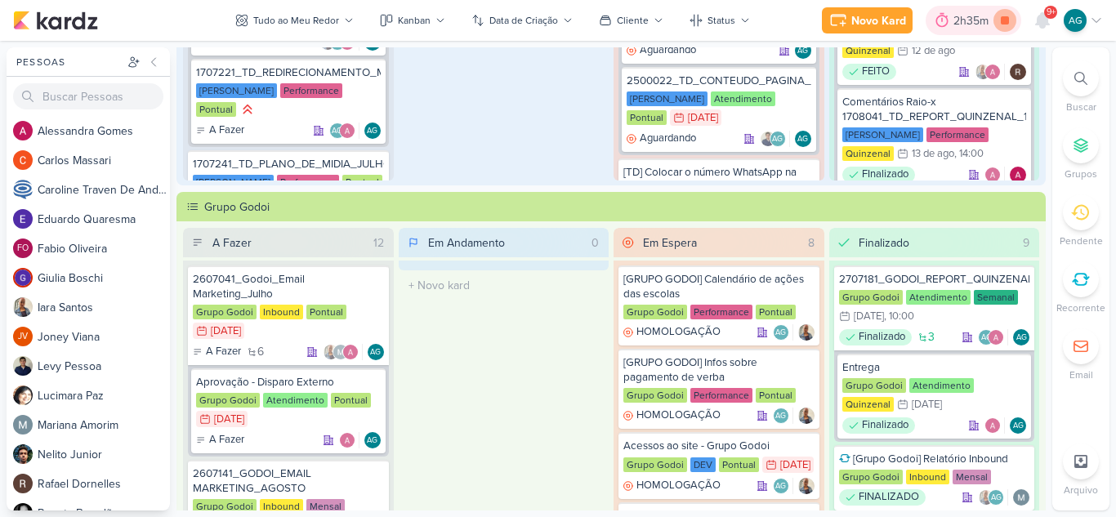
click at [1006, 17] on icon at bounding box center [1005, 20] width 8 height 8
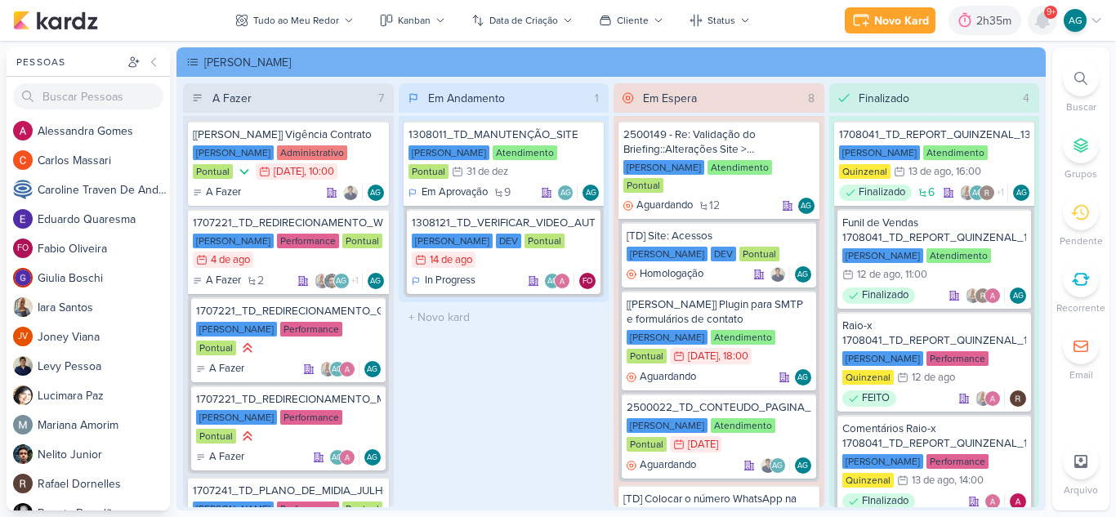
click at [1042, 26] on icon at bounding box center [1042, 20] width 13 height 15
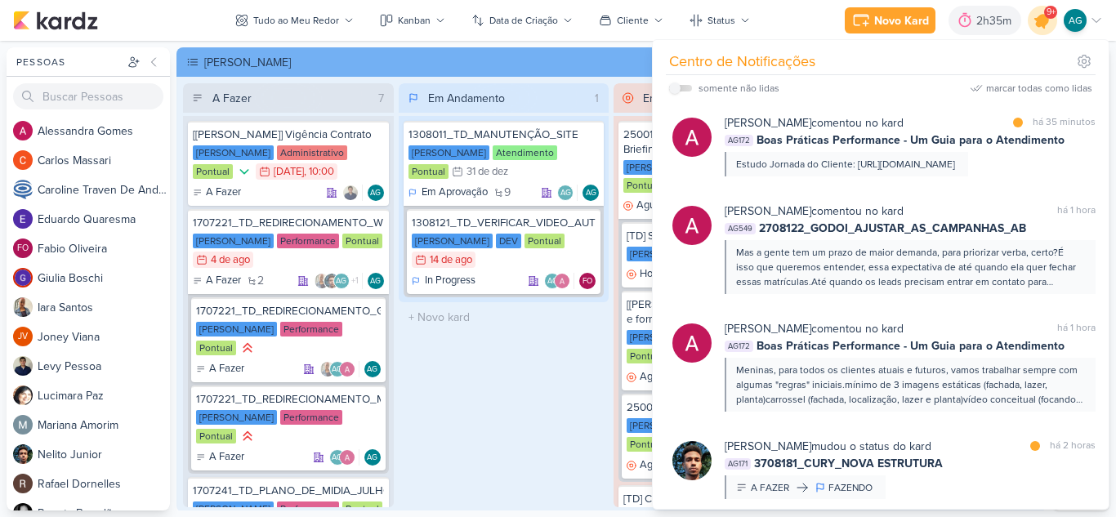
click at [1042, 26] on icon at bounding box center [1042, 21] width 20 height 20
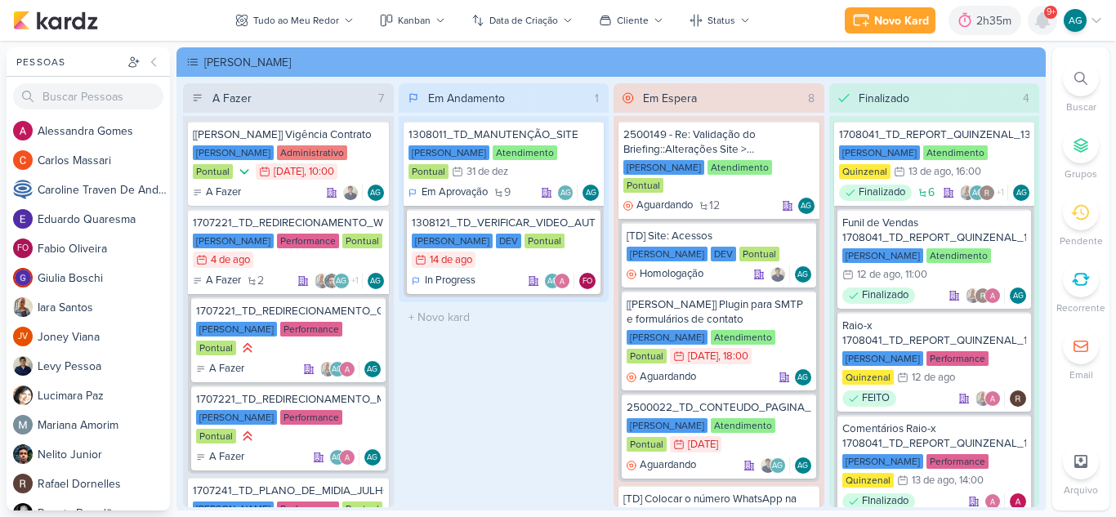
click at [1046, 20] on icon at bounding box center [1042, 20] width 13 height 15
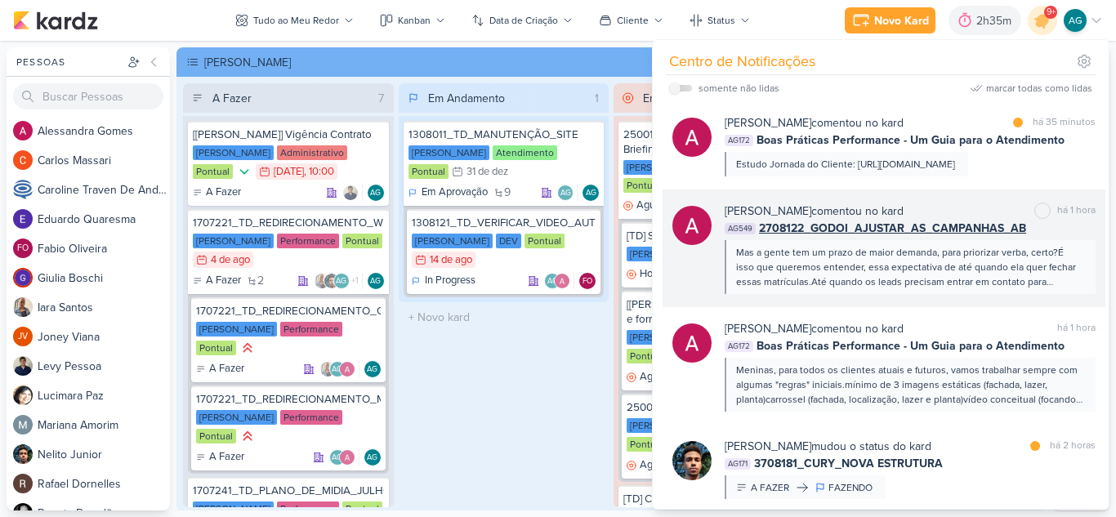
click at [952, 288] on div "Mas a gente tem um prazo de maior demanda, para priorizar verba, certo?É isso q…" at bounding box center [909, 267] width 346 height 44
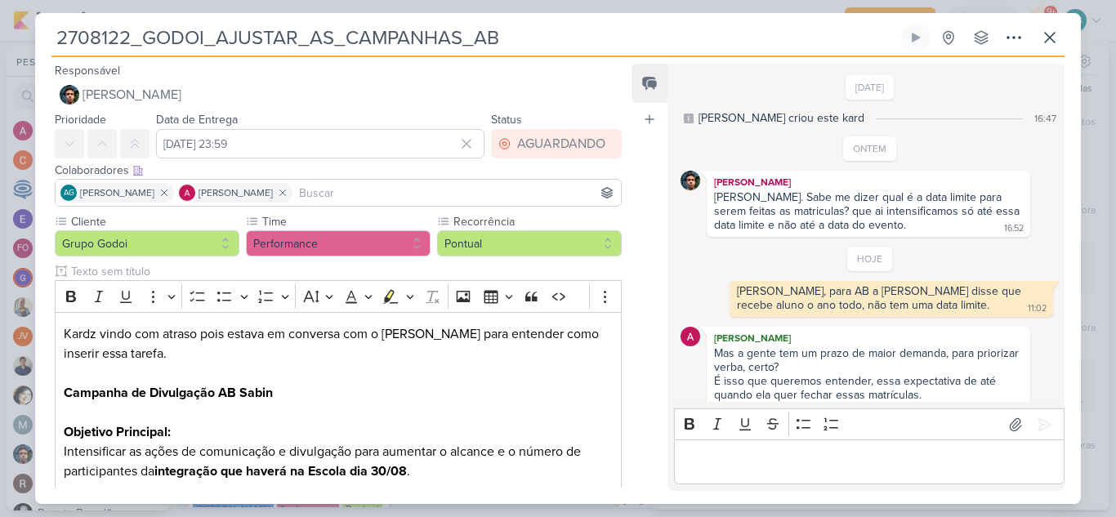
scroll to position [85, 0]
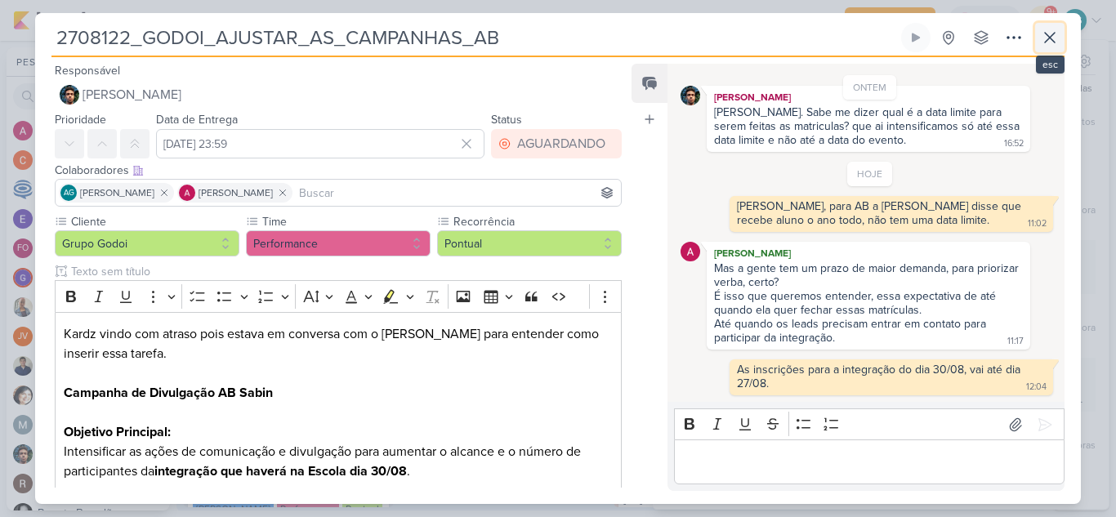
click at [1057, 33] on icon at bounding box center [1050, 38] width 20 height 20
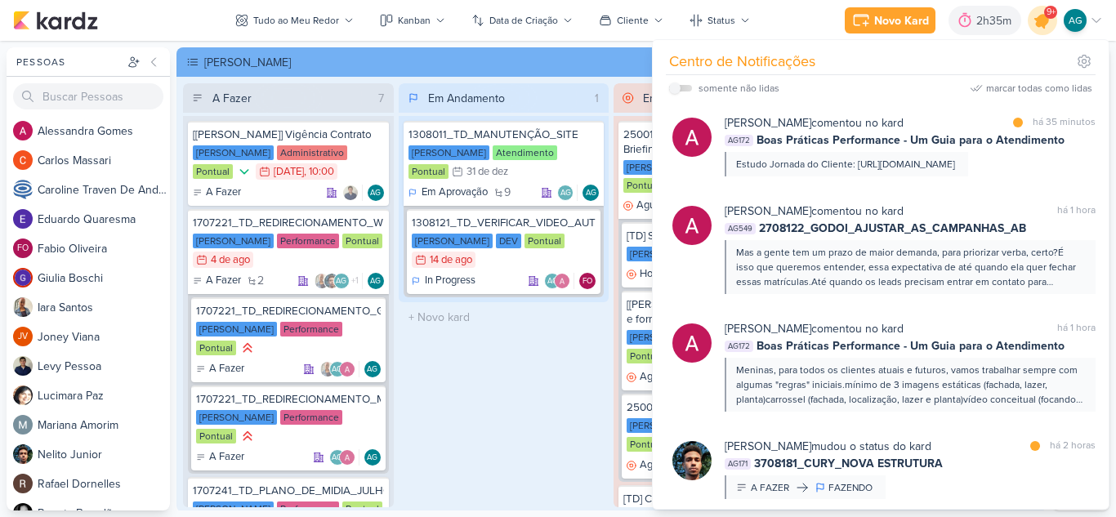
click at [1045, 26] on icon at bounding box center [1042, 21] width 20 height 20
